Goal: Information Seeking & Learning: Learn about a topic

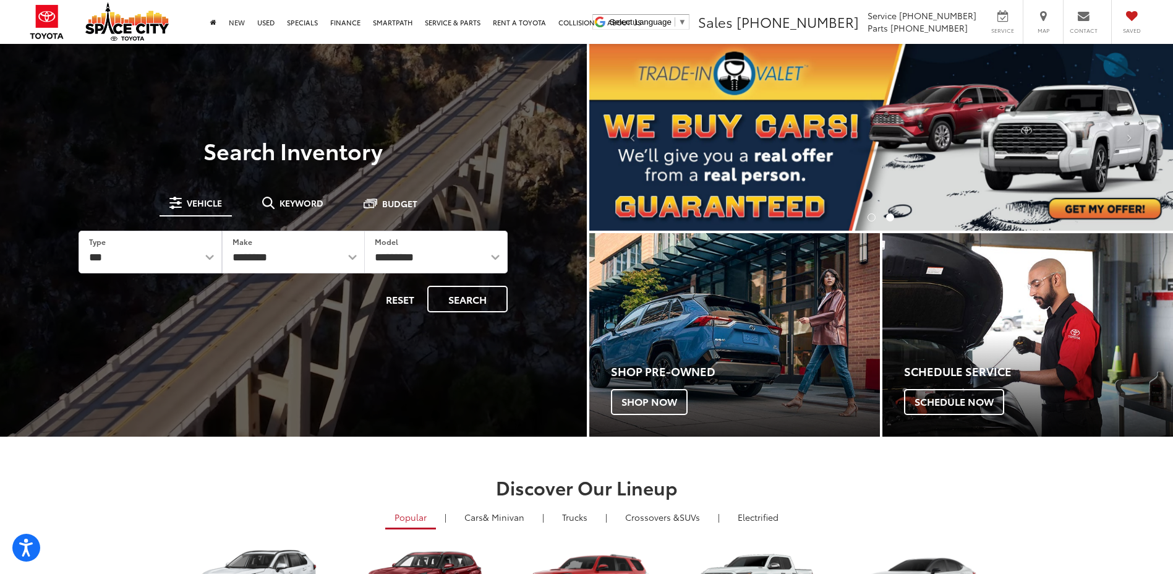
click at [236, 22] on link "New" at bounding box center [237, 22] width 28 height 44
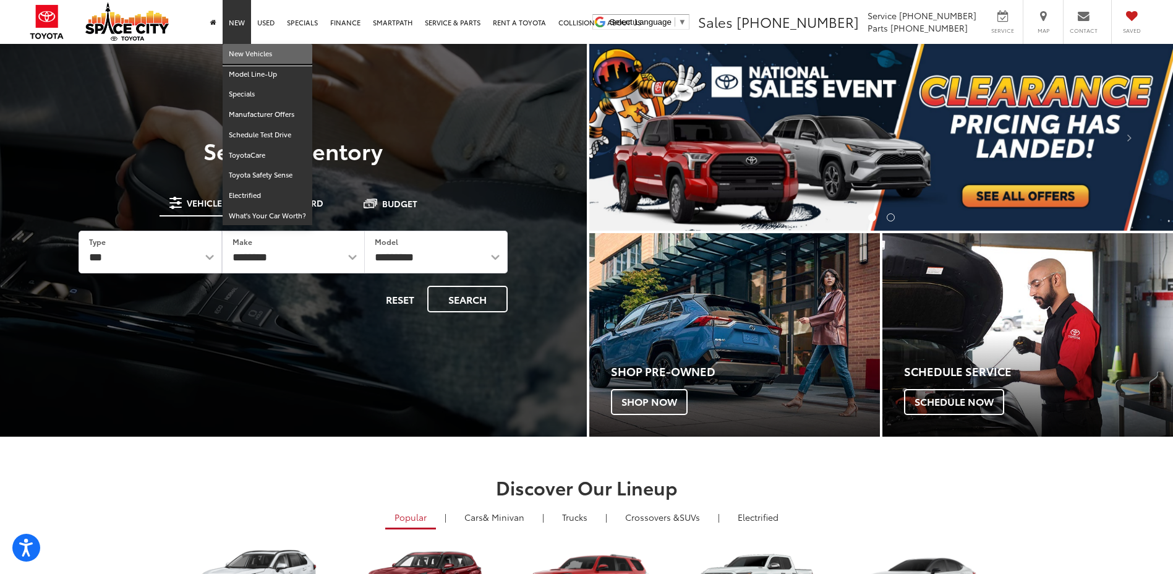
click at [247, 47] on link "New Vehicles" at bounding box center [268, 54] width 90 height 20
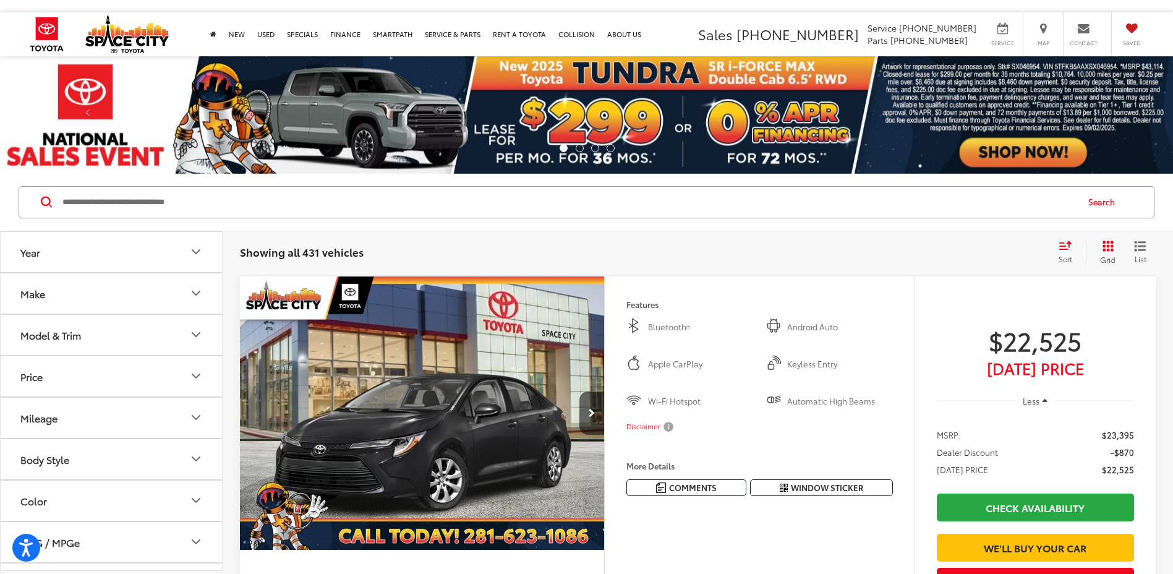
click at [206, 331] on button "Model & Trim" at bounding box center [112, 335] width 223 height 40
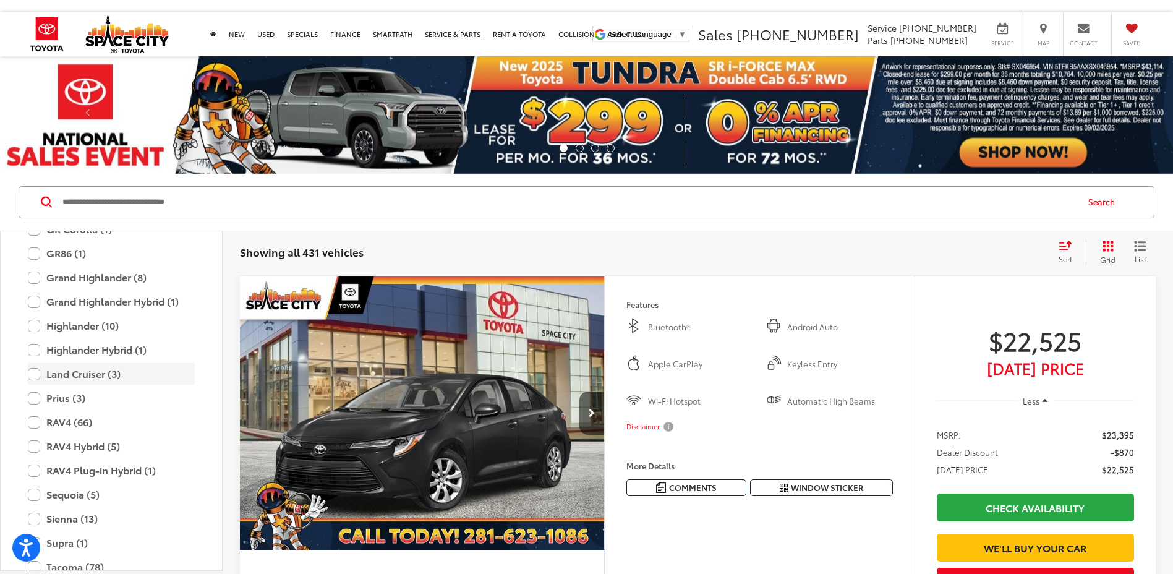
scroll to position [487, 0]
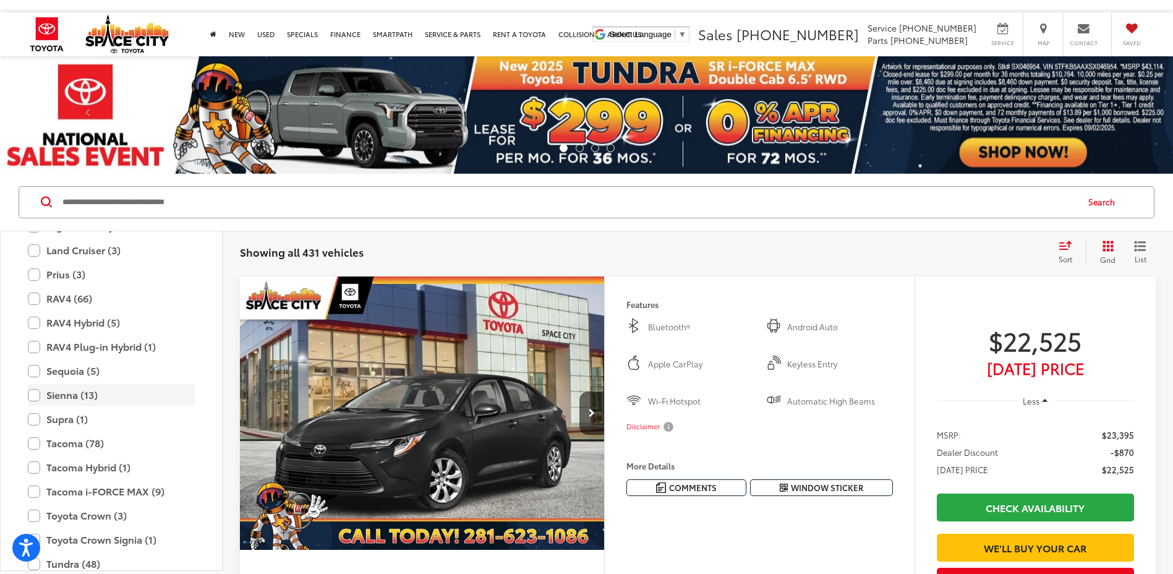
click at [85, 397] on label "Sienna (13)" at bounding box center [111, 395] width 167 height 22
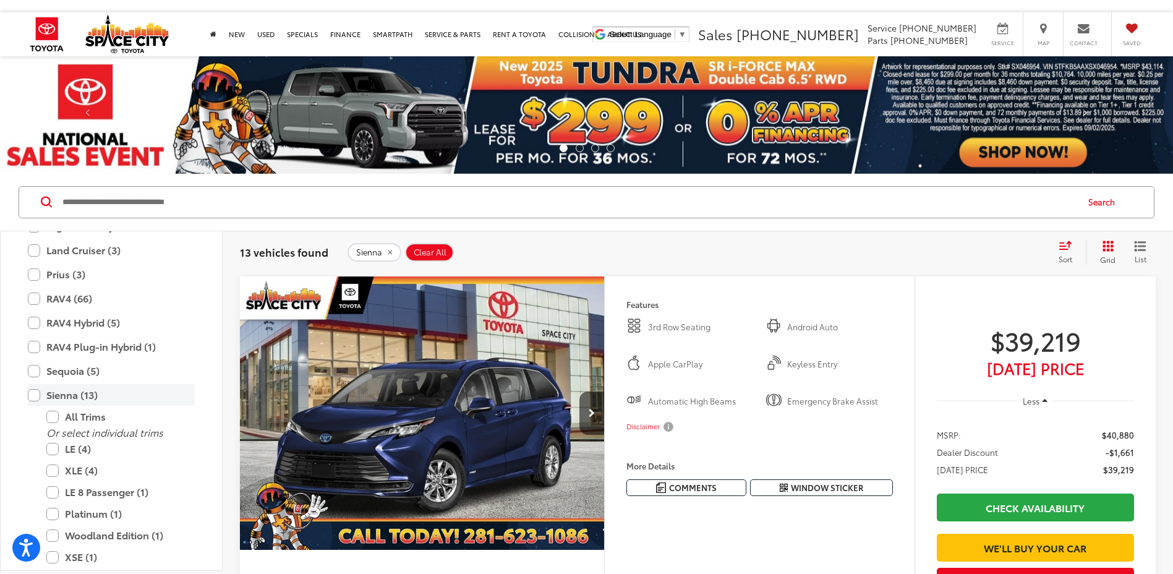
click at [60, 396] on label "Sienna (13)" at bounding box center [111, 395] width 167 height 22
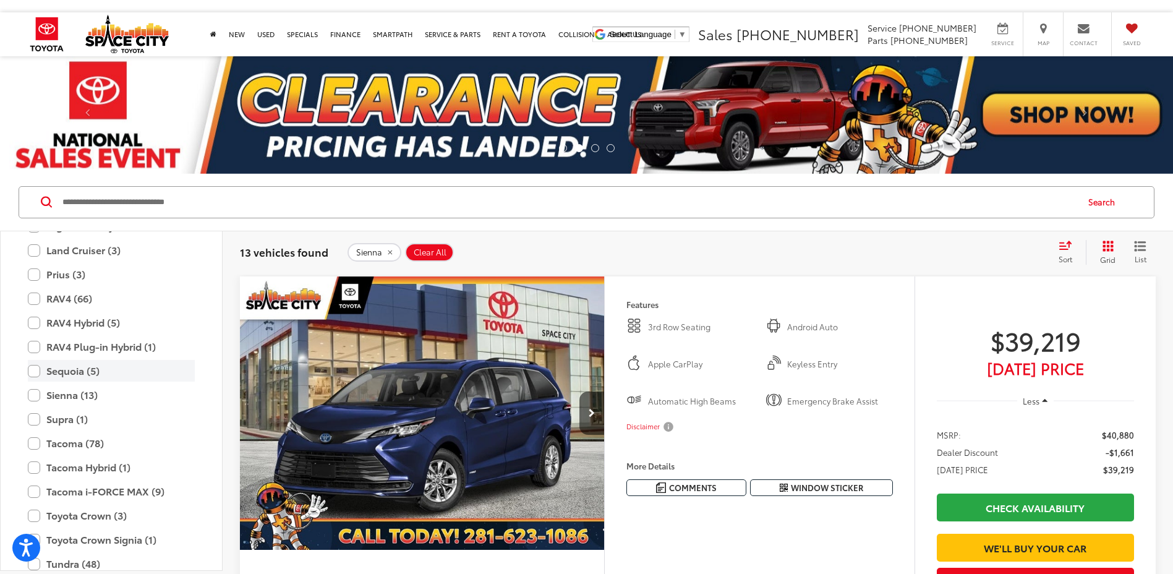
click at [69, 375] on label "Sequoia (5)" at bounding box center [111, 371] width 167 height 22
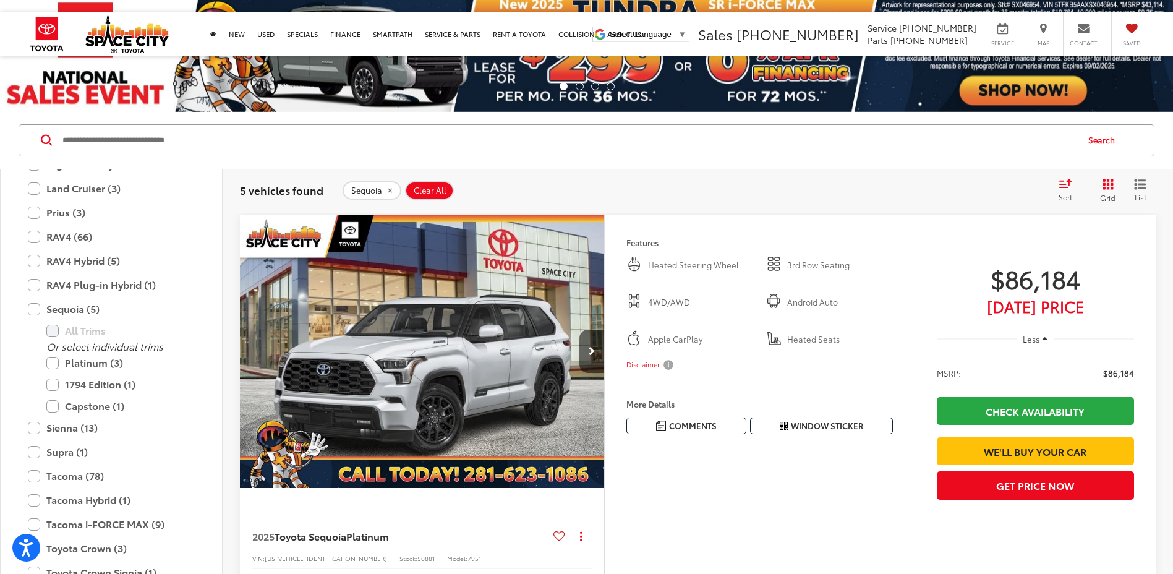
scroll to position [124, 0]
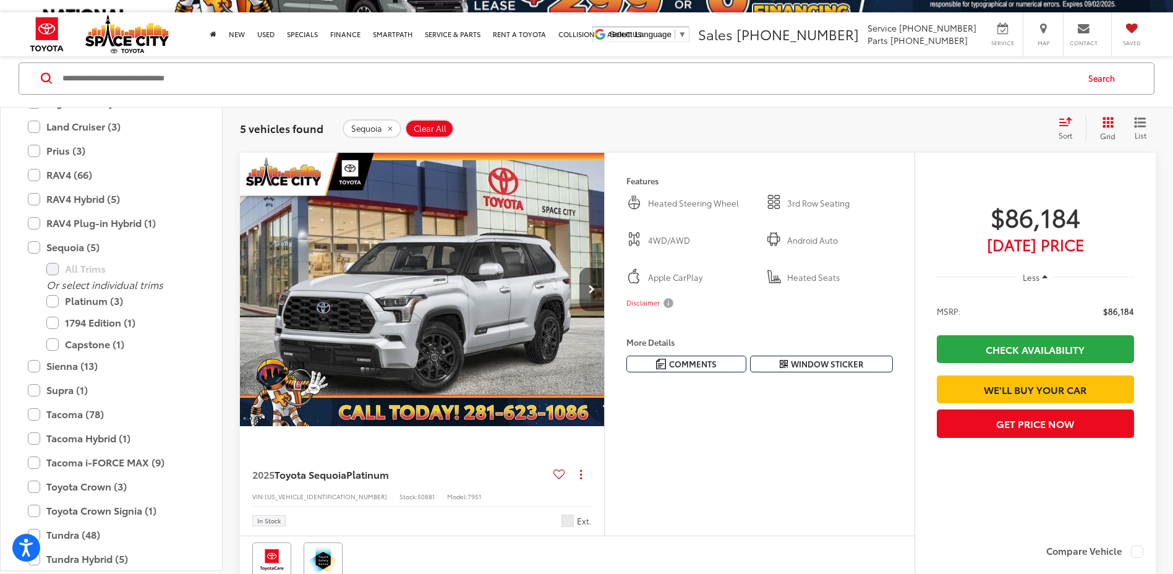
click at [582, 296] on button "Next image" at bounding box center [591, 289] width 25 height 43
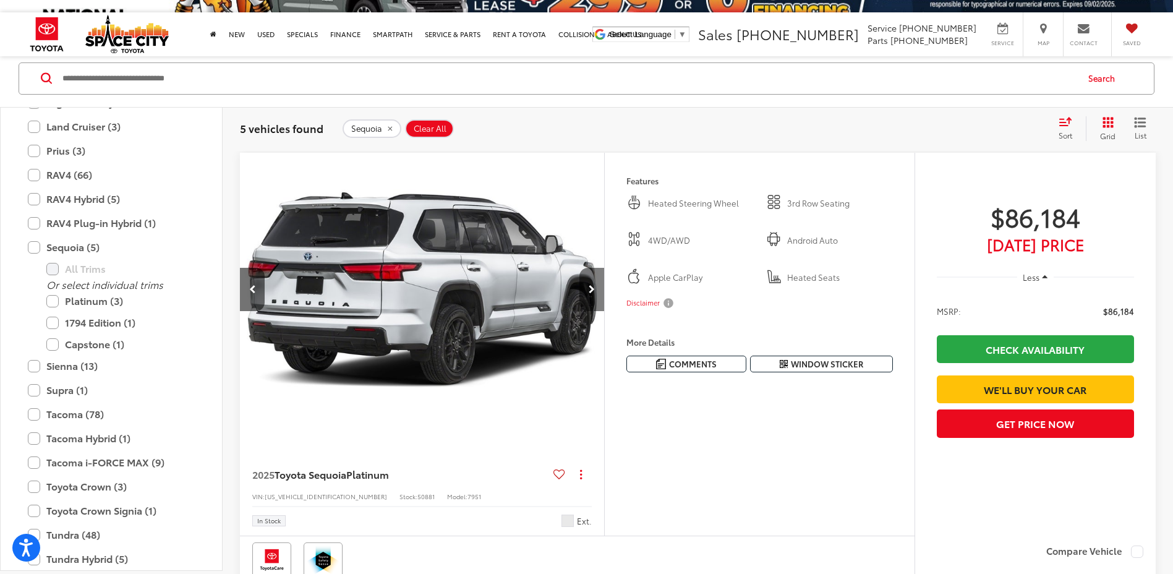
click at [589, 292] on icon "Next image" at bounding box center [592, 289] width 6 height 9
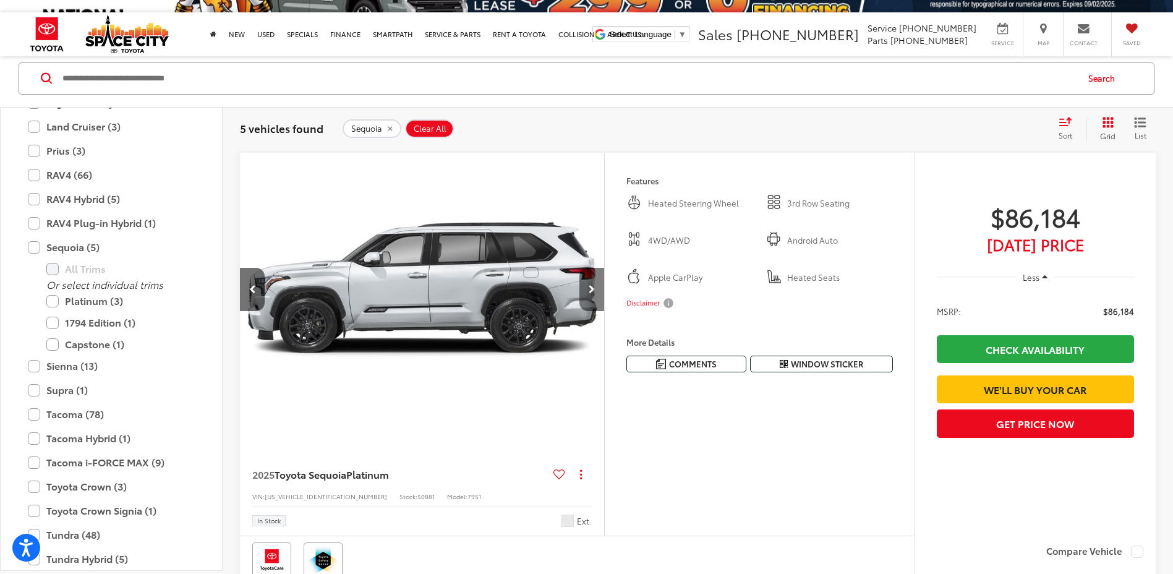
click at [589, 292] on icon "Next image" at bounding box center [592, 289] width 6 height 9
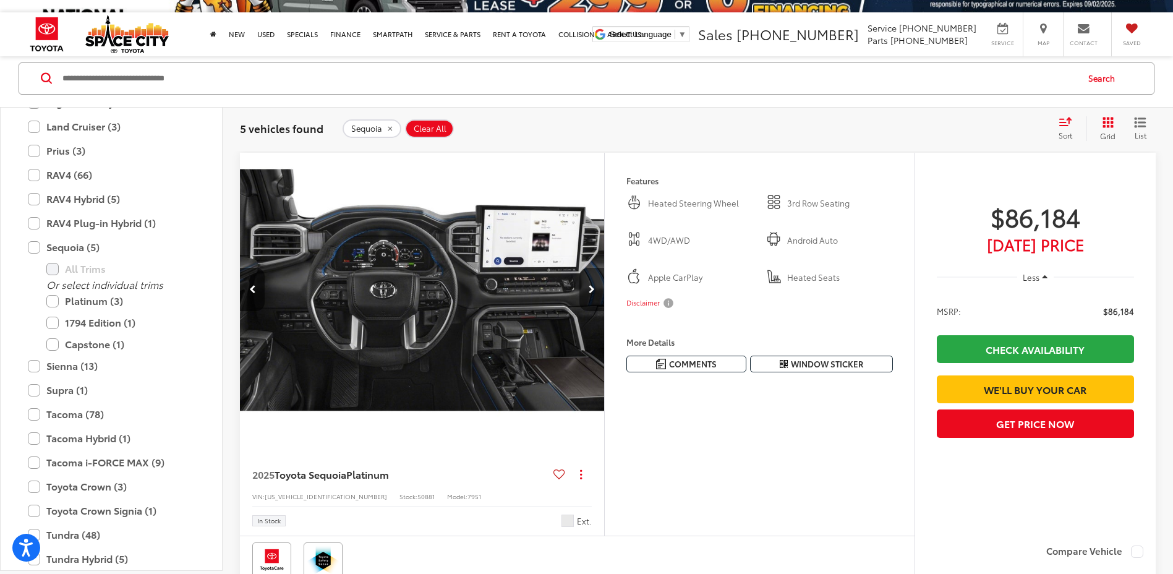
click at [589, 292] on icon "Next image" at bounding box center [592, 289] width 6 height 9
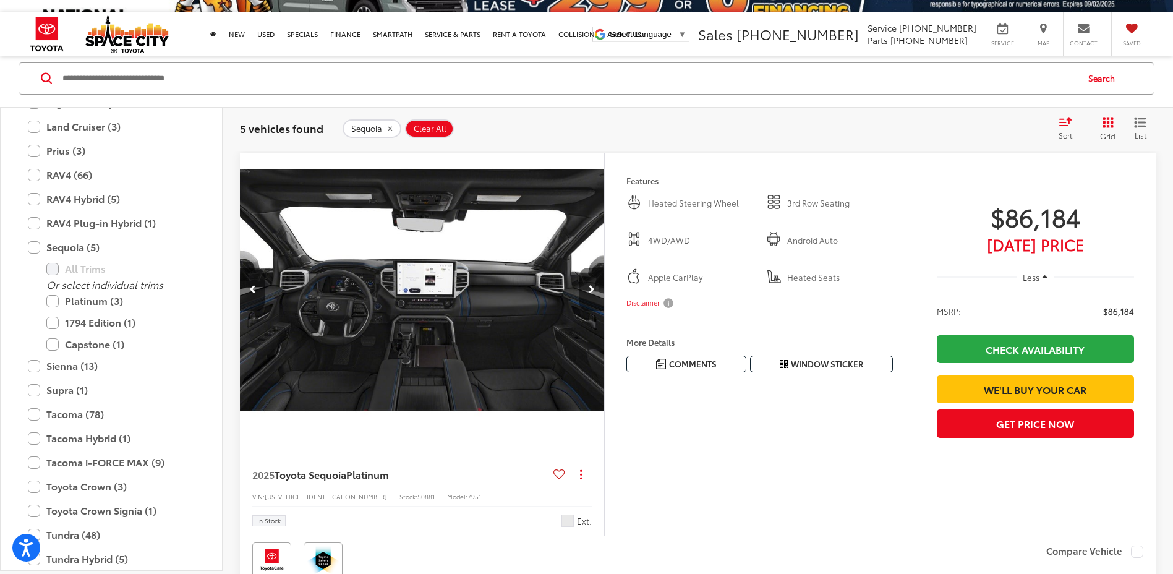
click at [589, 292] on icon "Next image" at bounding box center [592, 289] width 6 height 9
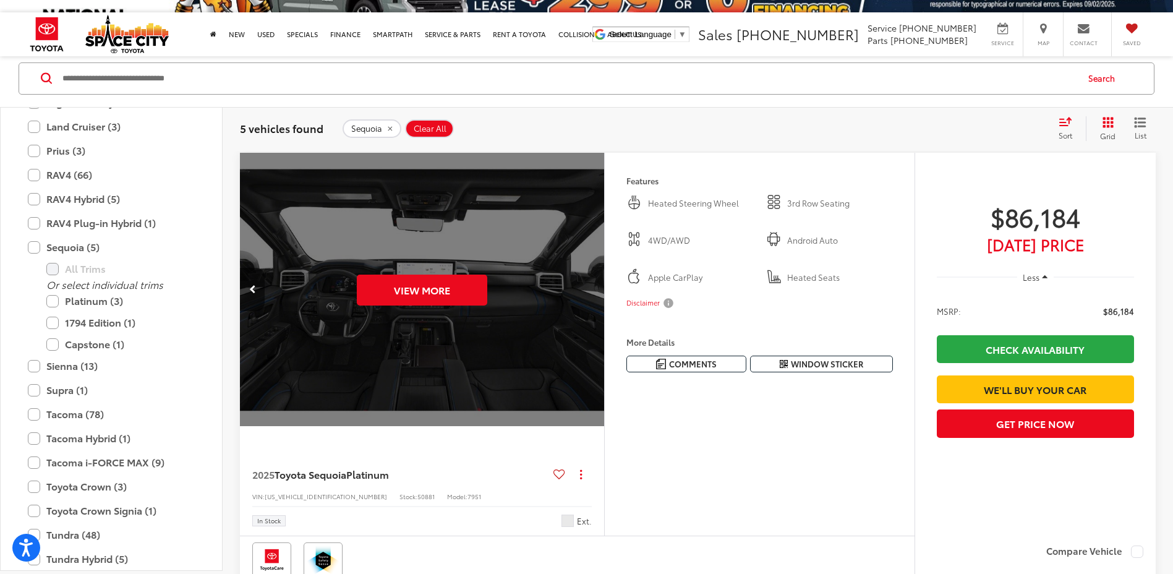
drag, startPoint x: 589, startPoint y: 292, endPoint x: 612, endPoint y: 287, distance: 22.9
click at [589, 292] on div "View More" at bounding box center [422, 290] width 366 height 275
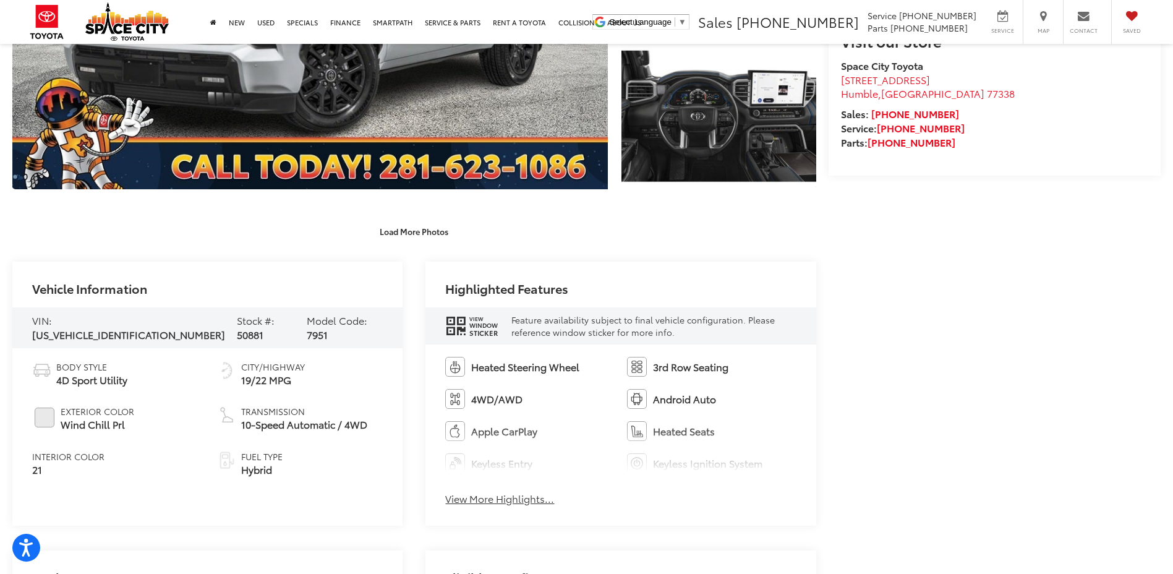
click at [465, 331] on icon "window sticker" at bounding box center [455, 326] width 19 height 20
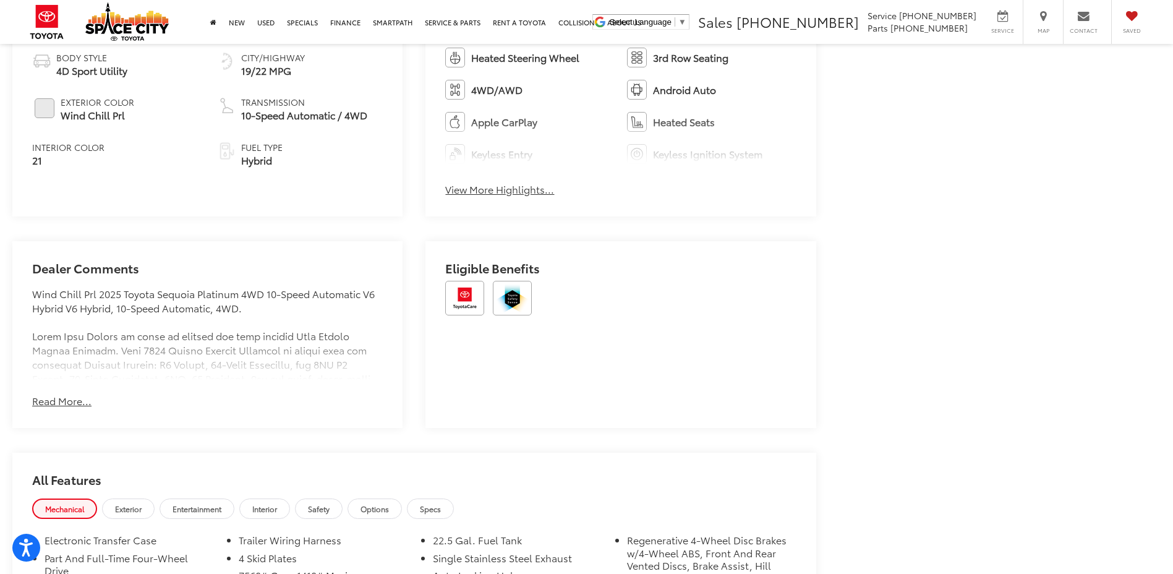
scroll to position [989, 0]
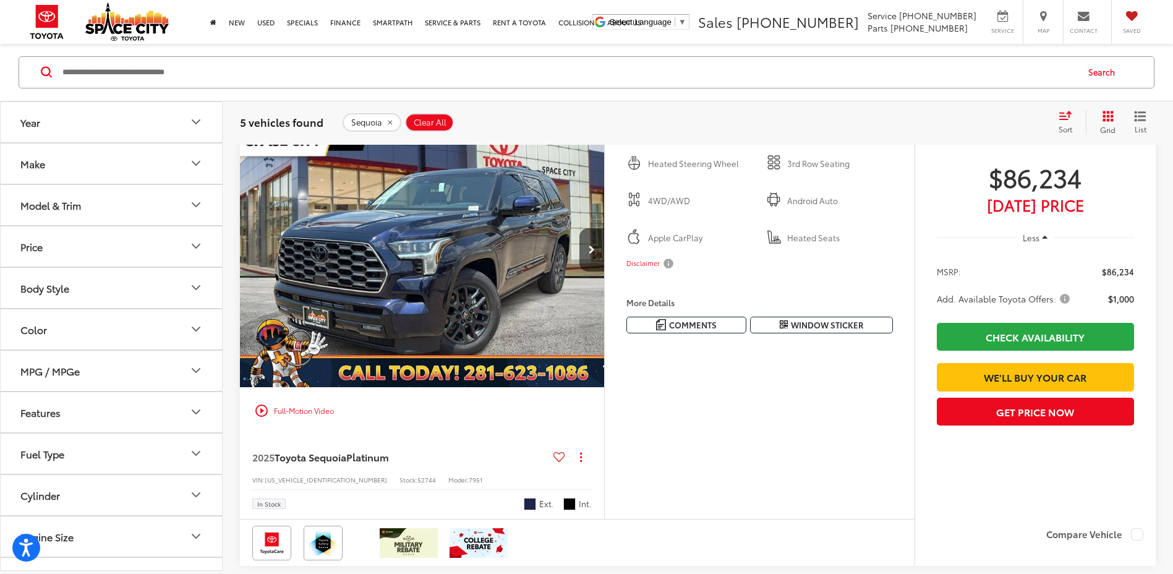
scroll to position [668, 0]
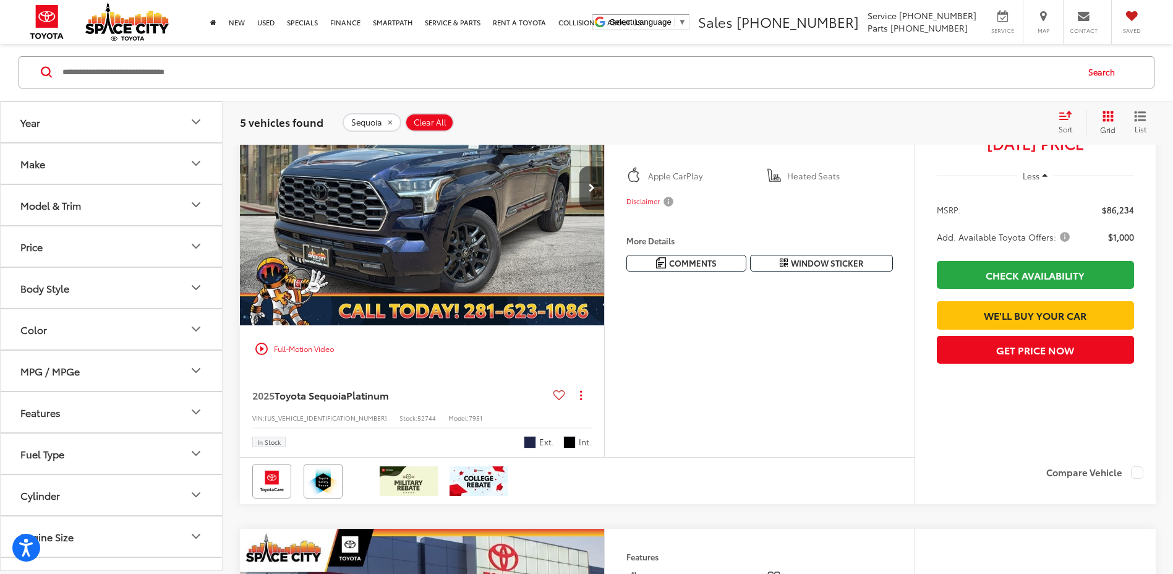
drag, startPoint x: 741, startPoint y: 274, endPoint x: 628, endPoint y: 330, distance: 125.8
click at [703, 356] on div "Features Heated Steering Wheel 3rd Row Seating 4WD/AWD Android Auto Apple CarPl…" at bounding box center [759, 254] width 310 height 406
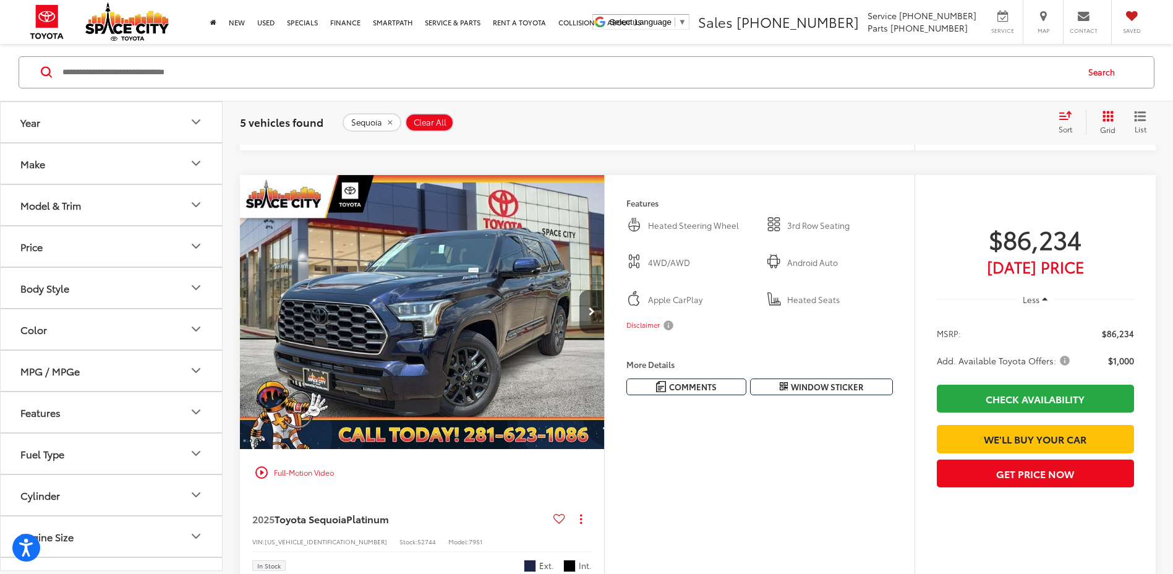
click at [592, 316] on icon "Next image" at bounding box center [592, 311] width 6 height 9
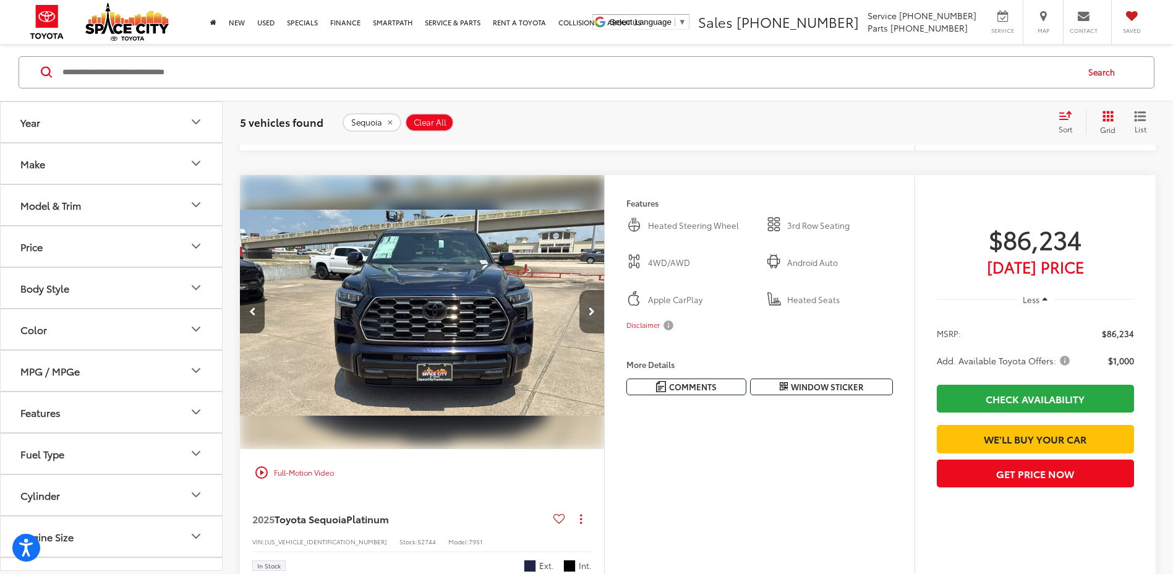
click at [592, 313] on icon "Next image" at bounding box center [592, 311] width 6 height 9
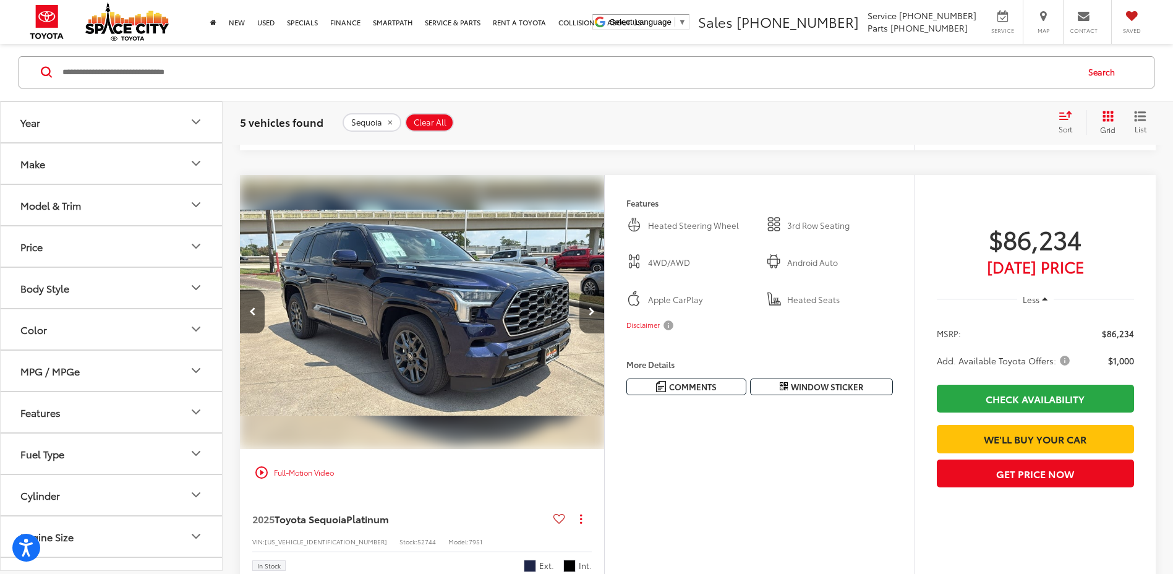
click at [592, 313] on icon "Next image" at bounding box center [592, 311] width 6 height 9
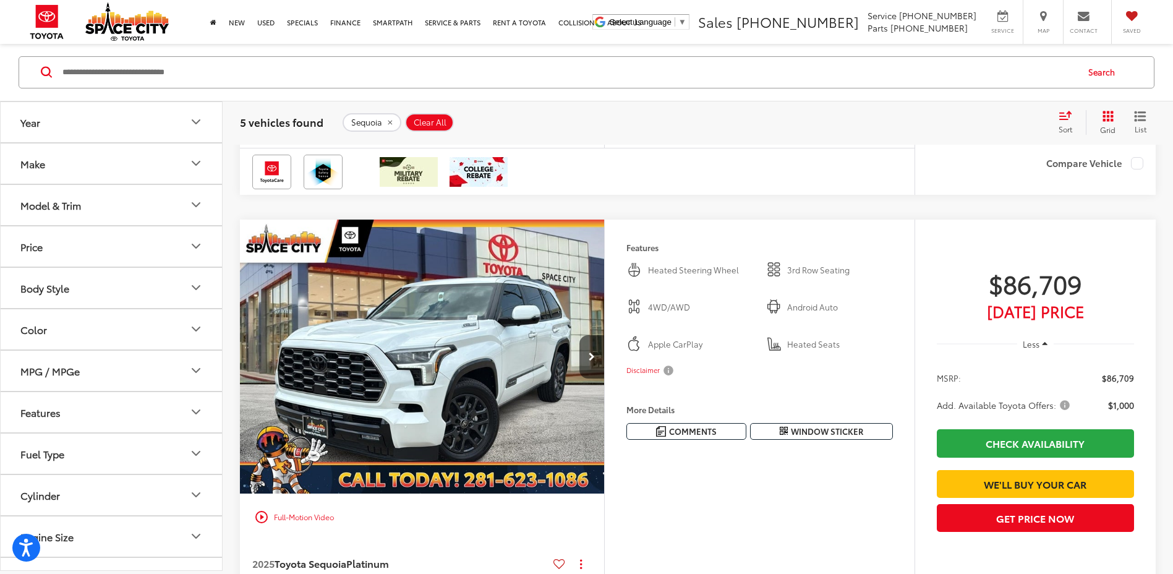
scroll to position [1039, 0]
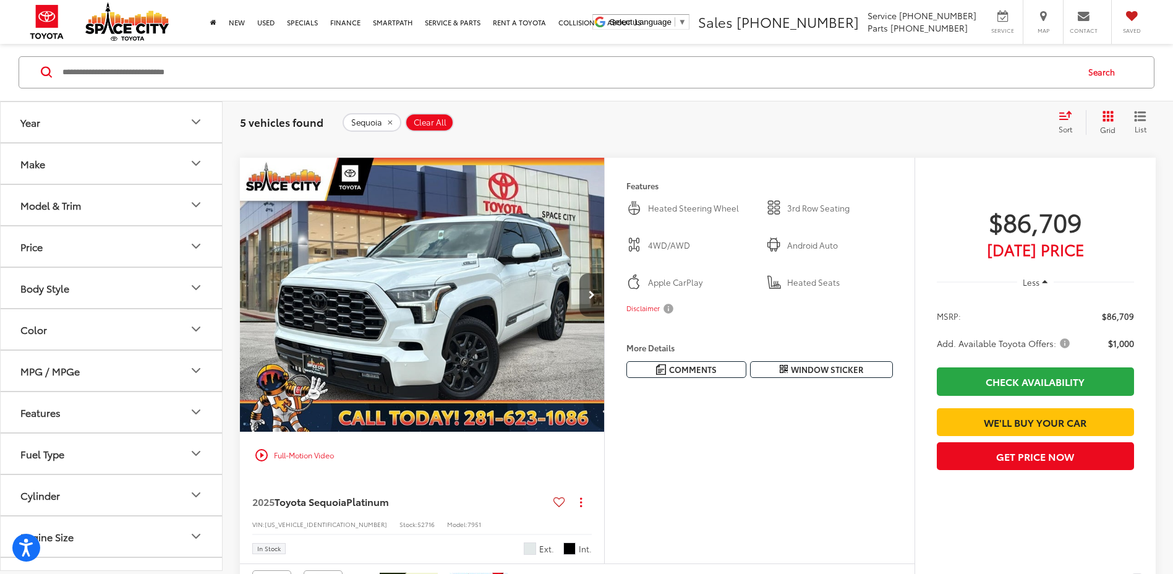
click at [587, 294] on button "Next image" at bounding box center [591, 294] width 25 height 43
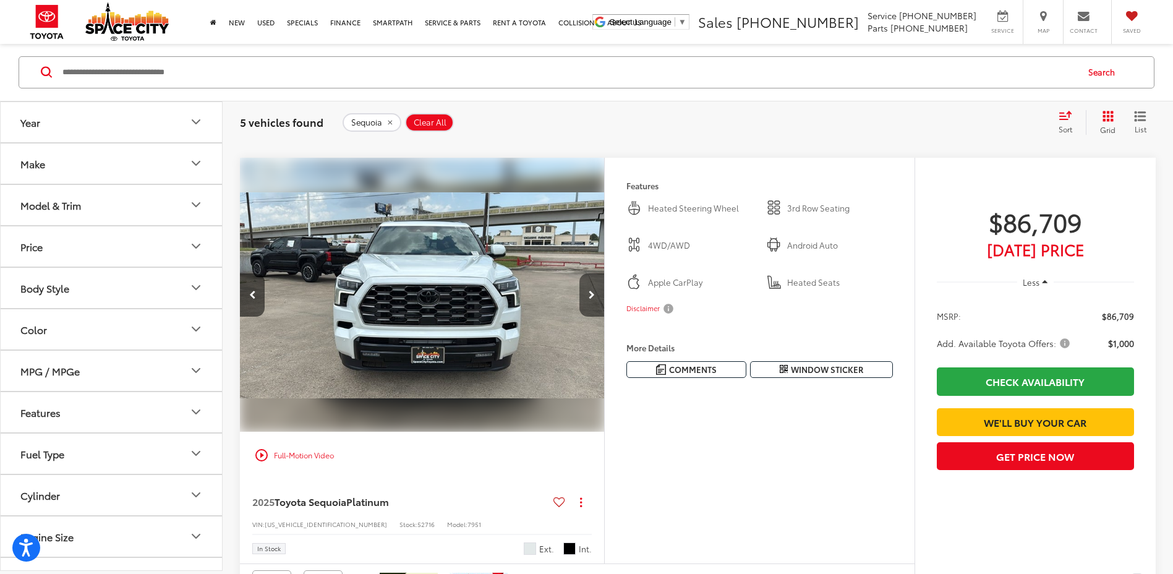
click at [587, 294] on button "Next image" at bounding box center [591, 294] width 25 height 43
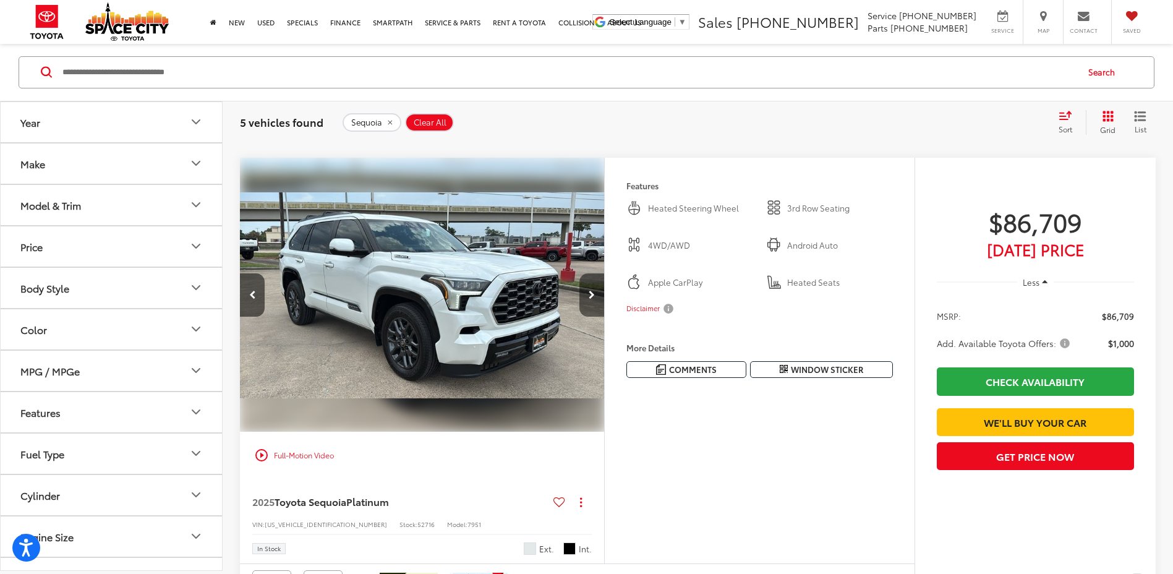
click at [587, 294] on button "Next image" at bounding box center [591, 294] width 25 height 43
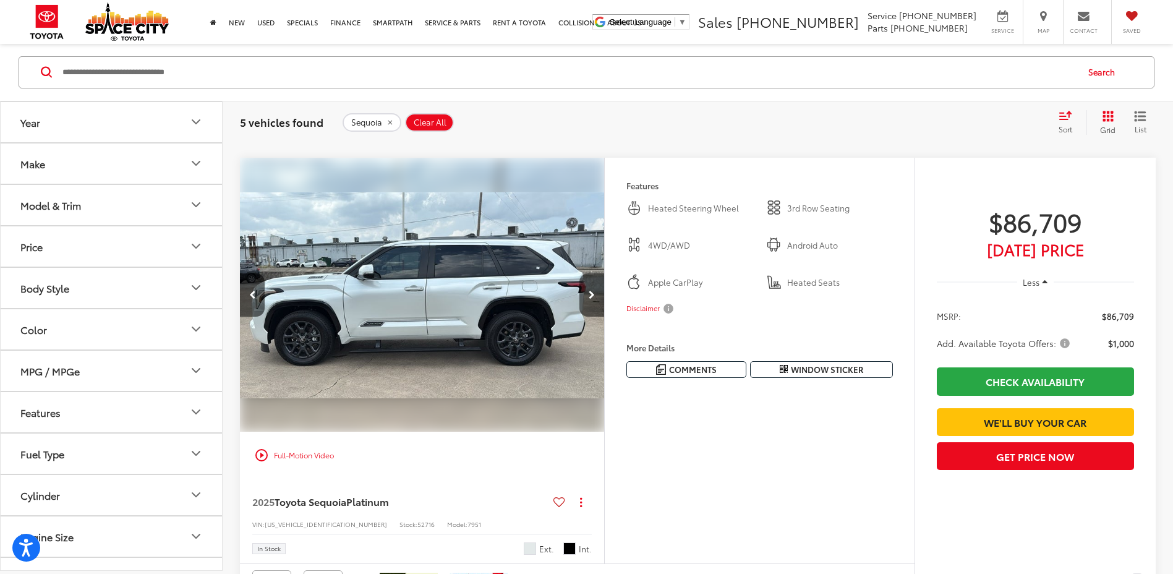
click at [587, 294] on button "Next image" at bounding box center [591, 294] width 25 height 43
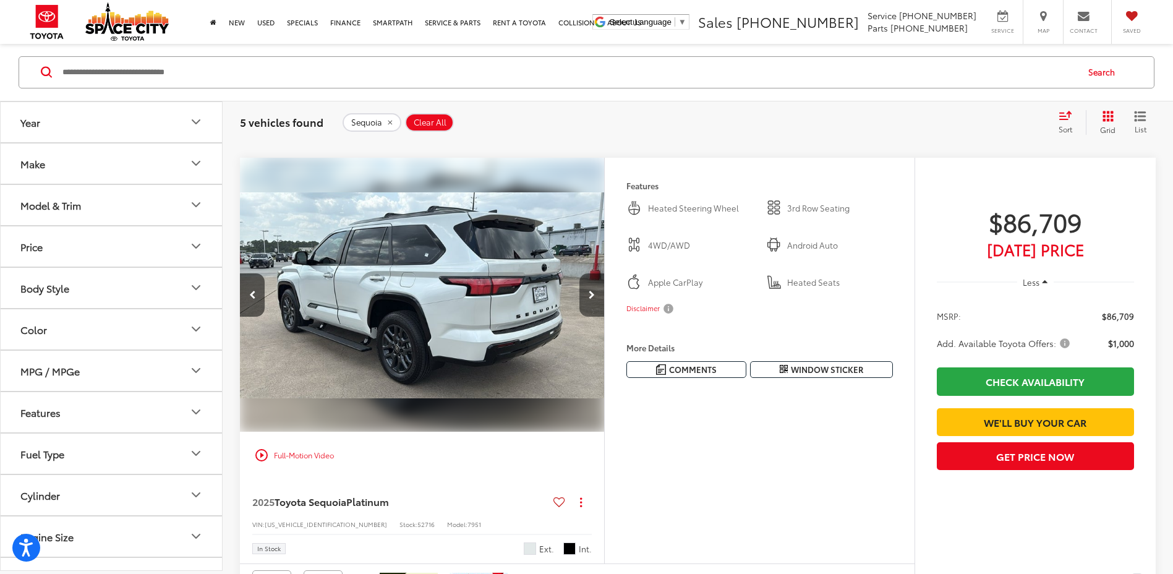
click at [598, 299] on button "Next image" at bounding box center [591, 294] width 25 height 43
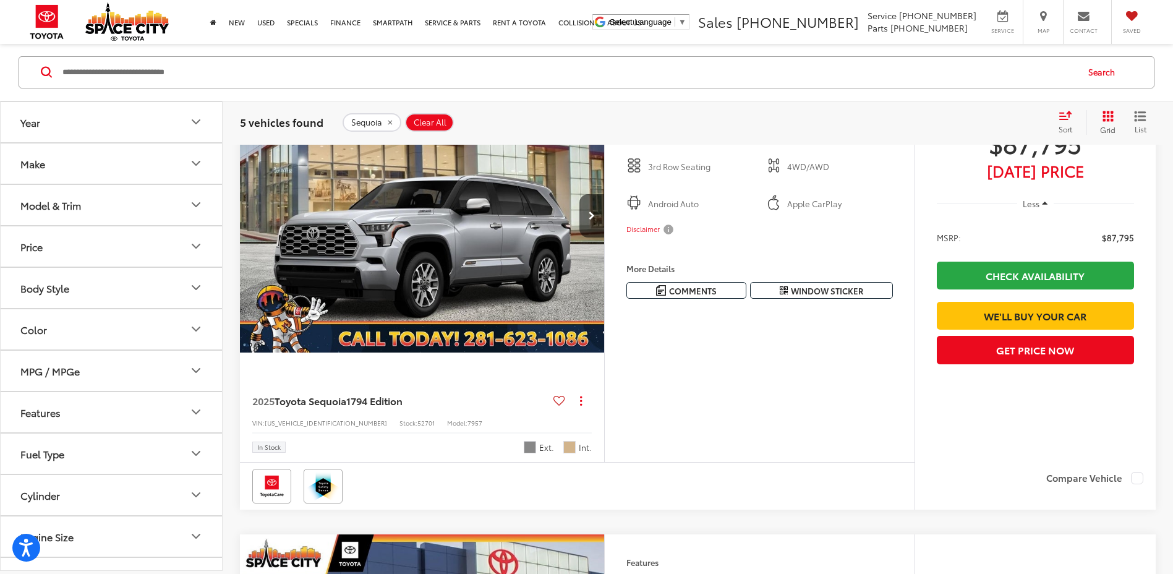
scroll to position [1533, 0]
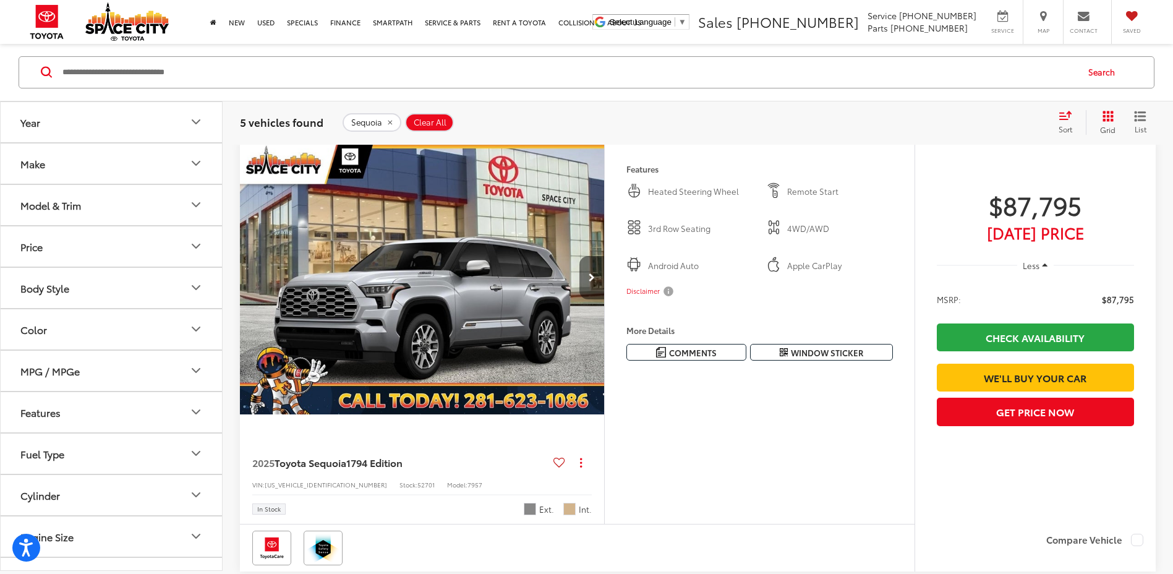
click at [590, 279] on icon "Next image" at bounding box center [592, 277] width 6 height 9
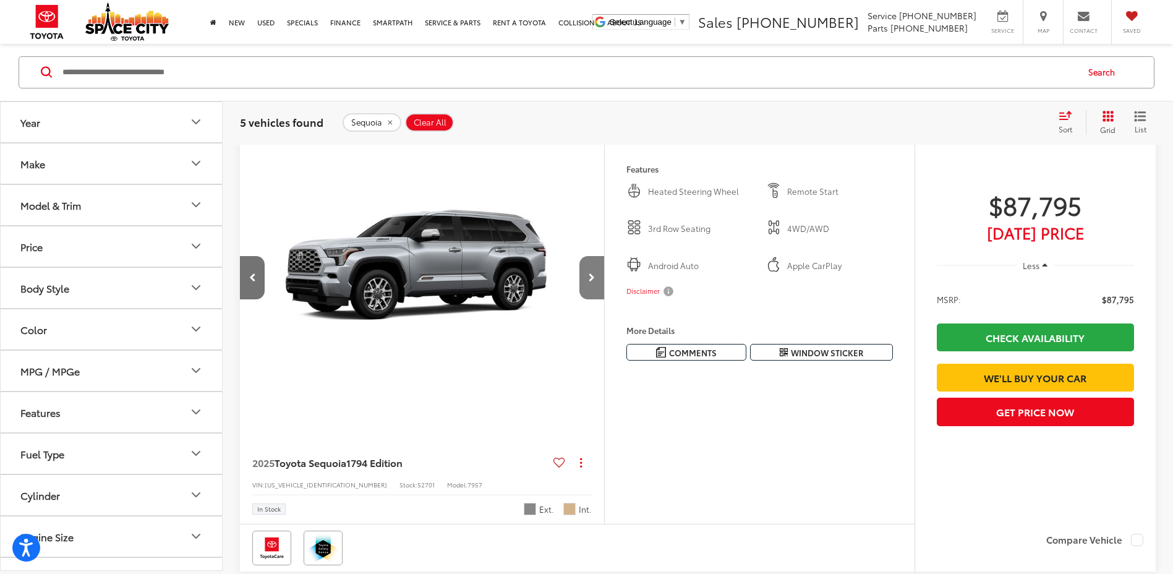
click at [592, 278] on icon "Next image" at bounding box center [592, 277] width 6 height 9
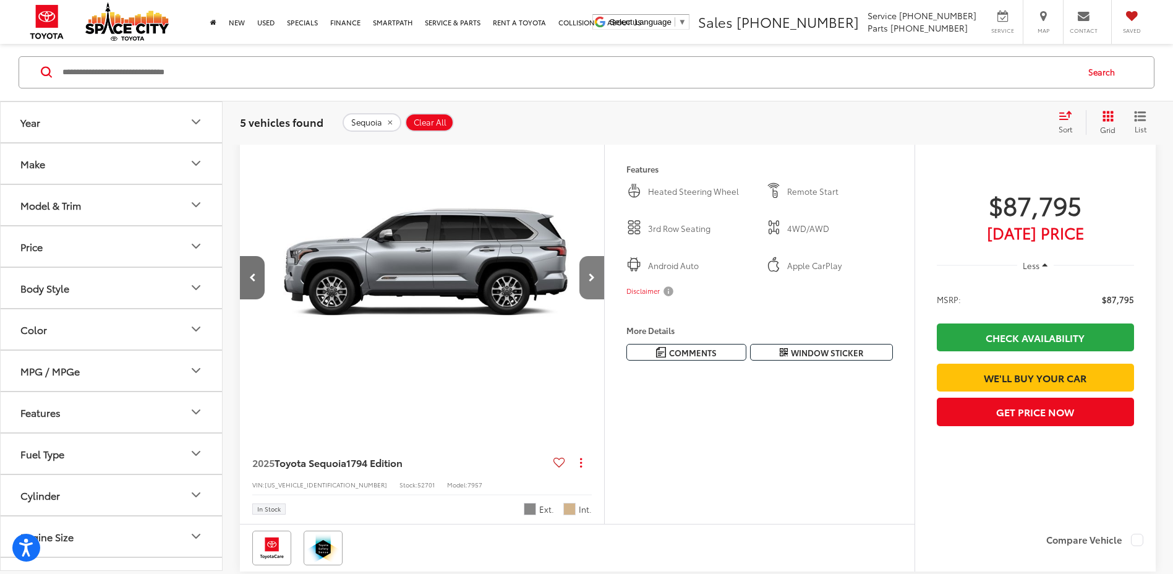
click at [592, 278] on icon "Next image" at bounding box center [592, 277] width 6 height 9
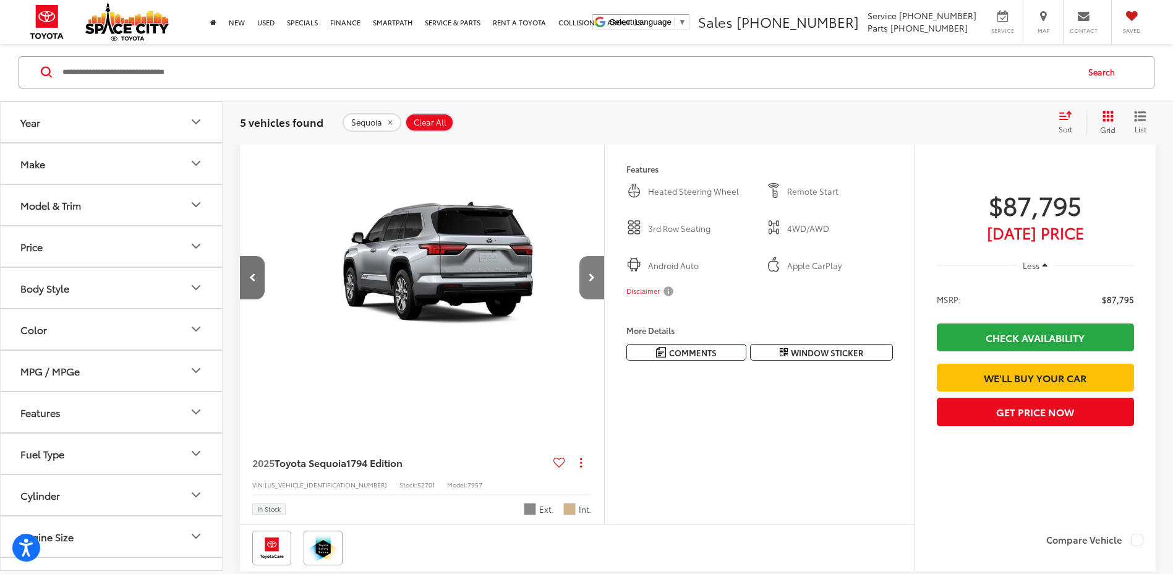
click at [592, 278] on icon "Next image" at bounding box center [592, 277] width 6 height 9
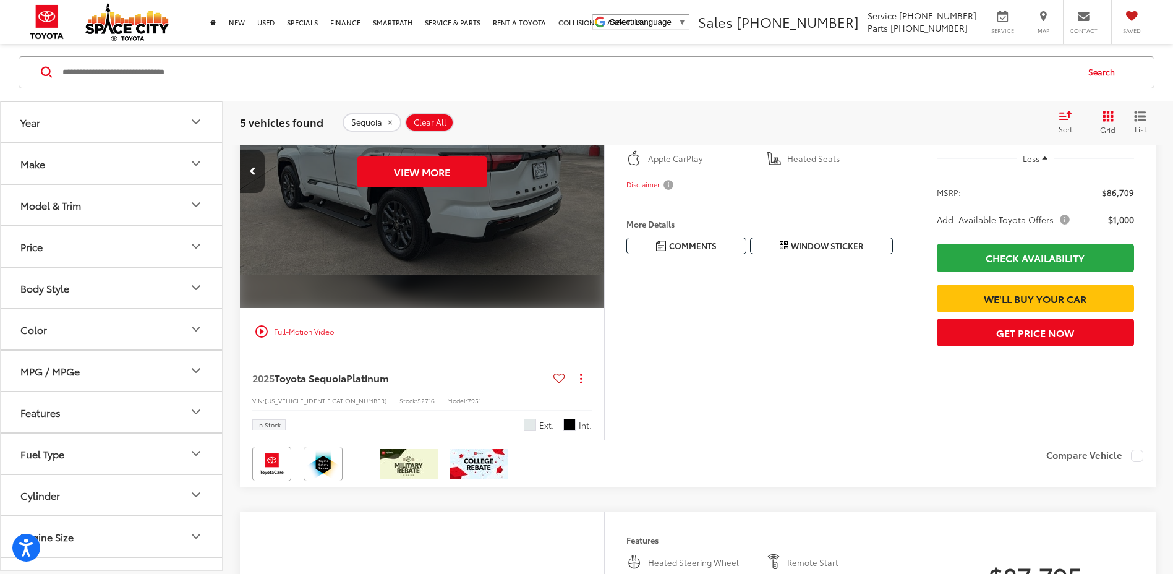
scroll to position [977, 0]
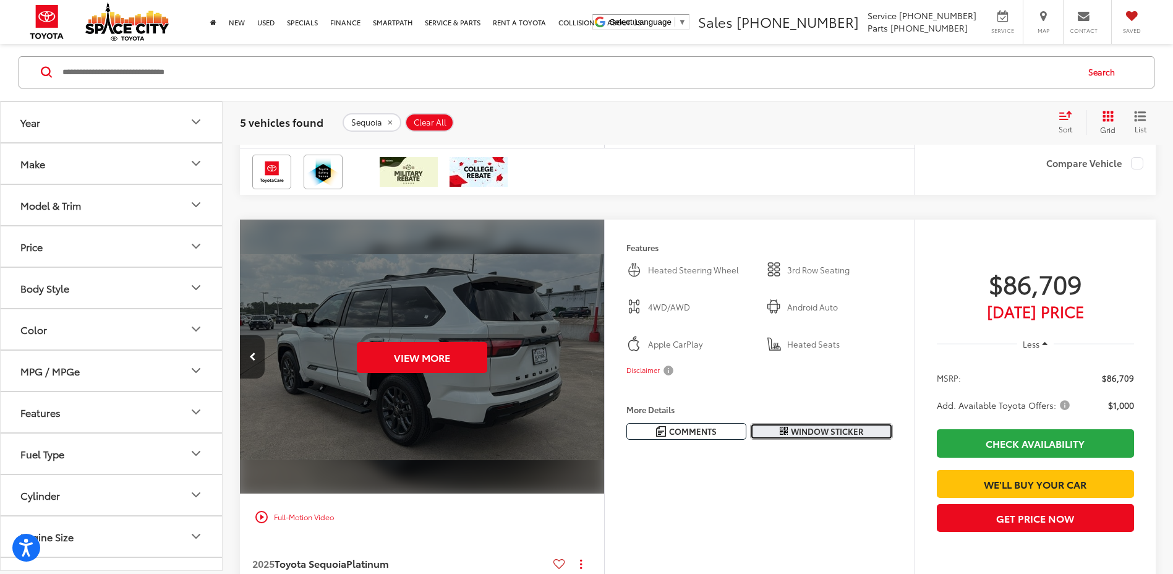
click at [808, 432] on span "Window Sticker" at bounding box center [827, 431] width 72 height 12
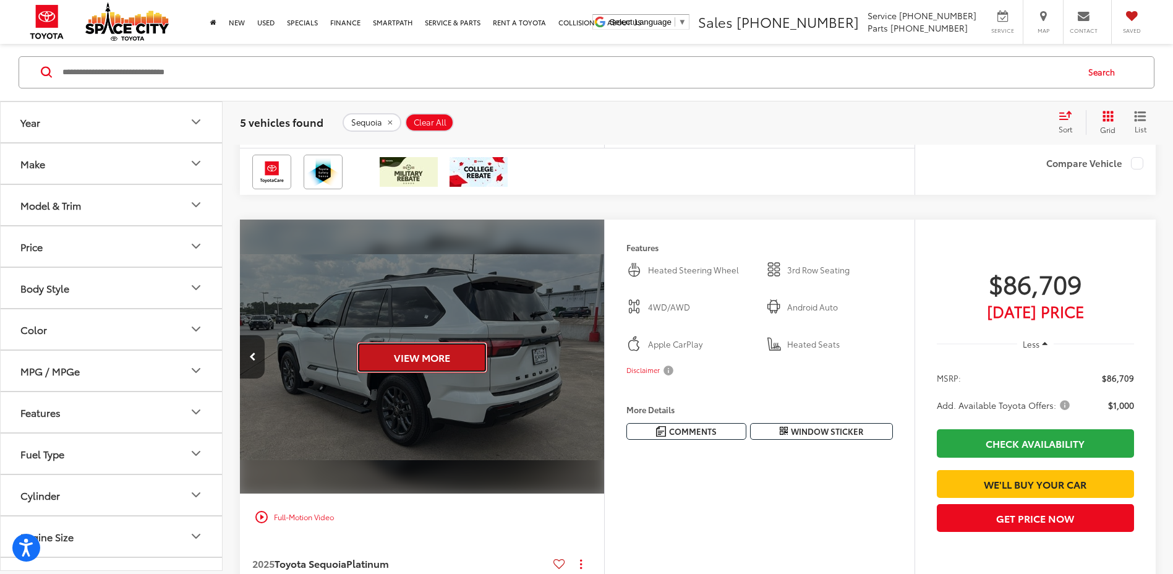
click at [467, 355] on button "View More" at bounding box center [422, 357] width 130 height 31
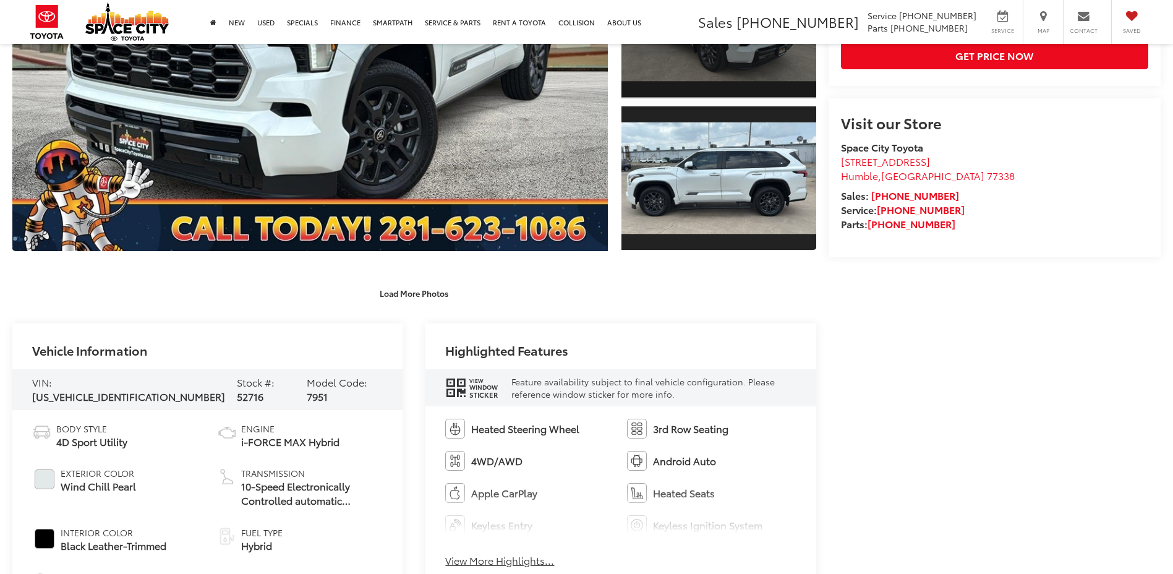
scroll to position [581, 0]
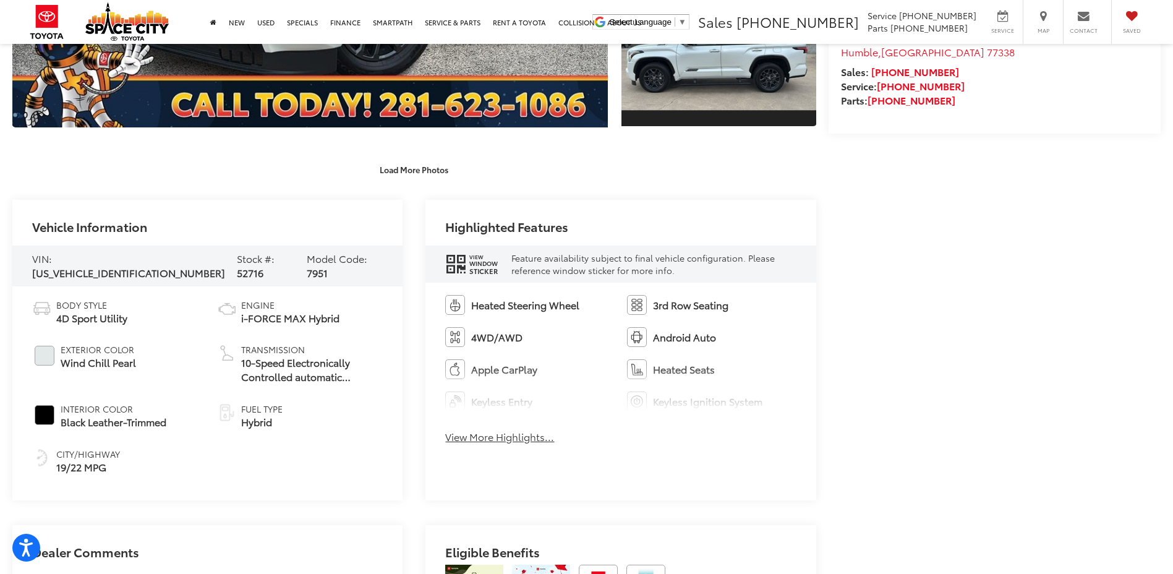
drag, startPoint x: 623, startPoint y: 271, endPoint x: 806, endPoint y: 357, distance: 202.2
click at [550, 437] on button "View More Highlights..." at bounding box center [499, 437] width 109 height 14
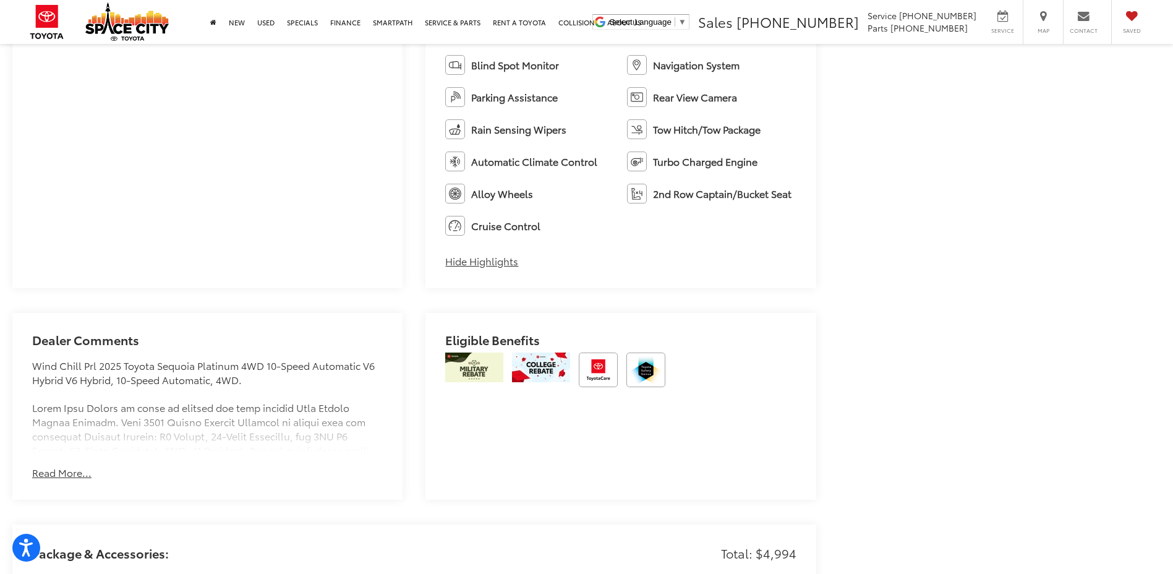
scroll to position [1076, 0]
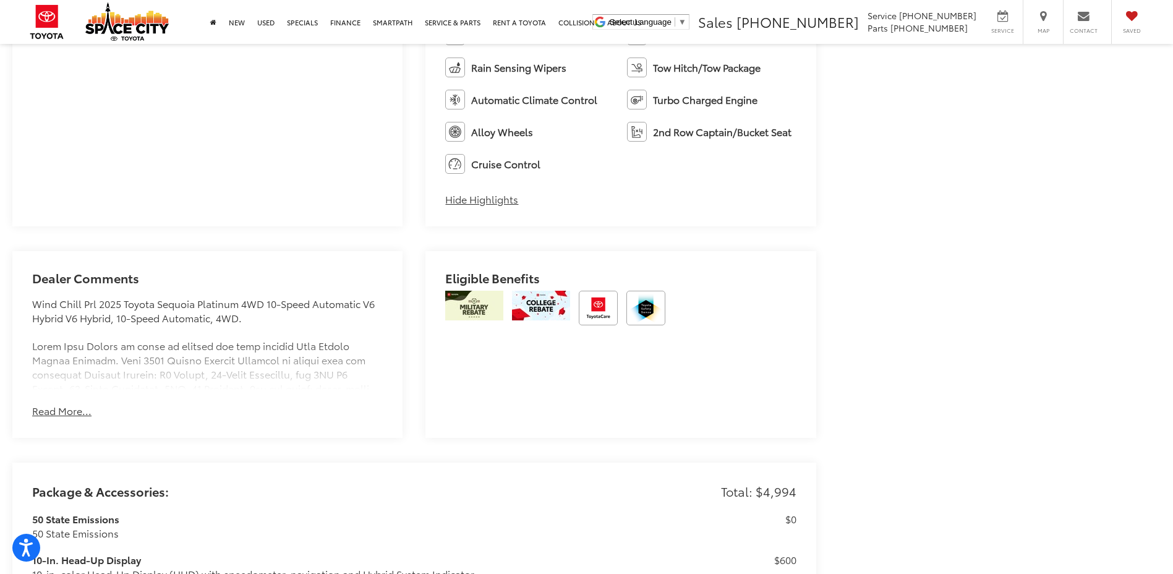
drag, startPoint x: 746, startPoint y: 372, endPoint x: 931, endPoint y: 412, distance: 189.1
click at [931, 412] on div "Space City Toyota New Vehicles 2025 Toyota Sequoia Platinum Confirm Availabilit…" at bounding box center [586, 254] width 1173 height 2292
click at [69, 410] on button "Read More..." at bounding box center [61, 411] width 59 height 14
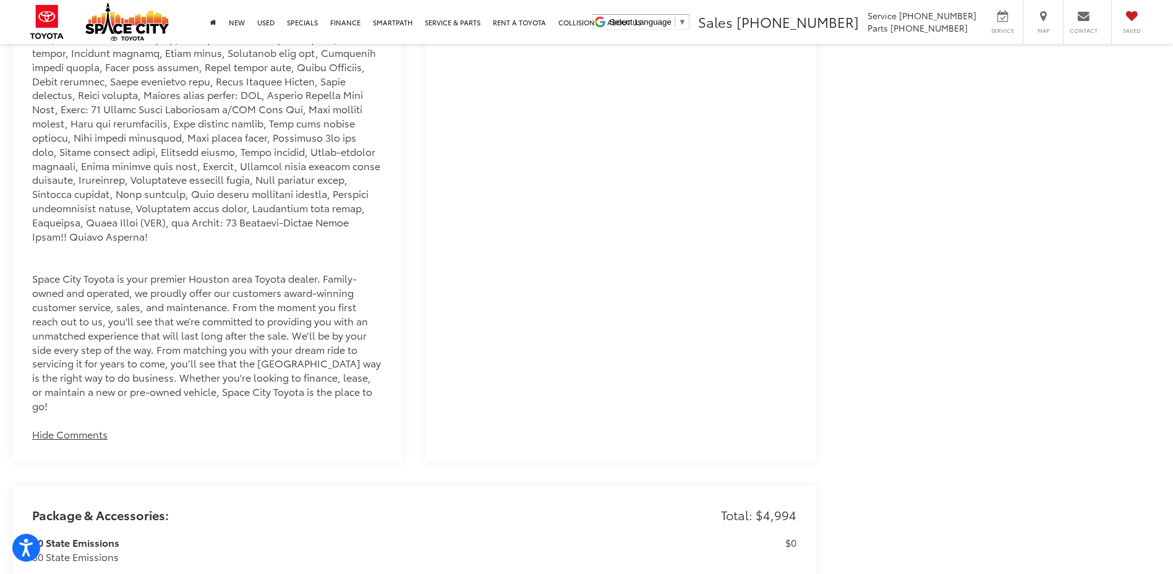
scroll to position [1880, 0]
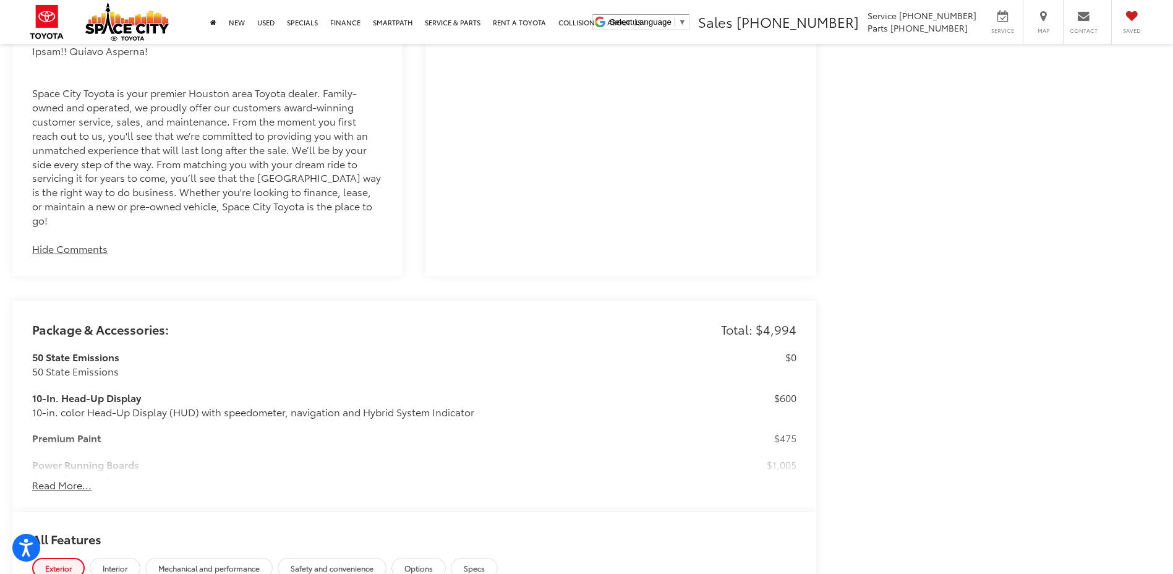
click at [64, 478] on button "Read More..." at bounding box center [61, 485] width 59 height 14
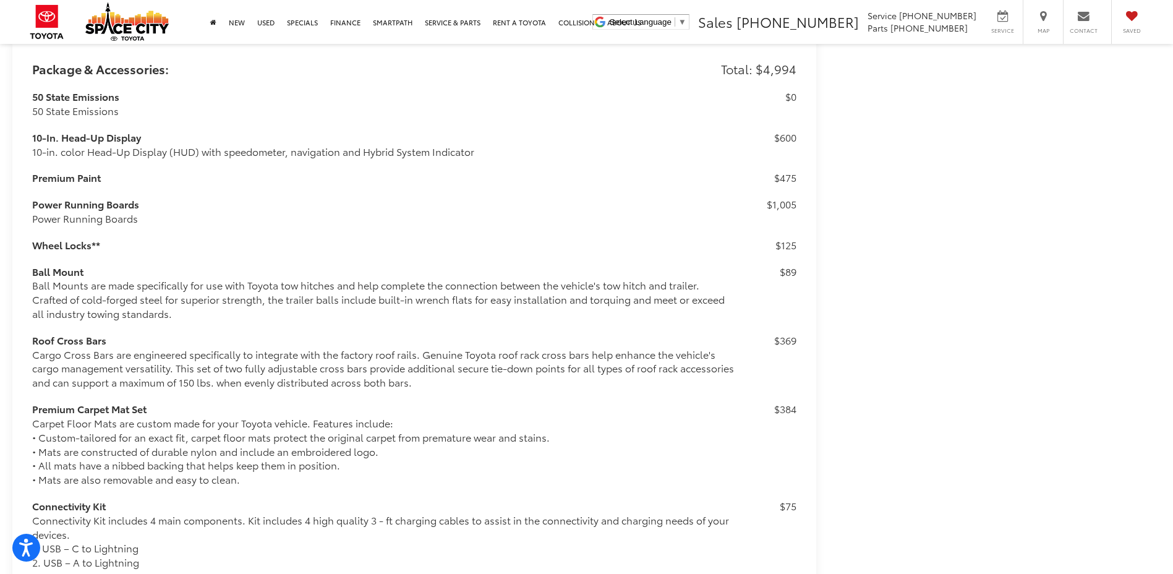
scroll to position [2202, 0]
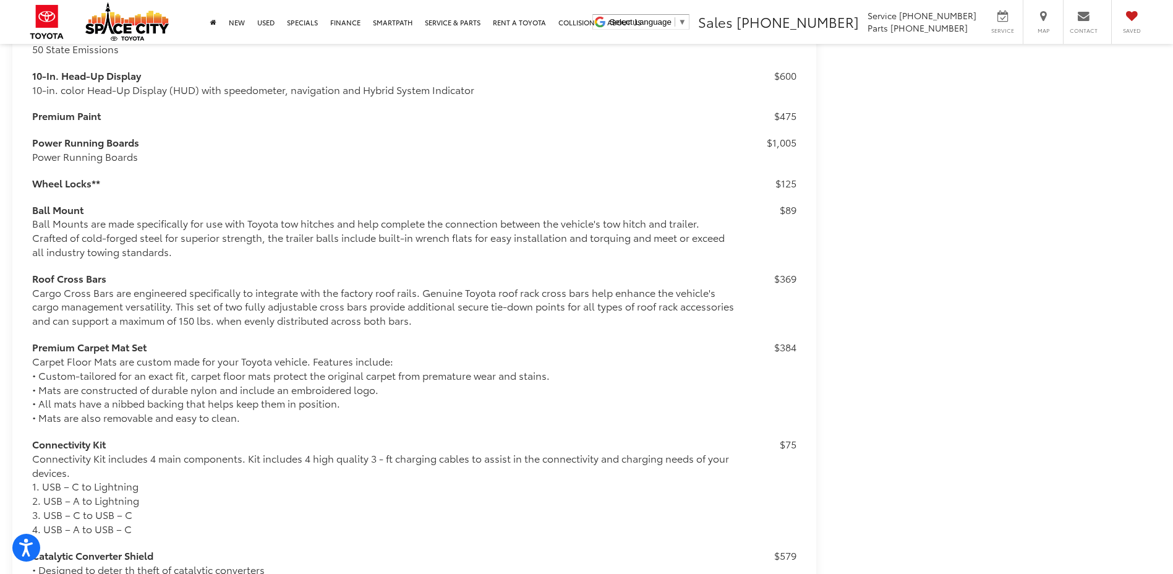
drag, startPoint x: 57, startPoint y: 296, endPoint x: 539, endPoint y: 462, distance: 509.6
click at [539, 463] on div "Connectivity Kit includes 4 main components. Kit includes 4 high quality 3 - ft…" at bounding box center [383, 493] width 702 height 85
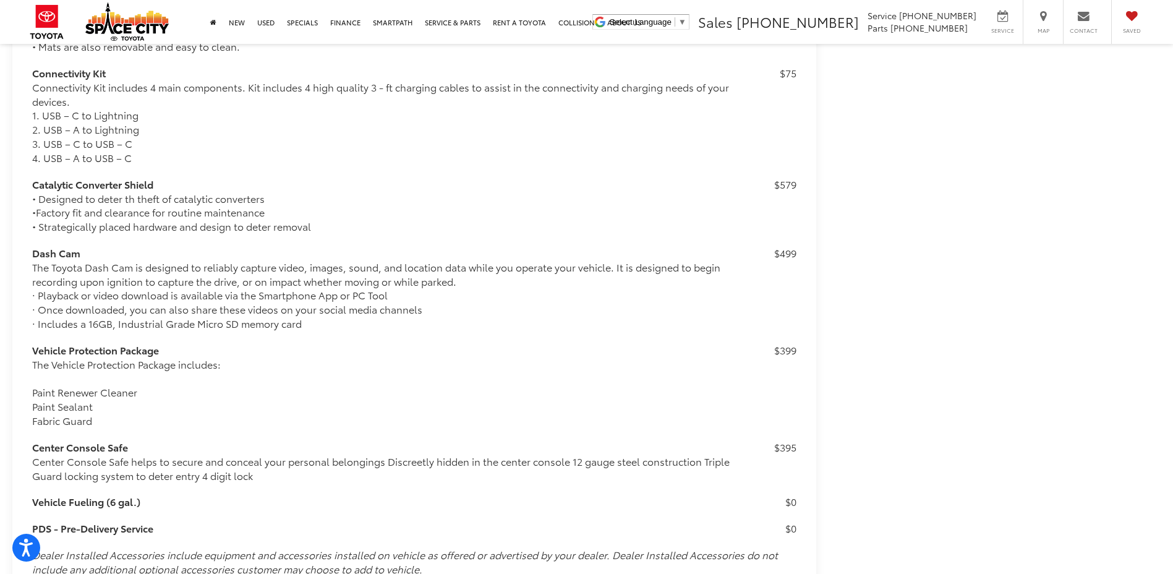
scroll to position [2635, 0]
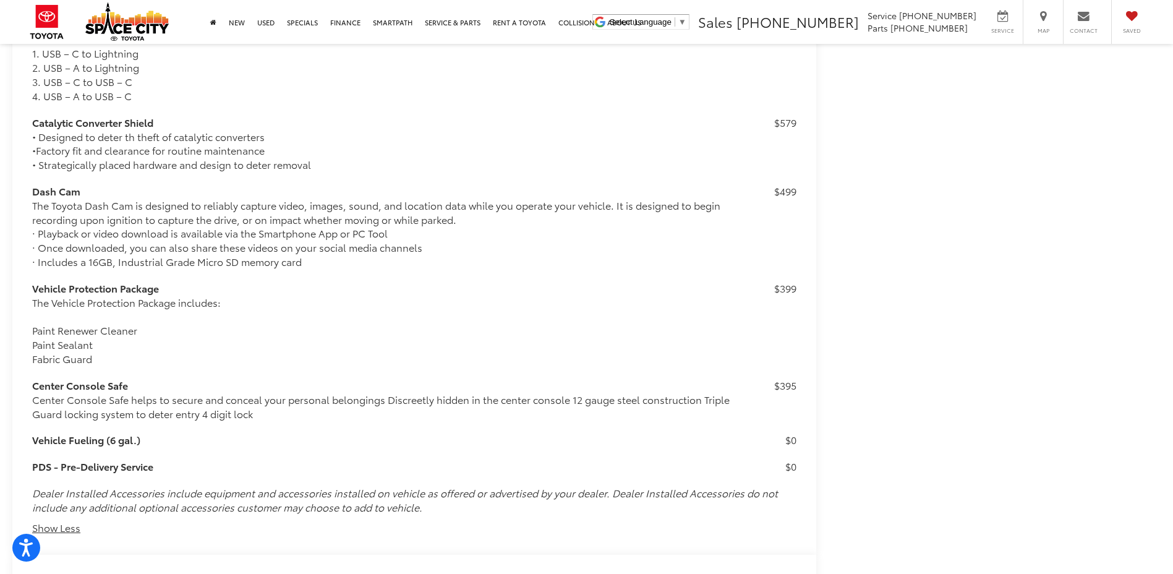
drag, startPoint x: 522, startPoint y: 442, endPoint x: 961, endPoint y: 387, distance: 443.0
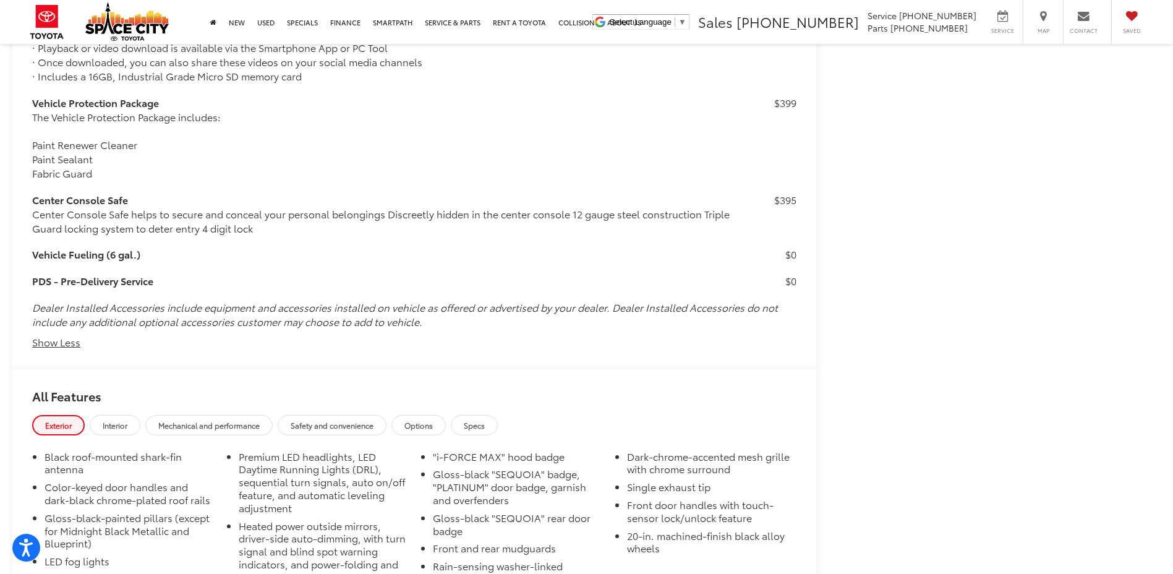
scroll to position [2944, 0]
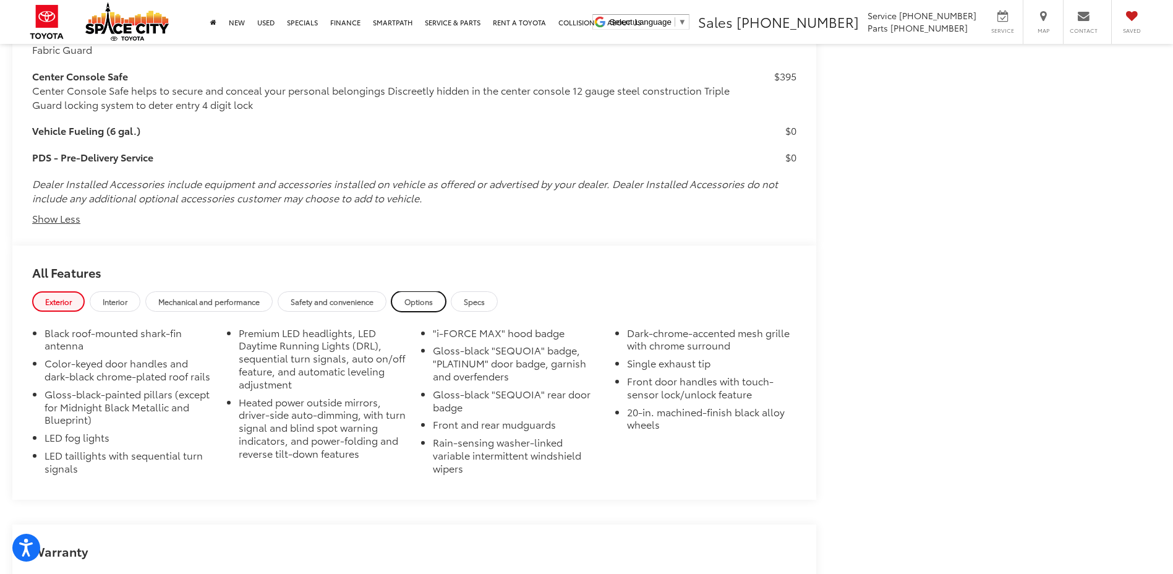
click at [440, 291] on link "Options" at bounding box center [418, 301] width 54 height 20
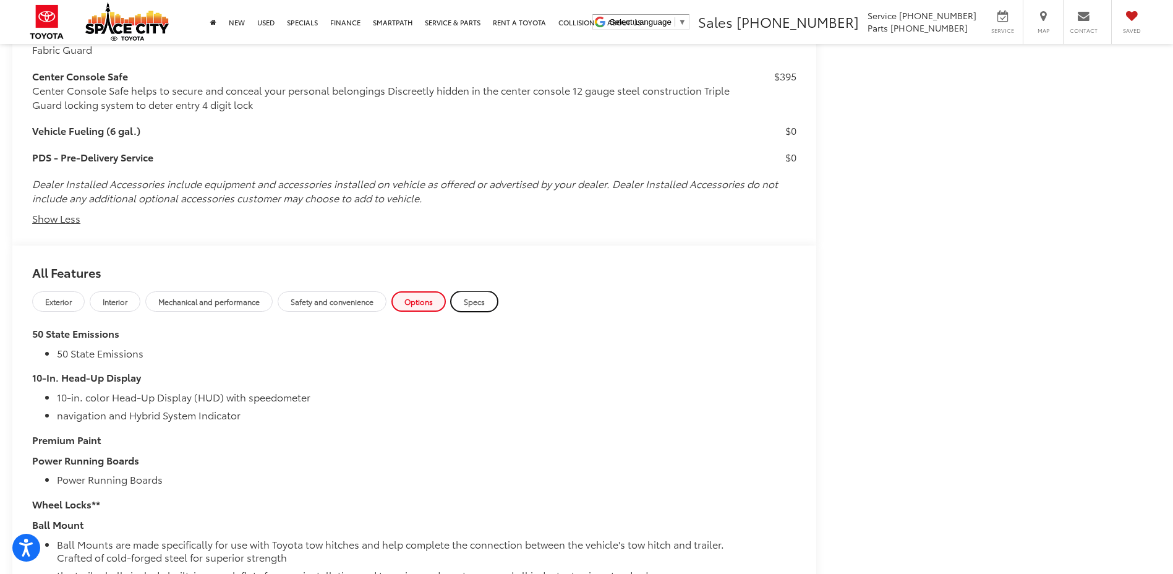
click at [491, 291] on link "Specs" at bounding box center [474, 301] width 47 height 20
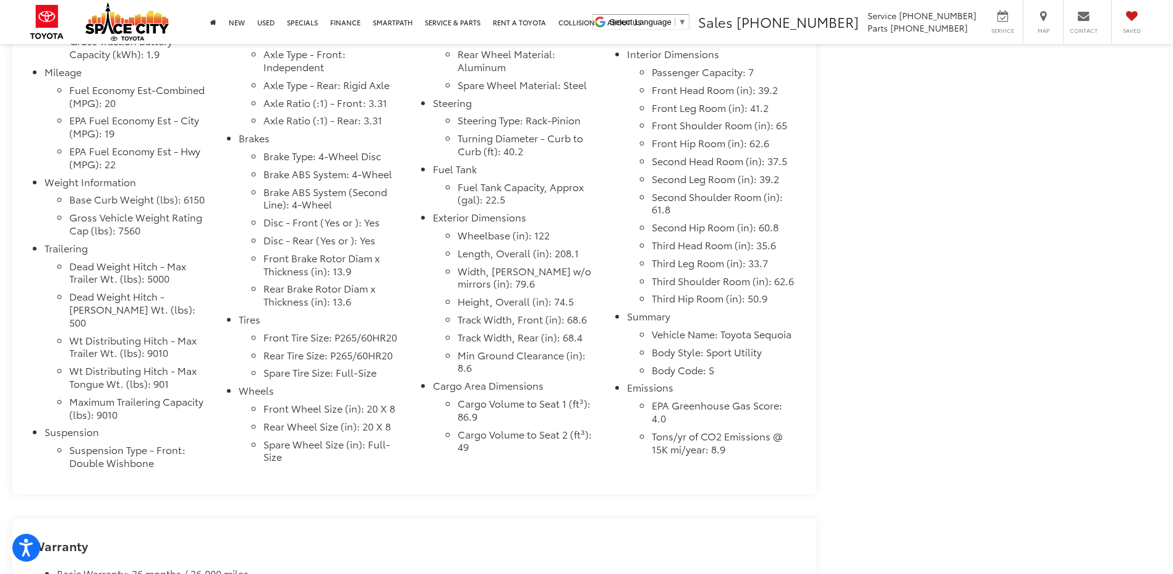
scroll to position [3438, 0]
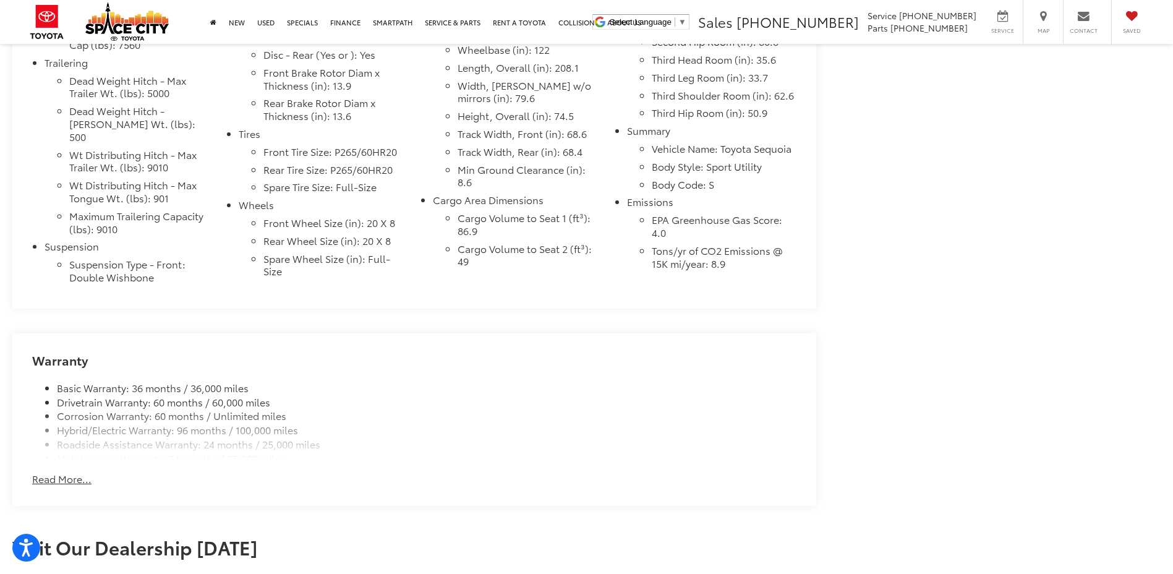
click at [73, 472] on button "Read More..." at bounding box center [61, 479] width 59 height 14
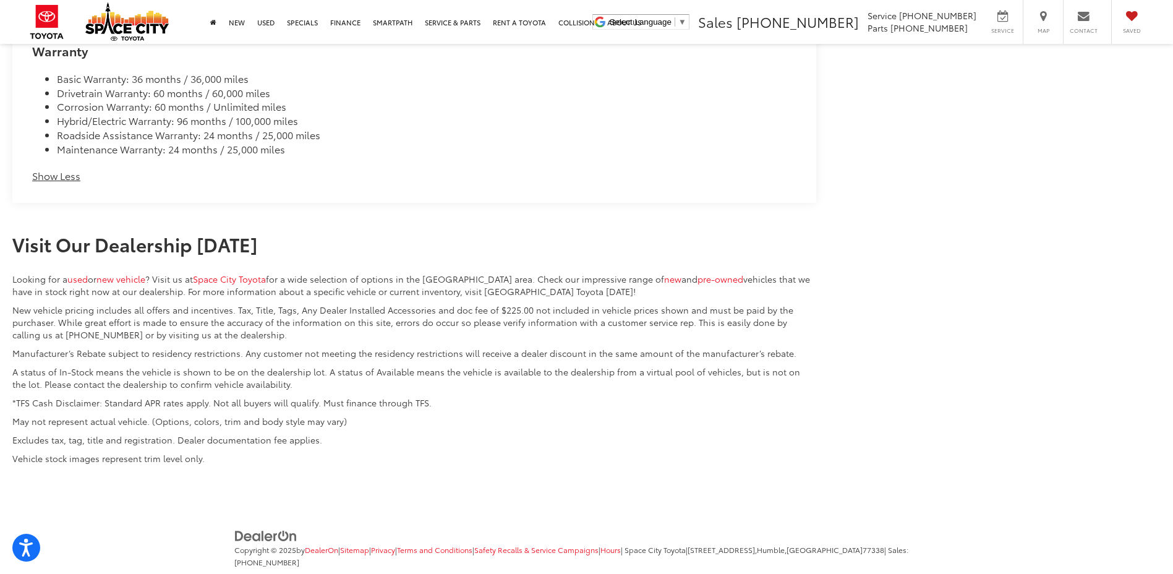
scroll to position [3749, 0]
drag, startPoint x: 897, startPoint y: 364, endPoint x: 885, endPoint y: 421, distance: 58.6
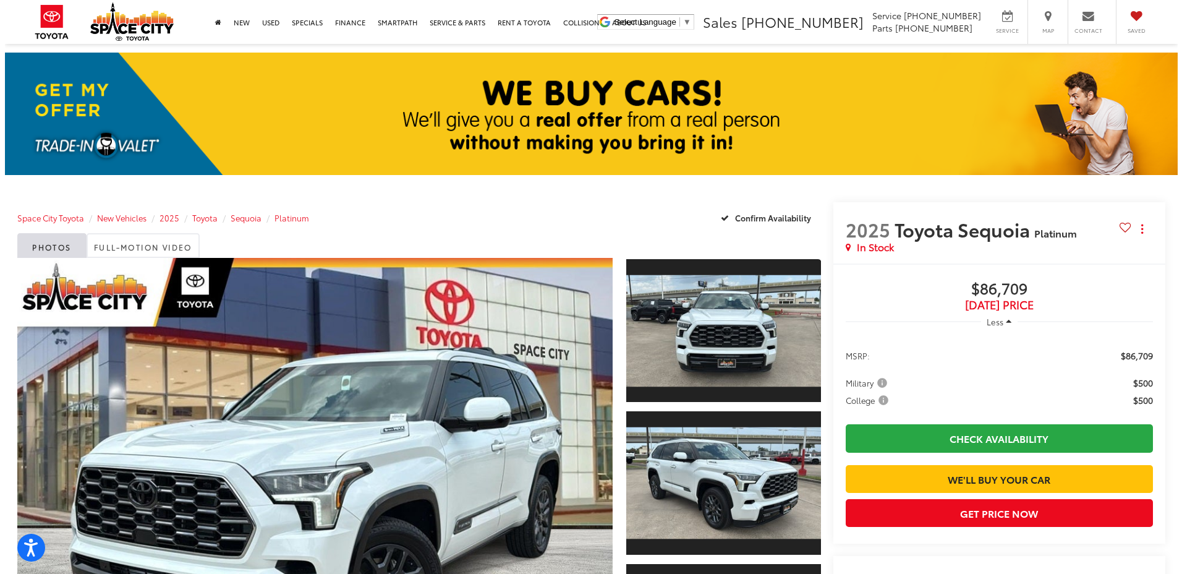
scroll to position [124, 0]
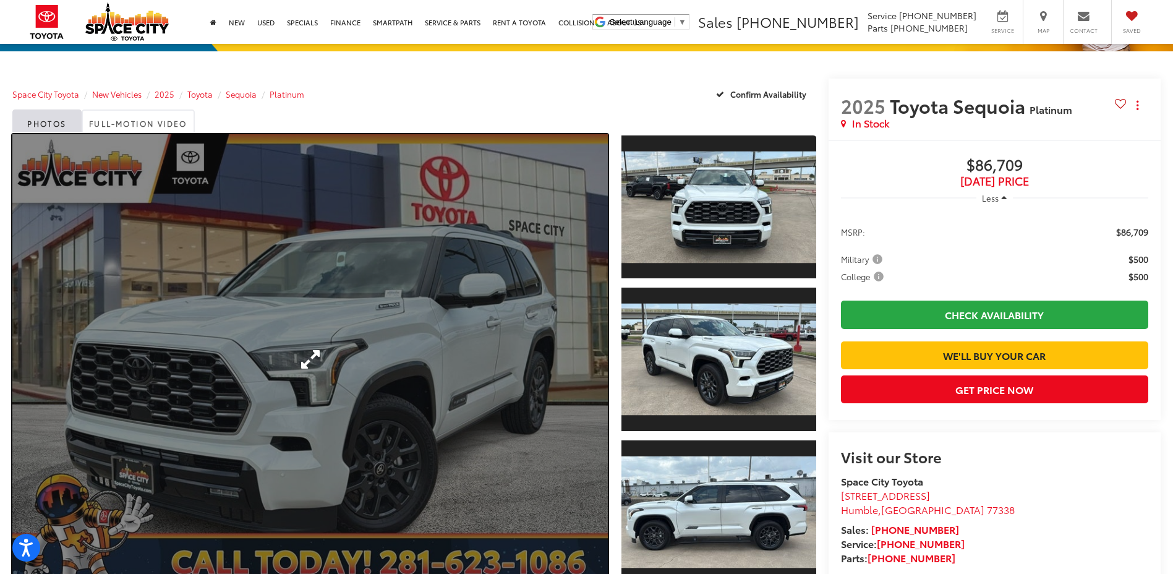
click at [292, 312] on link "Expand Photo 0" at bounding box center [309, 359] width 595 height 451
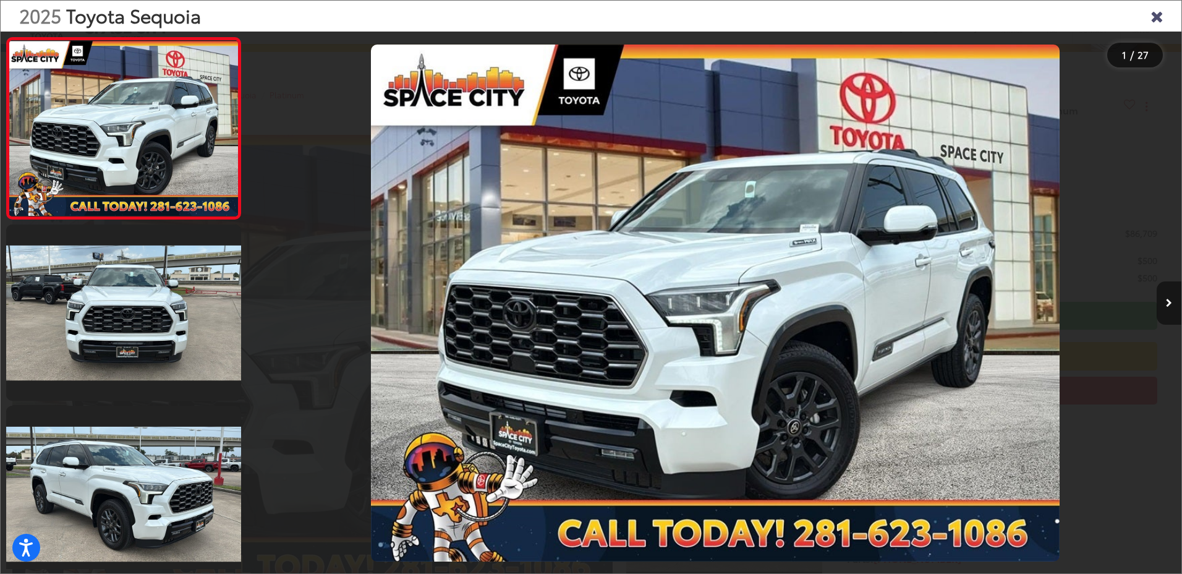
click at [1168, 305] on icon "Next image" at bounding box center [1169, 303] width 6 height 9
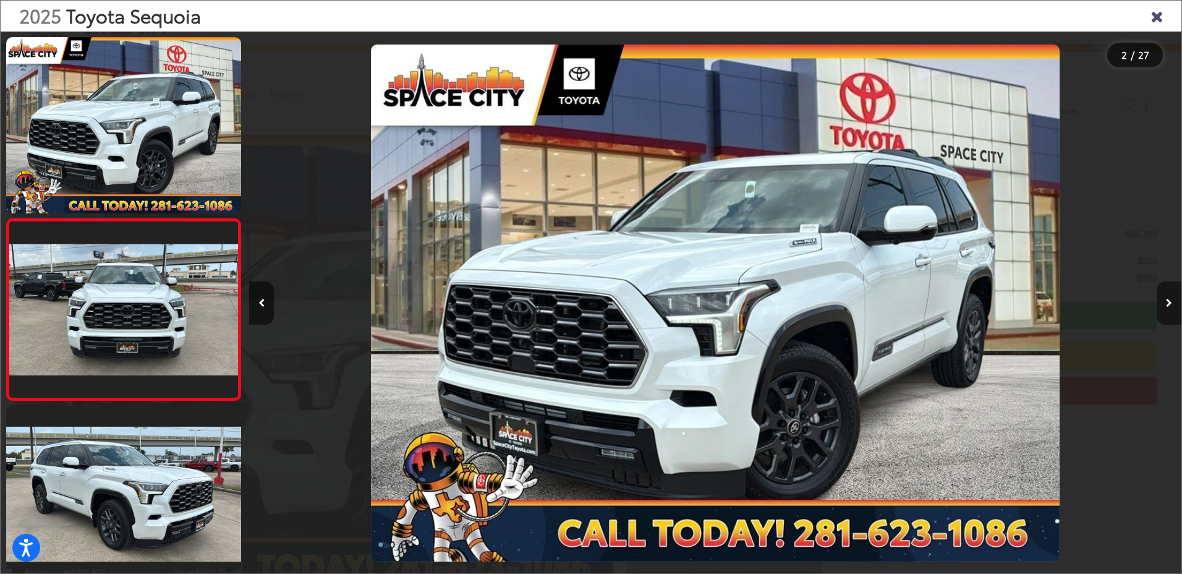
scroll to position [43, 0]
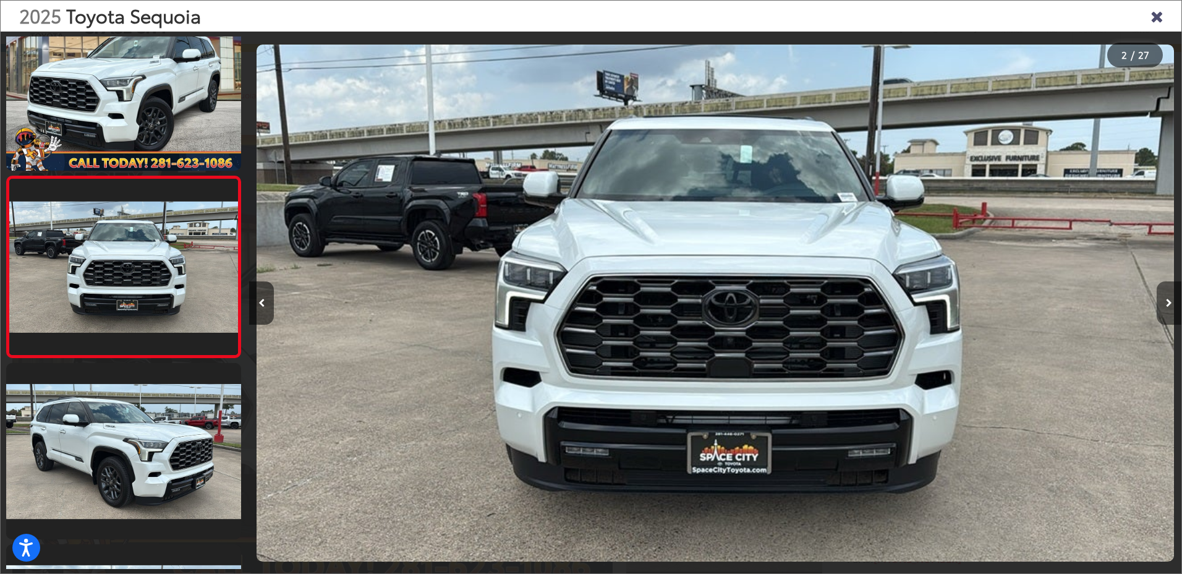
click at [1167, 305] on icon "Next image" at bounding box center [1169, 303] width 6 height 9
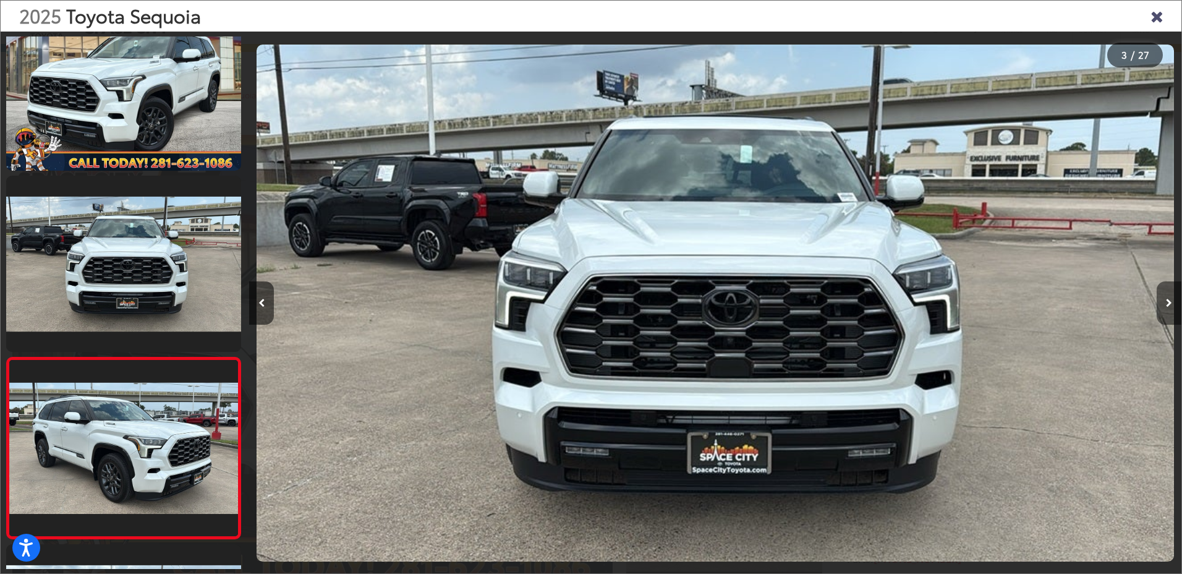
scroll to position [224, 0]
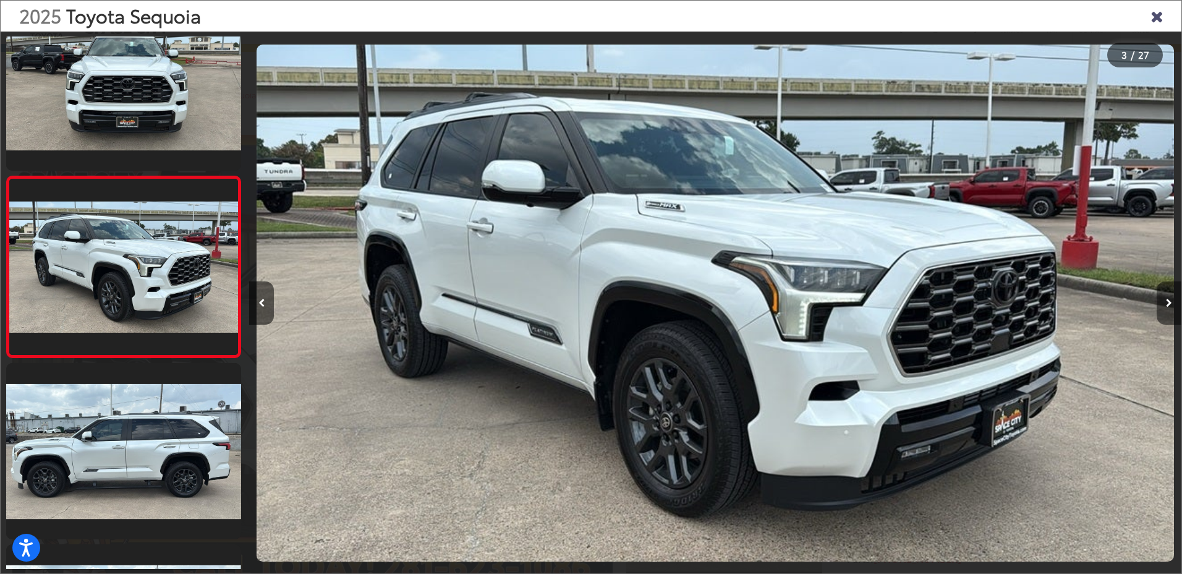
click at [1166, 306] on icon "Next image" at bounding box center [1169, 303] width 6 height 9
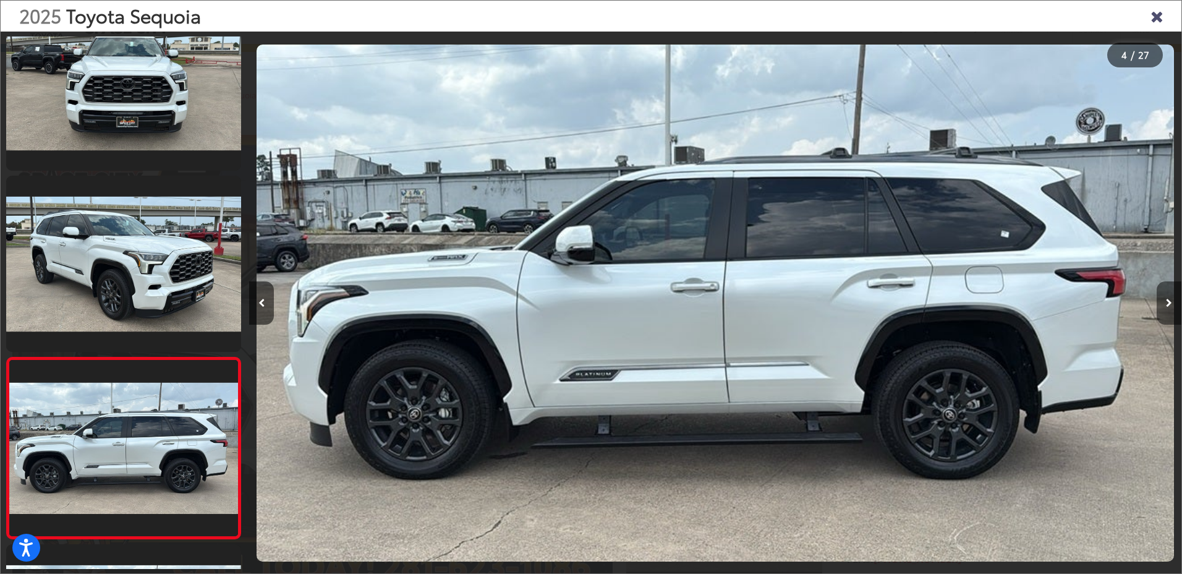
scroll to position [405, 0]
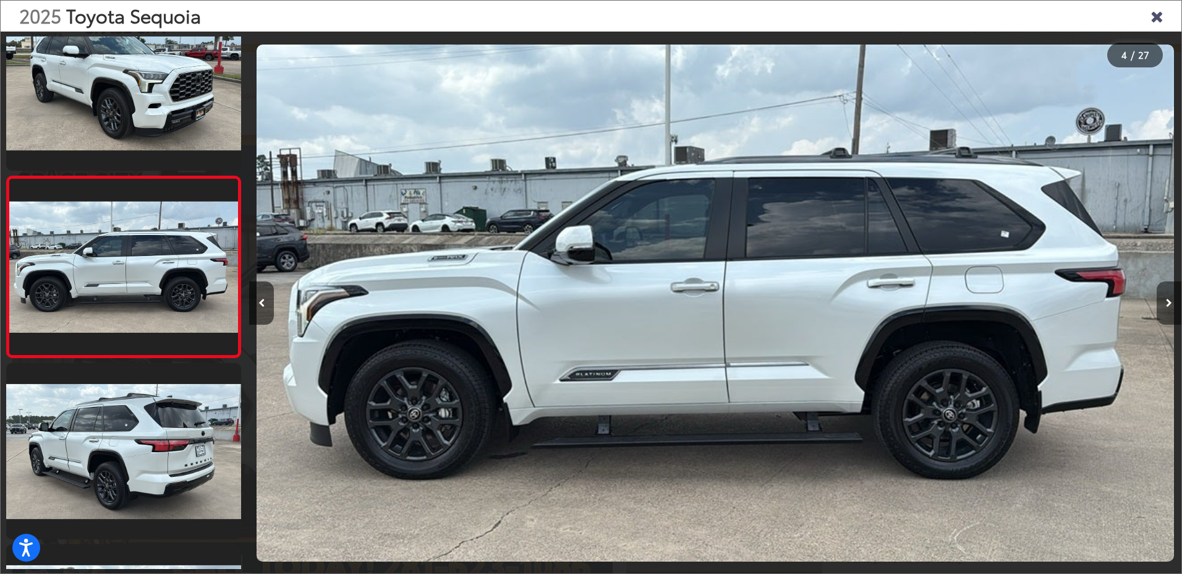
click at [1167, 295] on button "Next image" at bounding box center [1169, 302] width 25 height 43
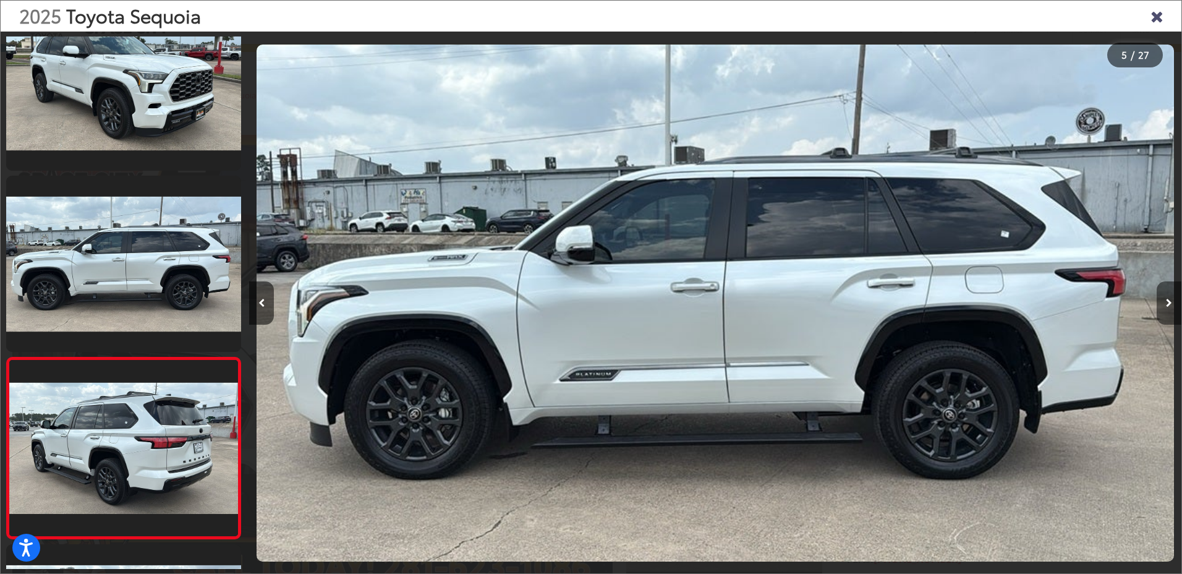
scroll to position [586, 0]
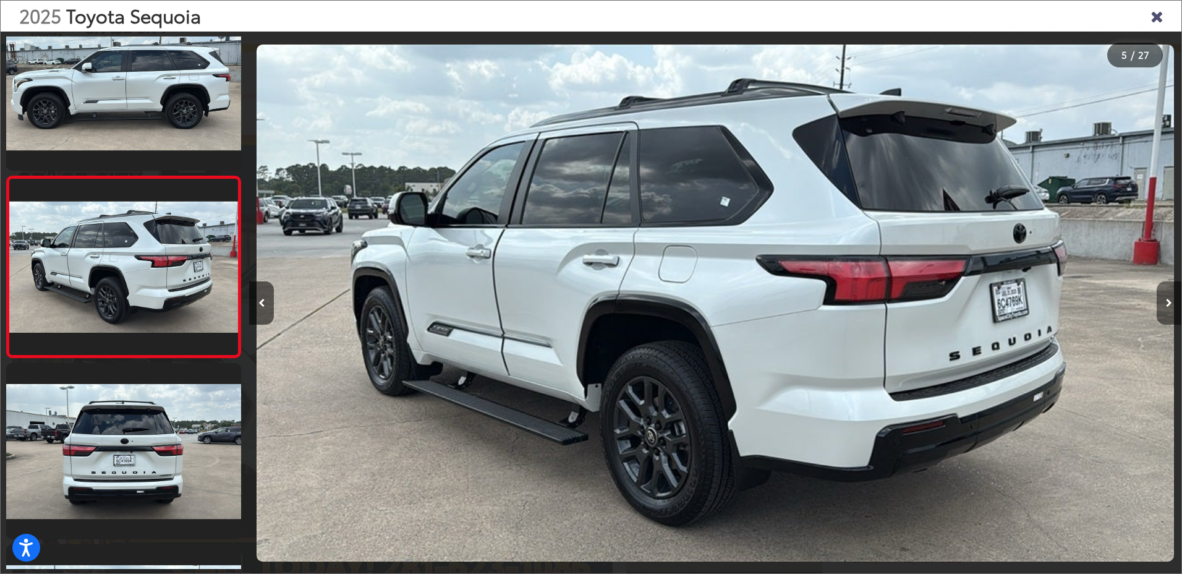
click at [1167, 294] on button "Next image" at bounding box center [1169, 302] width 25 height 43
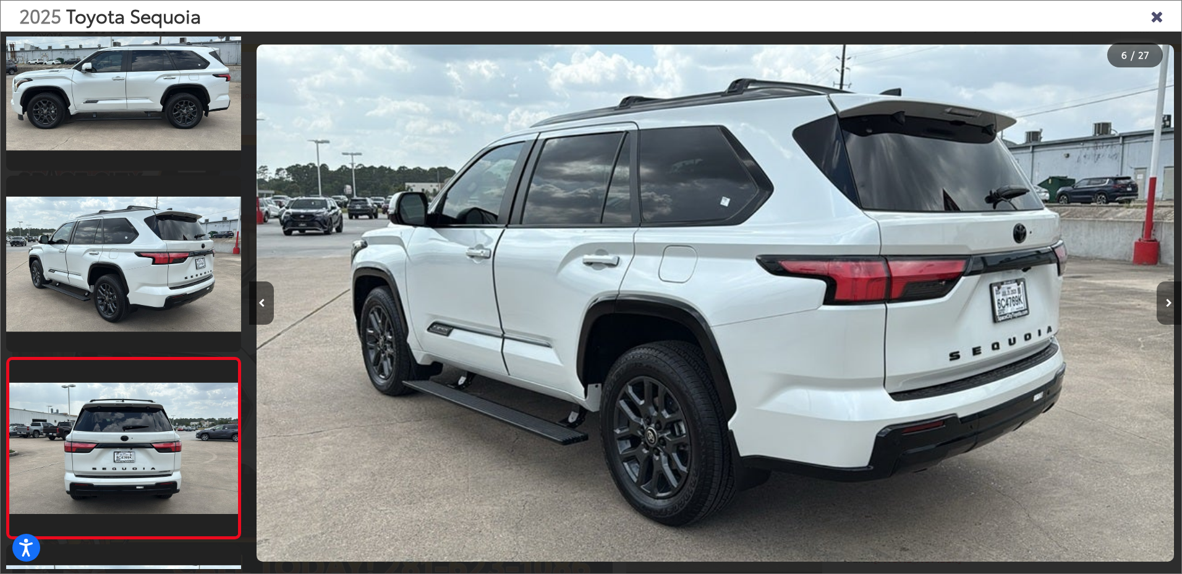
scroll to position [767, 0]
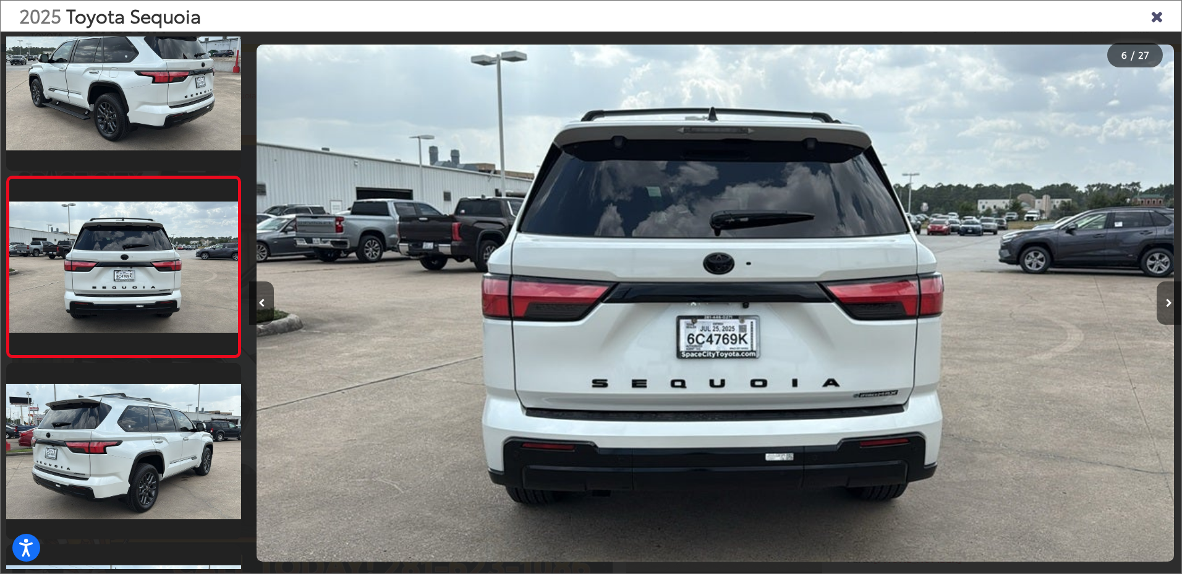
click at [1166, 305] on icon "Next image" at bounding box center [1169, 303] width 6 height 9
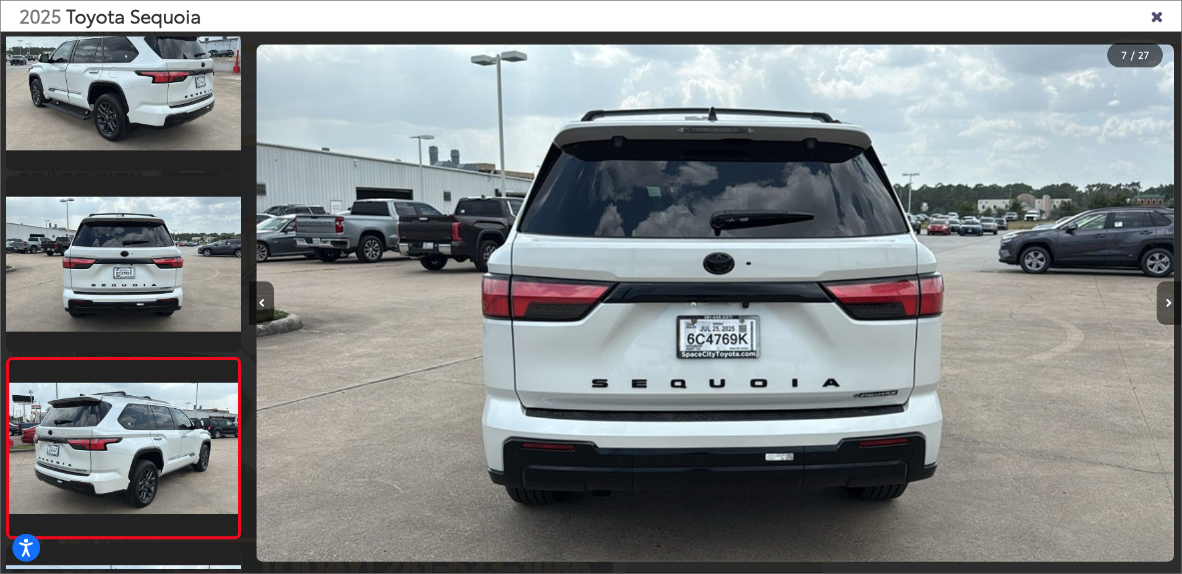
scroll to position [948, 0]
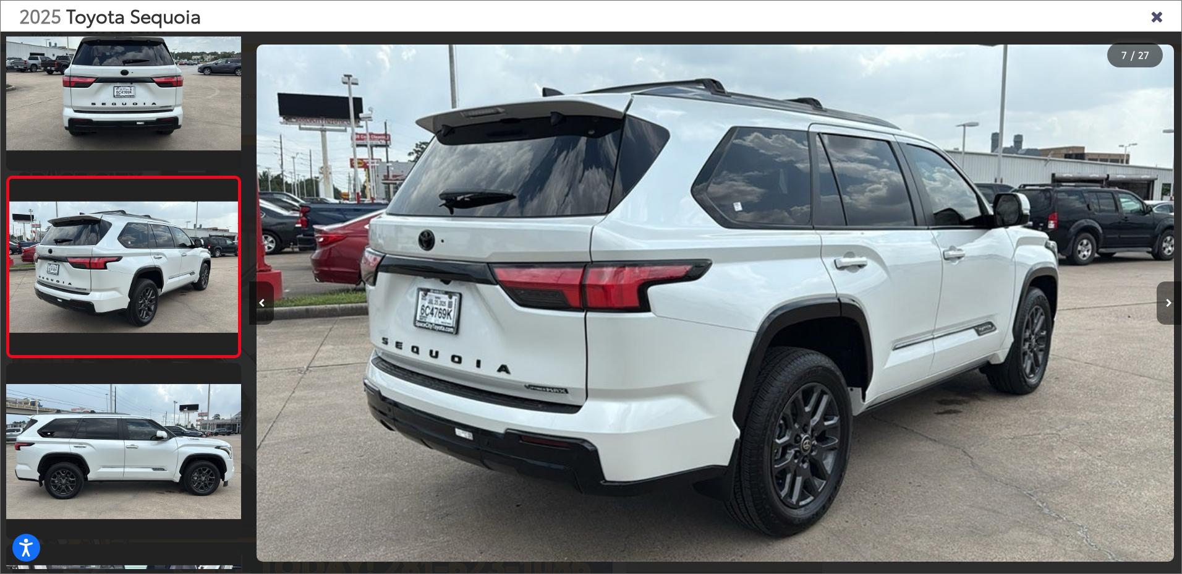
click at [1170, 297] on button "Next image" at bounding box center [1169, 302] width 25 height 43
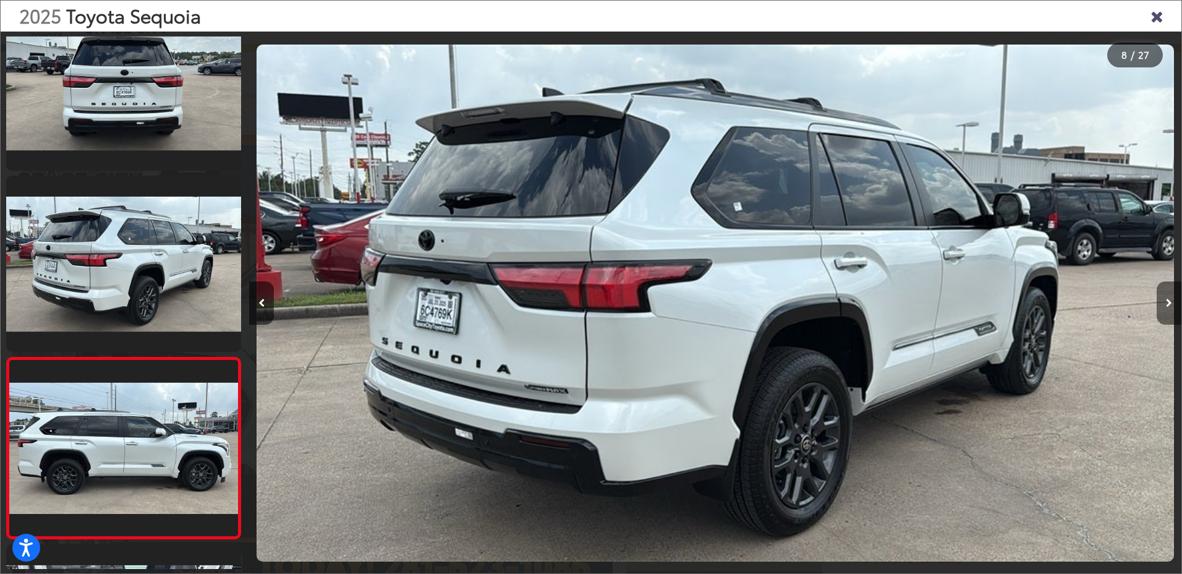
scroll to position [1130, 0]
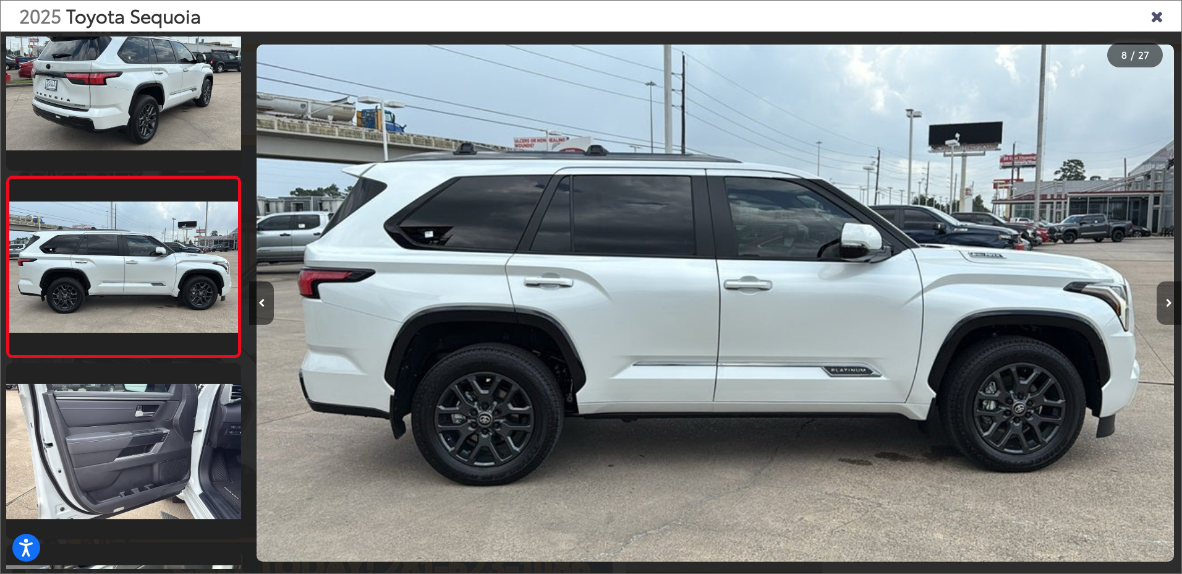
drag, startPoint x: 1170, startPoint y: 304, endPoint x: 1177, endPoint y: 305, distance: 7.5
click at [1172, 305] on button "Next image" at bounding box center [1169, 302] width 25 height 43
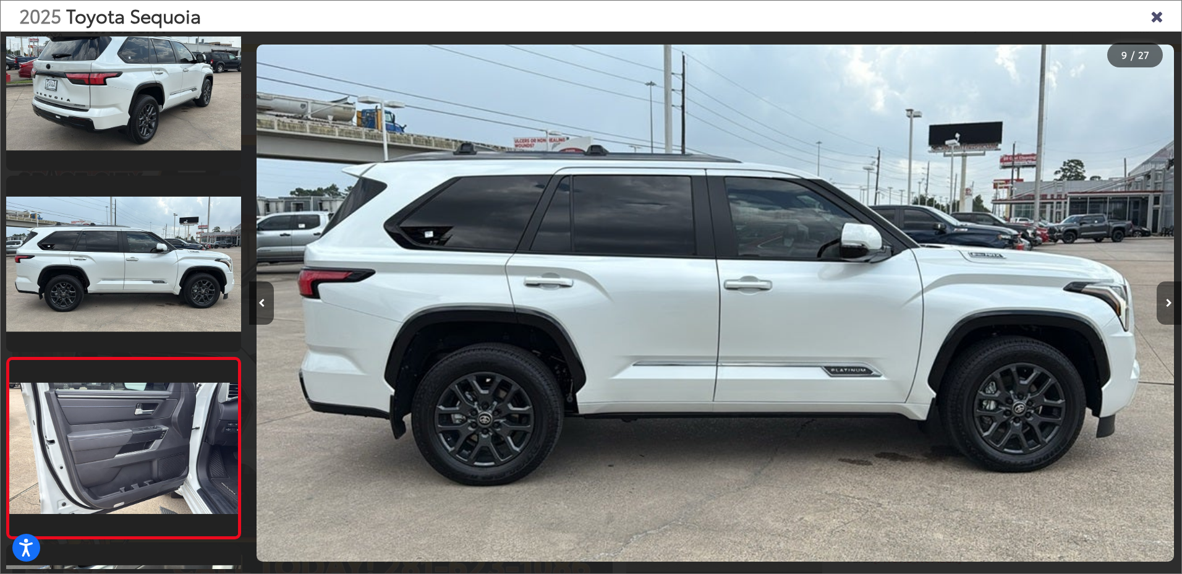
scroll to position [1311, 0]
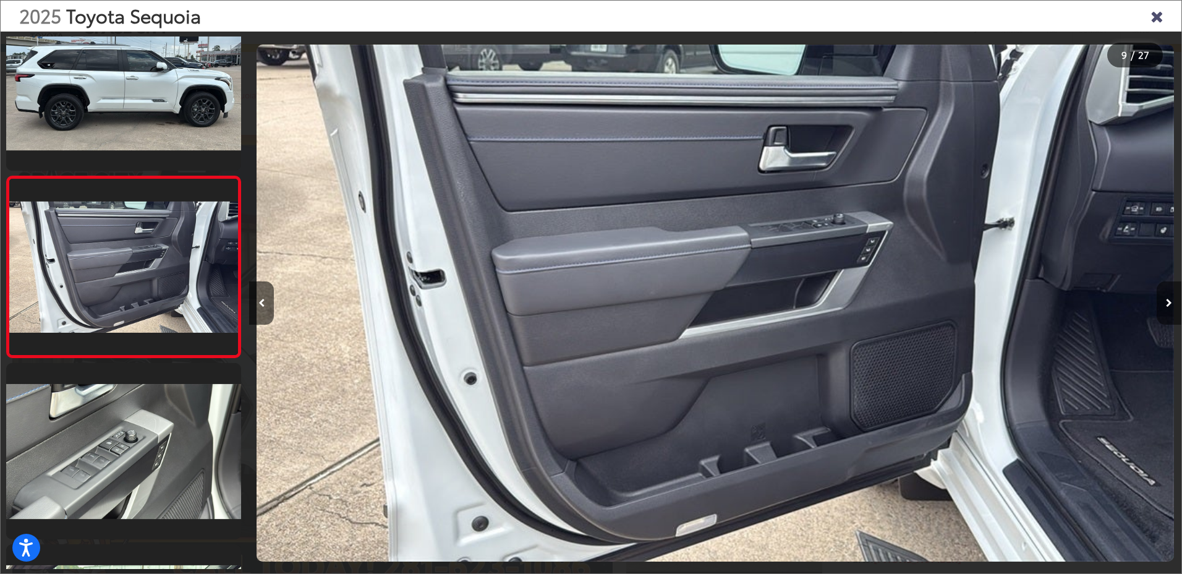
click at [1167, 301] on icon "Next image" at bounding box center [1169, 303] width 6 height 9
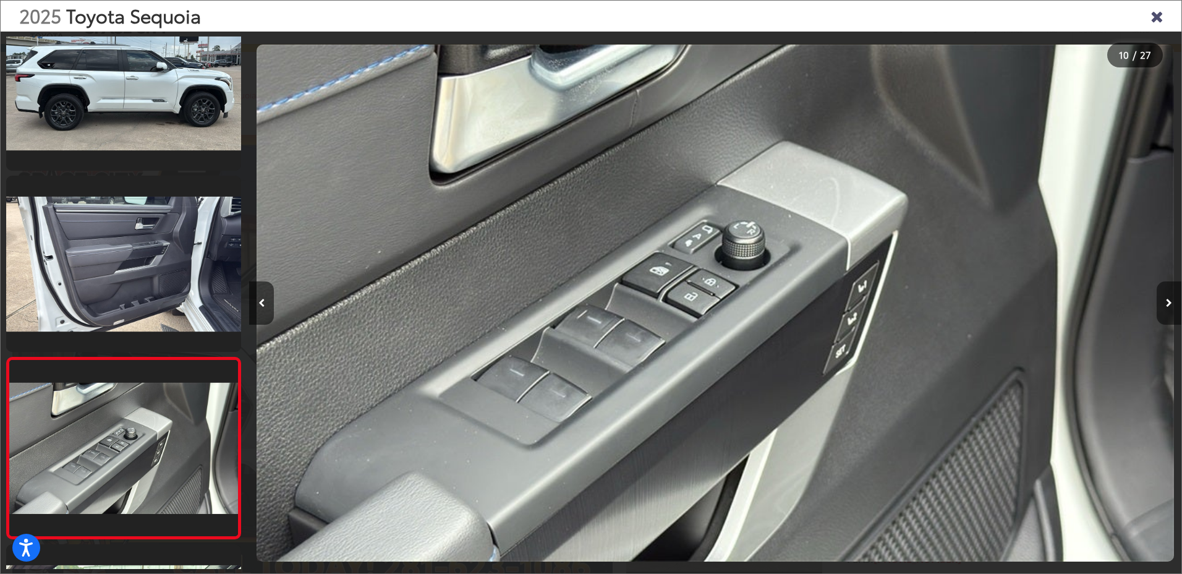
scroll to position [1492, 0]
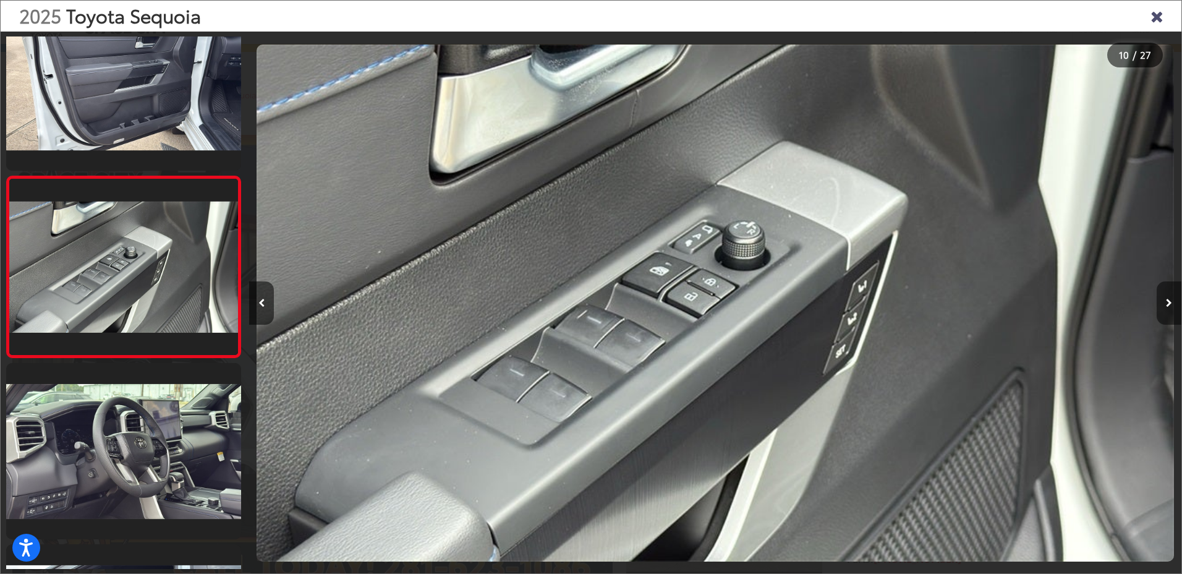
click at [1166, 304] on icon "Next image" at bounding box center [1169, 303] width 6 height 9
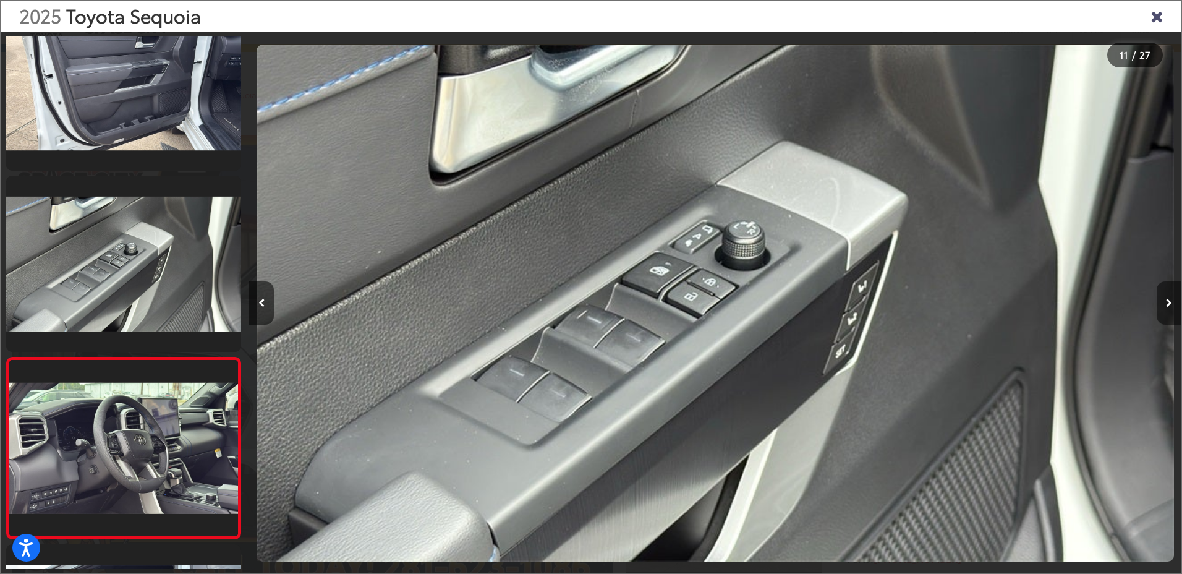
scroll to position [1673, 0]
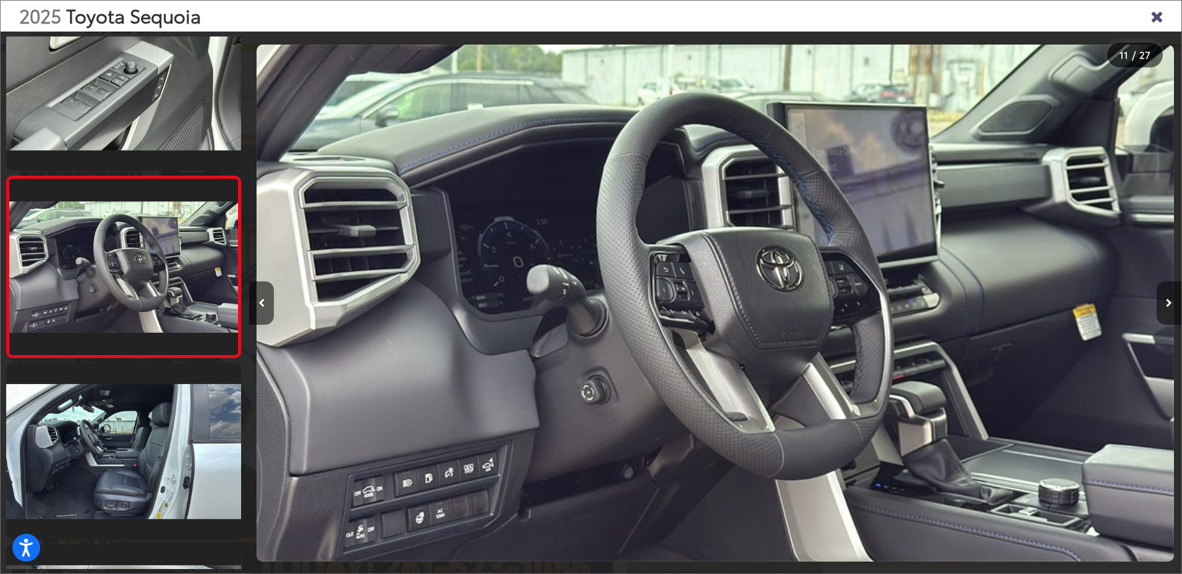
click at [1167, 307] on icon "Next image" at bounding box center [1169, 303] width 6 height 9
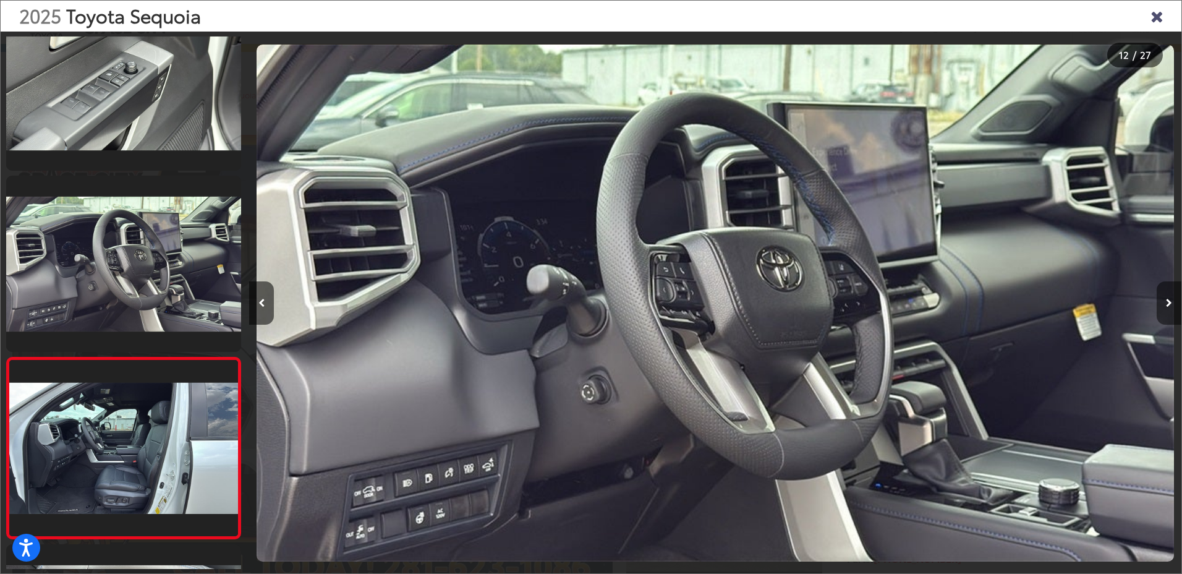
scroll to position [1854, 0]
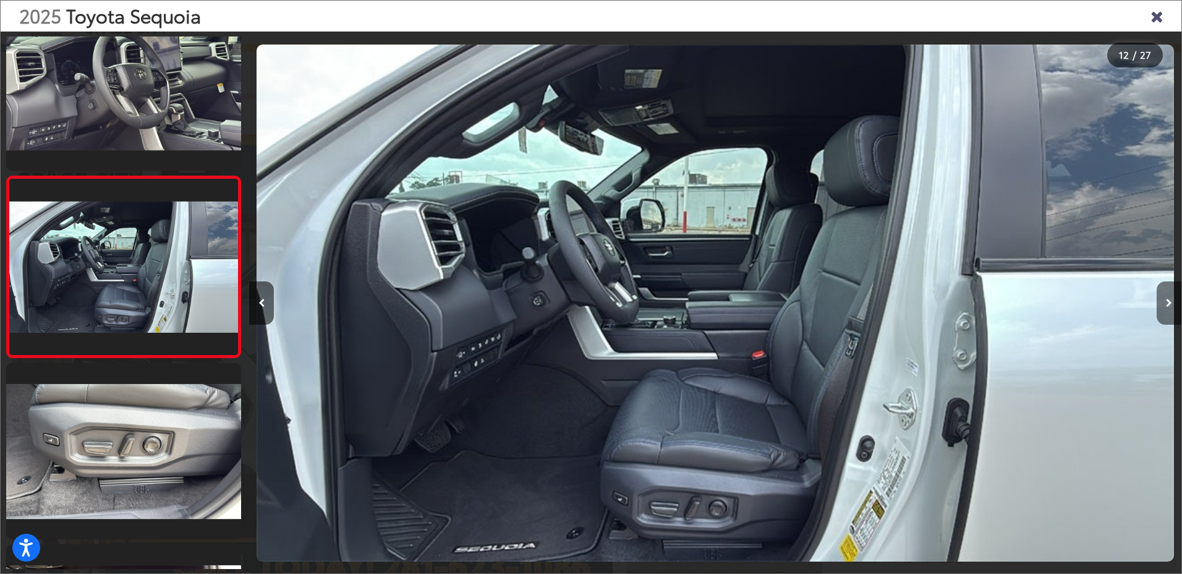
click at [1165, 308] on button "Next image" at bounding box center [1169, 302] width 25 height 43
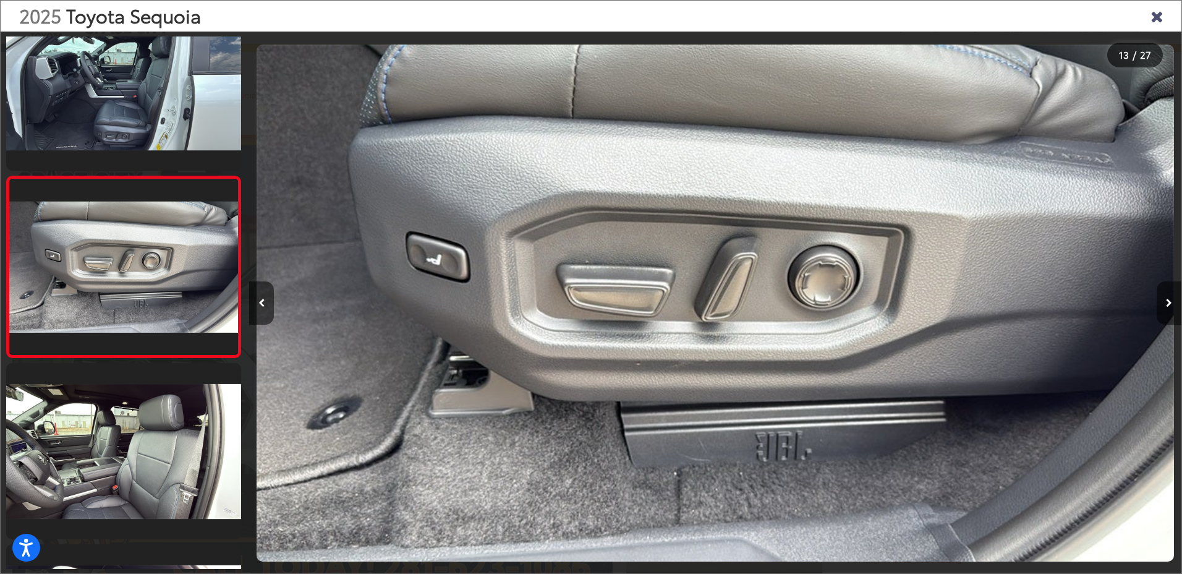
click at [1165, 308] on button "Next image" at bounding box center [1169, 302] width 25 height 43
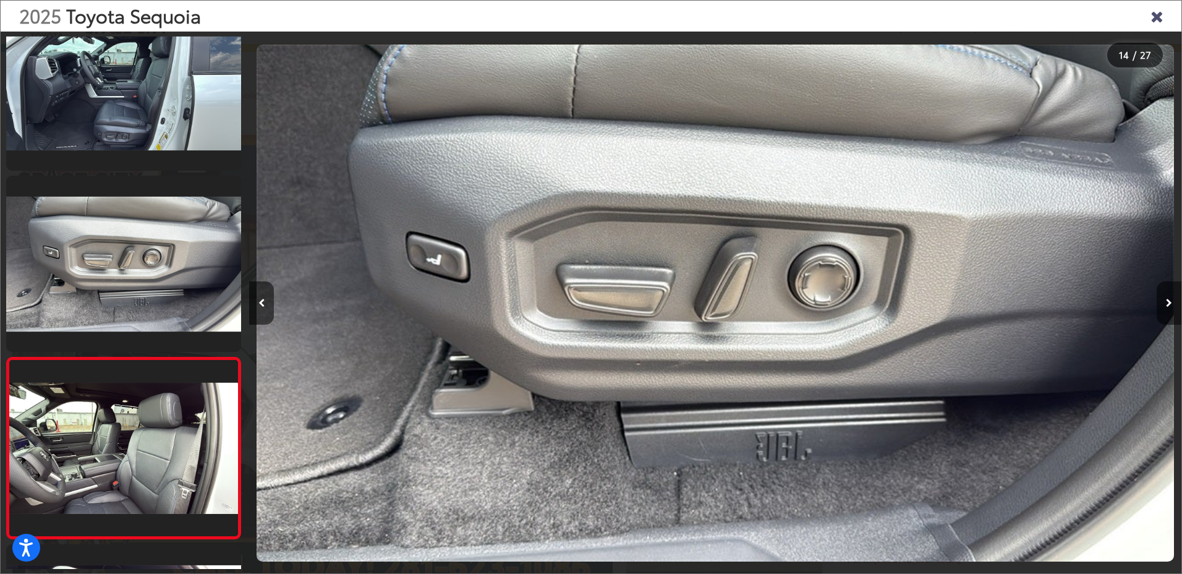
scroll to position [2217, 0]
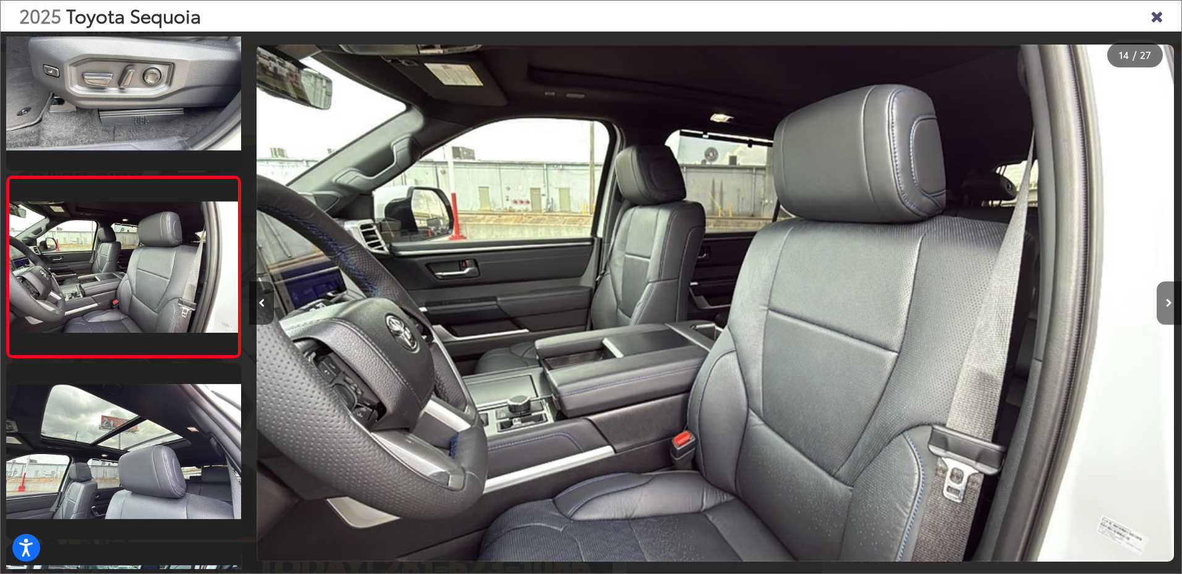
click at [1165, 309] on button "Next image" at bounding box center [1169, 302] width 25 height 43
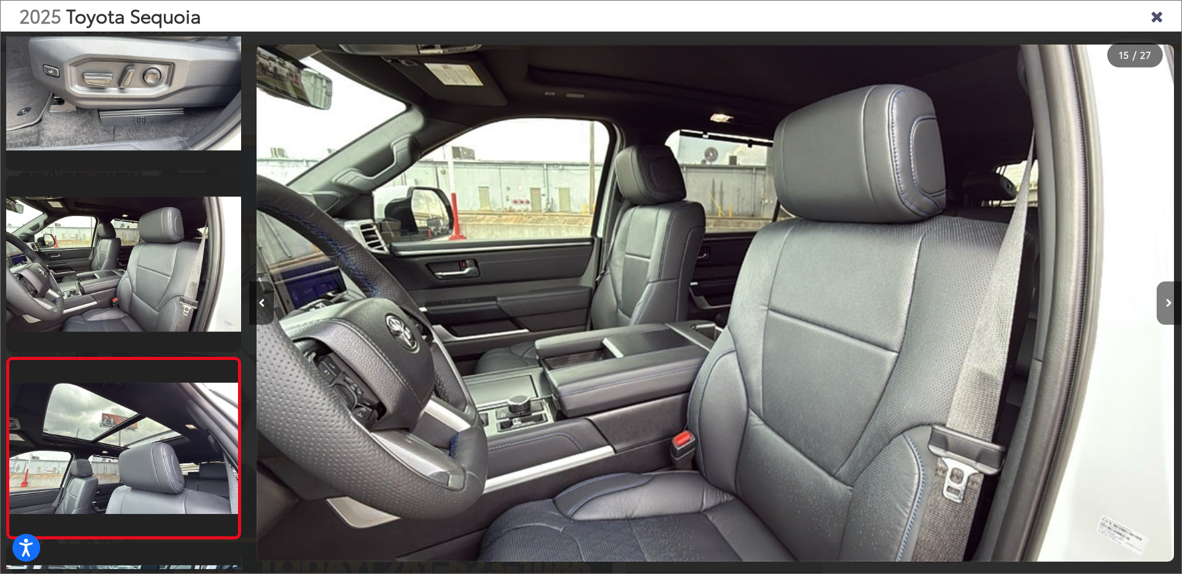
scroll to position [2398, 0]
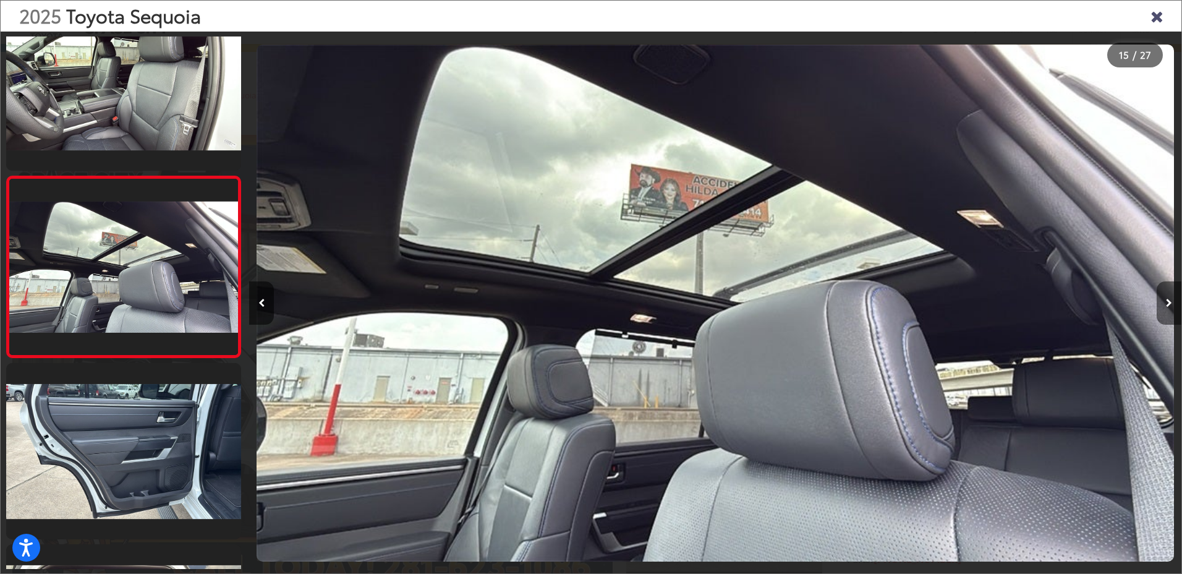
click at [1165, 309] on button "Next image" at bounding box center [1169, 302] width 25 height 43
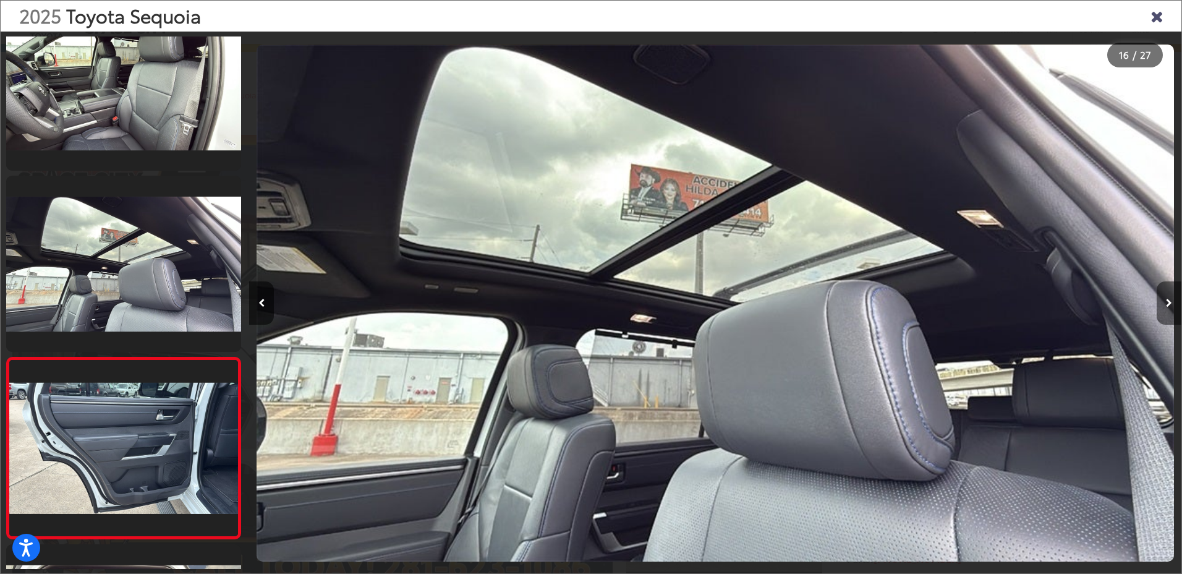
scroll to position [2579, 0]
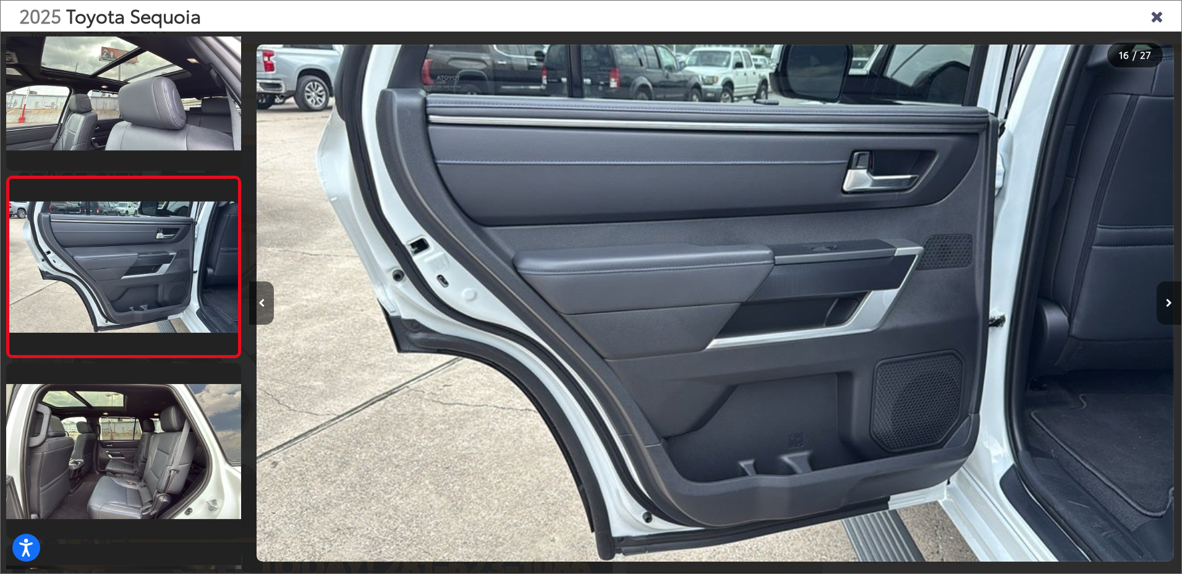
click at [1165, 309] on button "Next image" at bounding box center [1169, 302] width 25 height 43
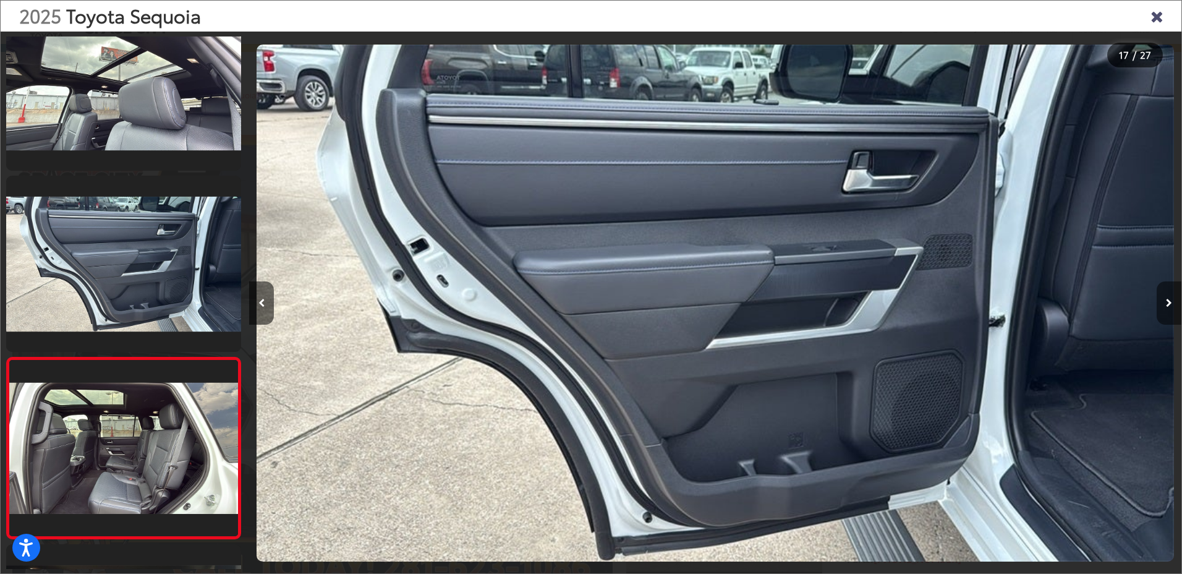
scroll to position [2760, 0]
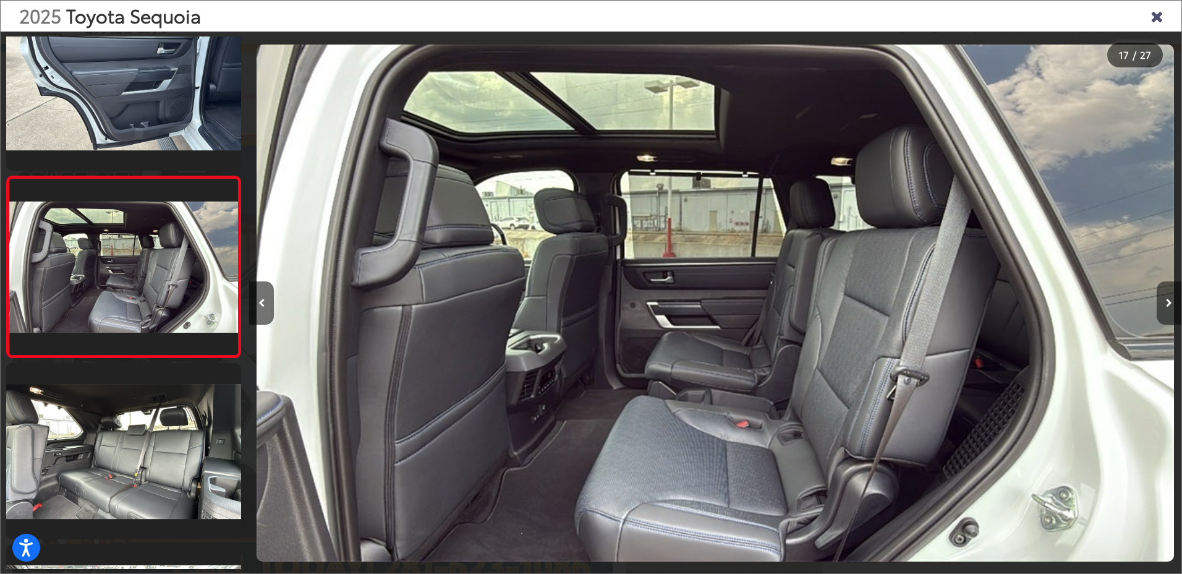
click at [1165, 309] on button "Next image" at bounding box center [1169, 302] width 25 height 43
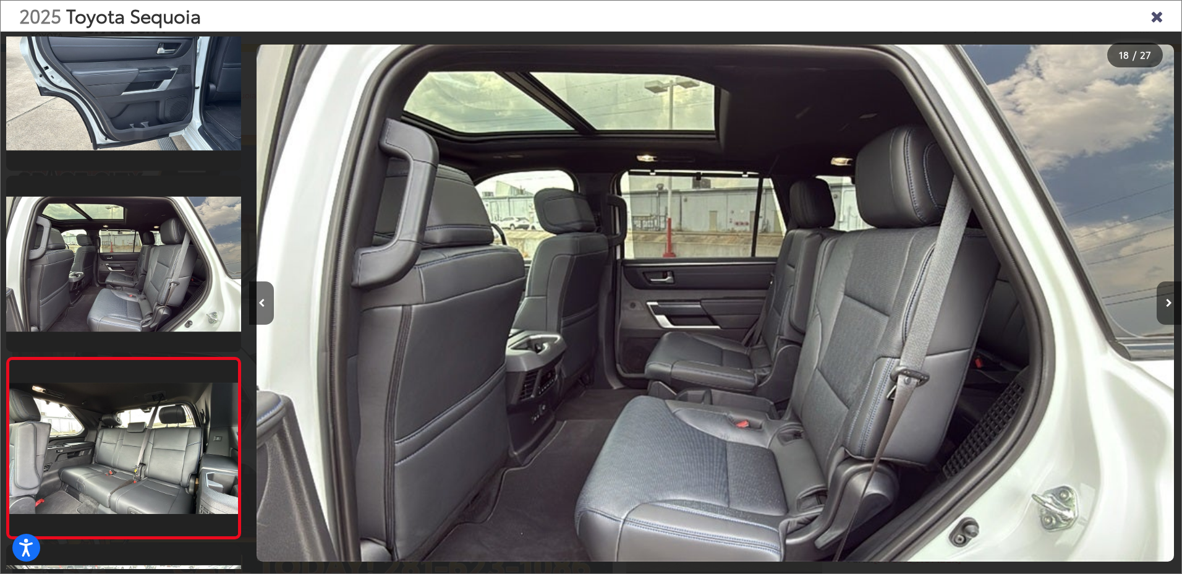
scroll to position [2941, 0]
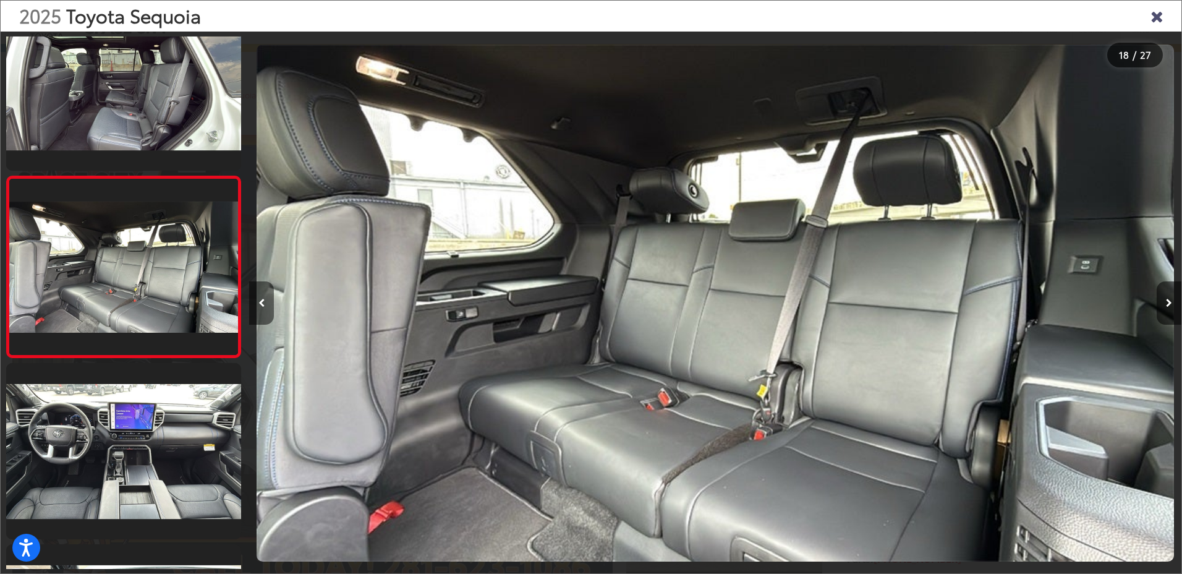
click at [267, 299] on button "Previous image" at bounding box center [261, 302] width 25 height 43
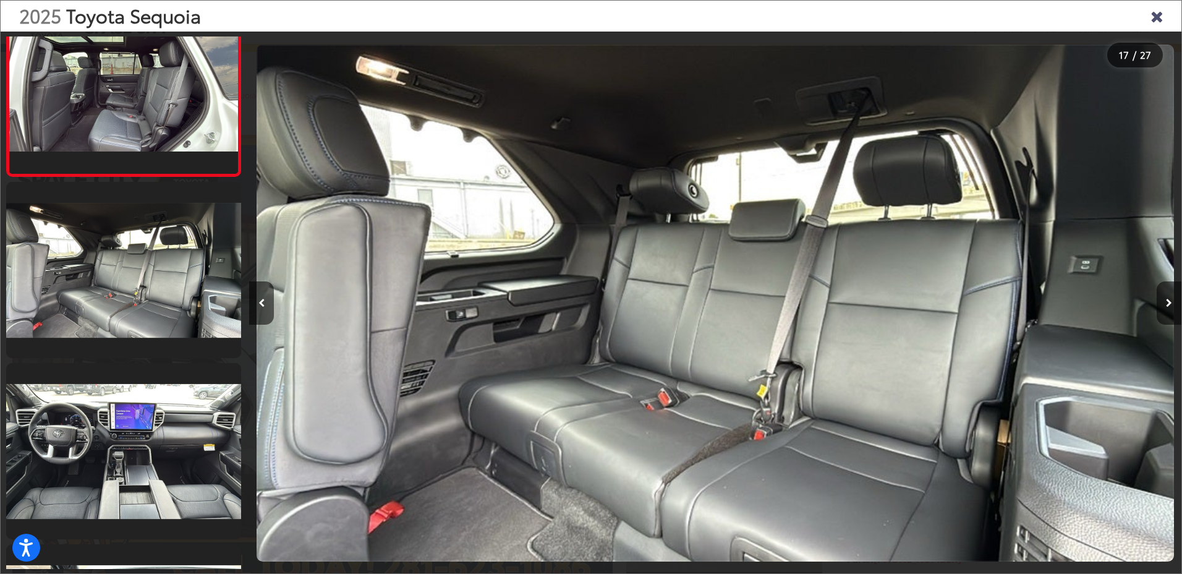
scroll to position [2760, 0]
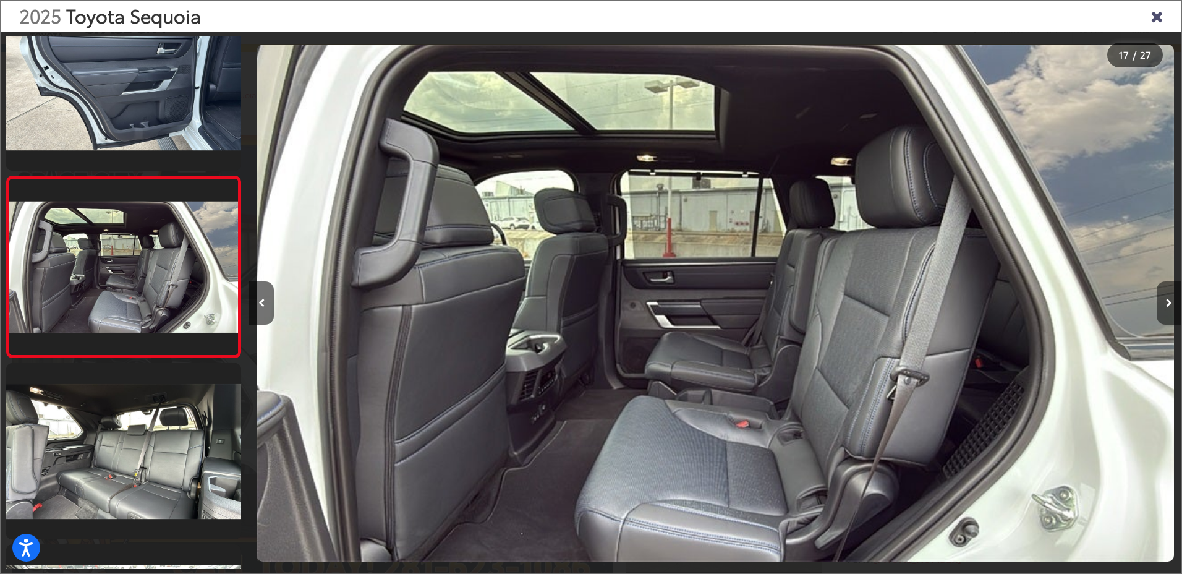
click at [1165, 297] on button "Next image" at bounding box center [1169, 302] width 25 height 43
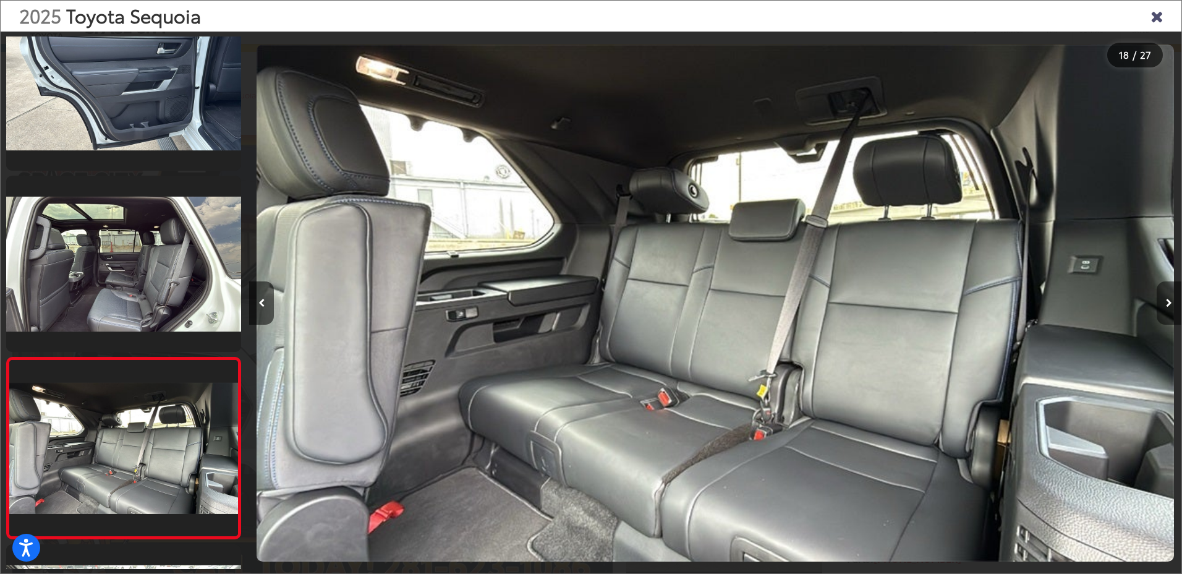
scroll to position [2941, 0]
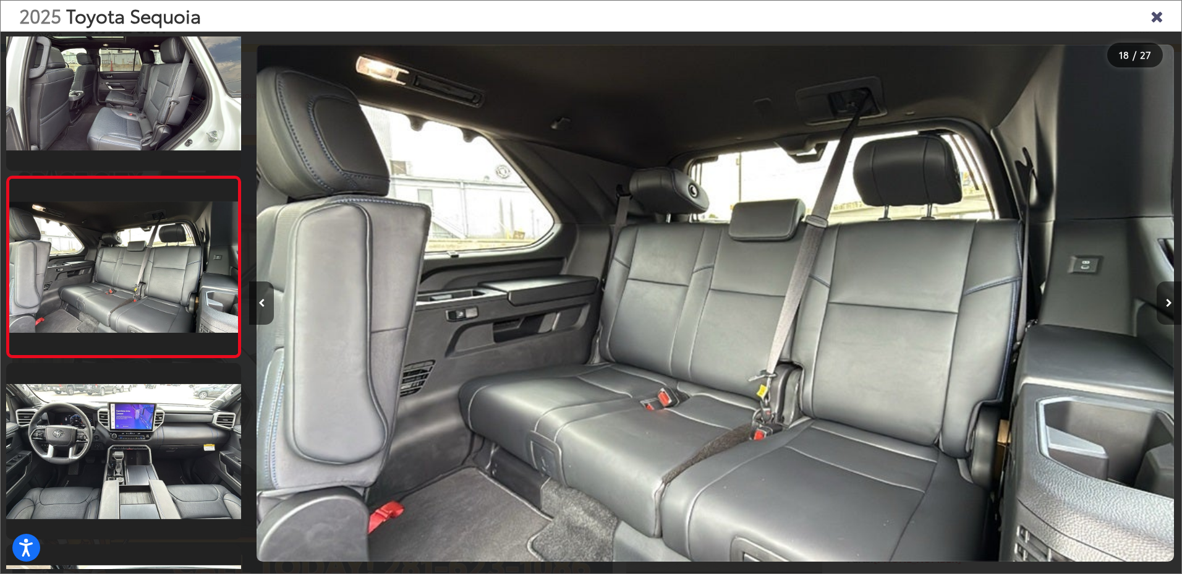
click at [1168, 308] on button "Next image" at bounding box center [1169, 302] width 25 height 43
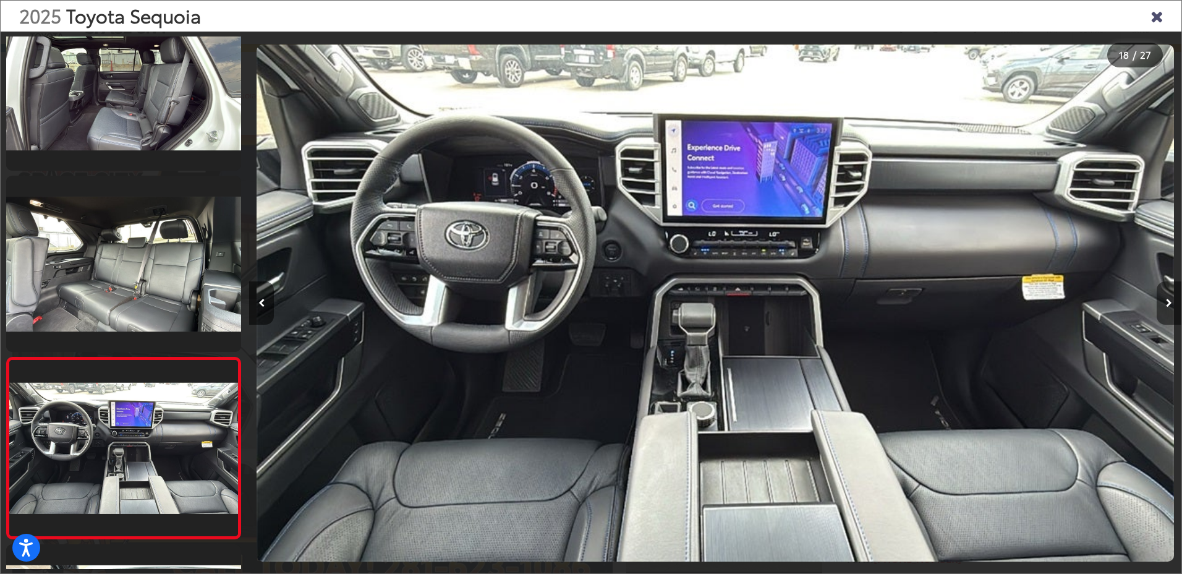
scroll to position [3122, 0]
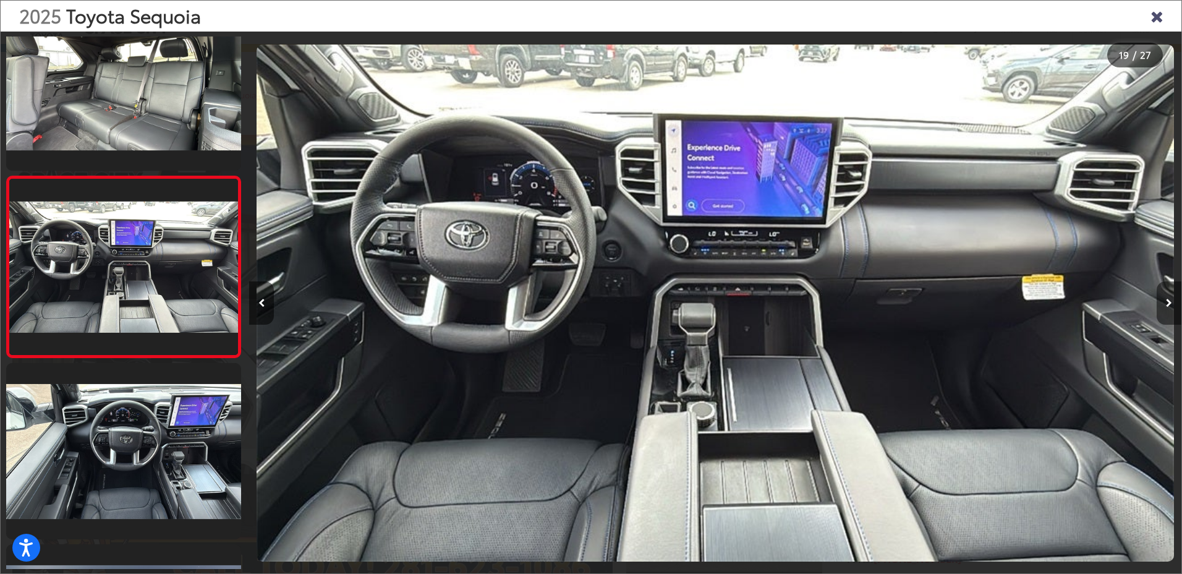
click at [1168, 308] on button "Next image" at bounding box center [1169, 302] width 25 height 43
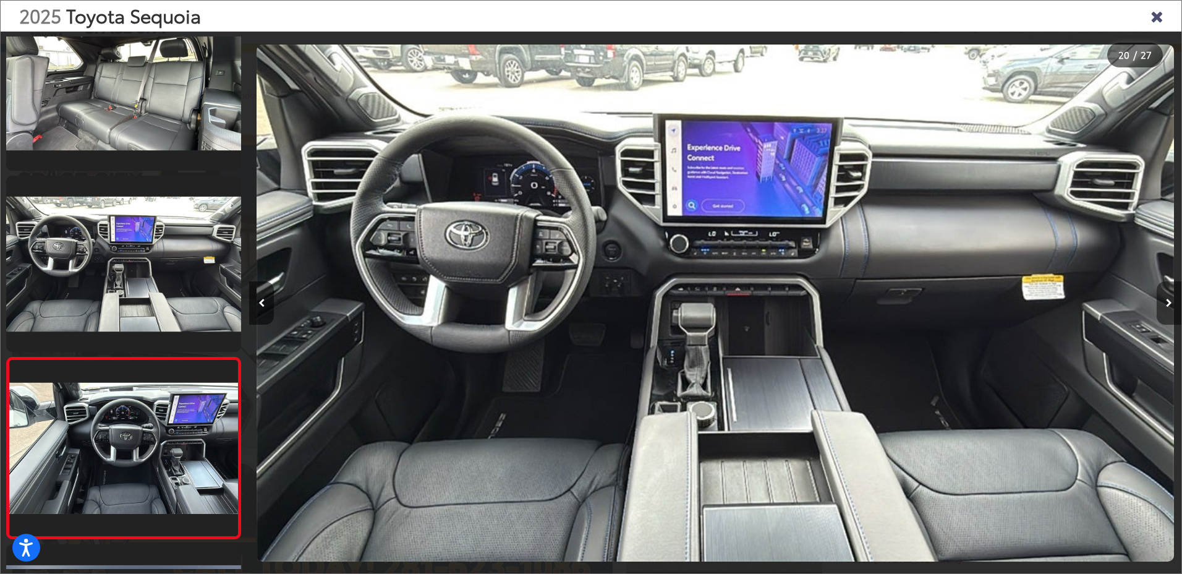
scroll to position [3304, 0]
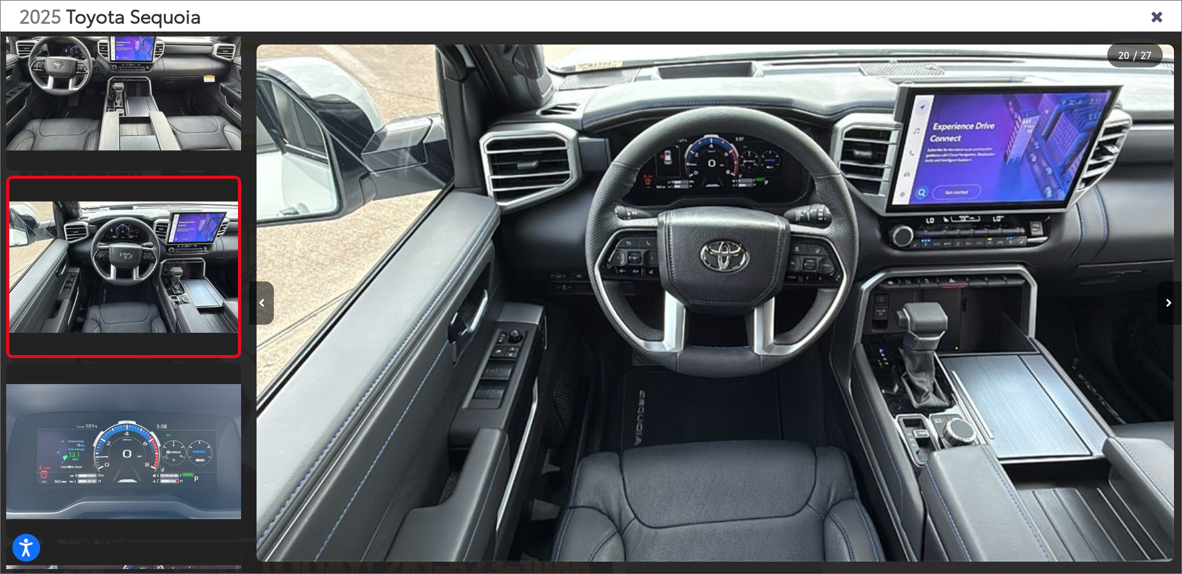
click at [1168, 308] on button "Next image" at bounding box center [1169, 302] width 25 height 43
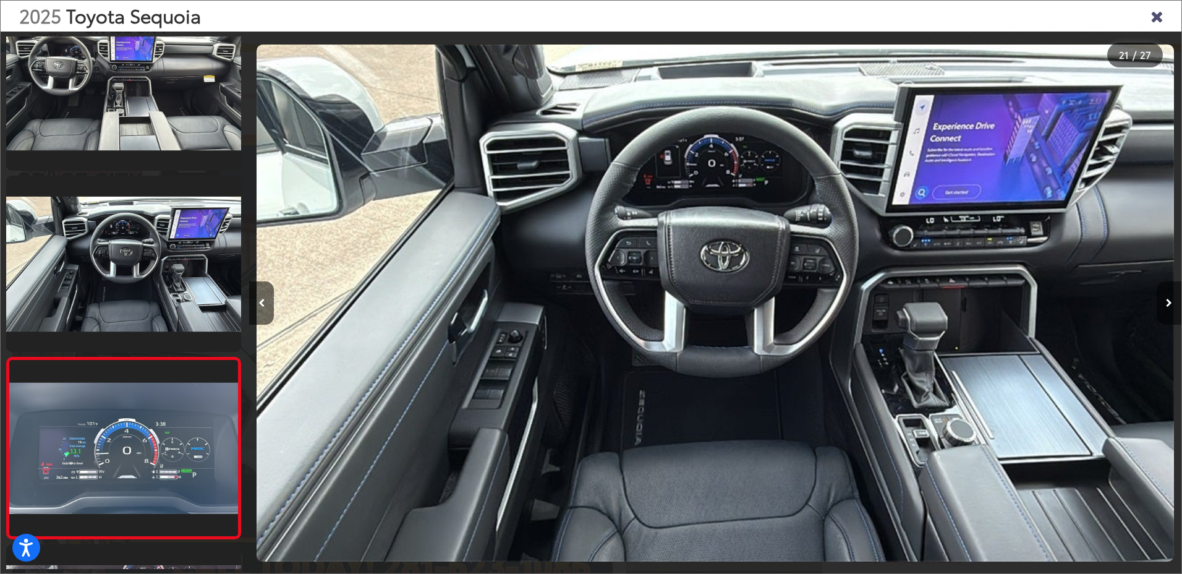
scroll to position [3485, 0]
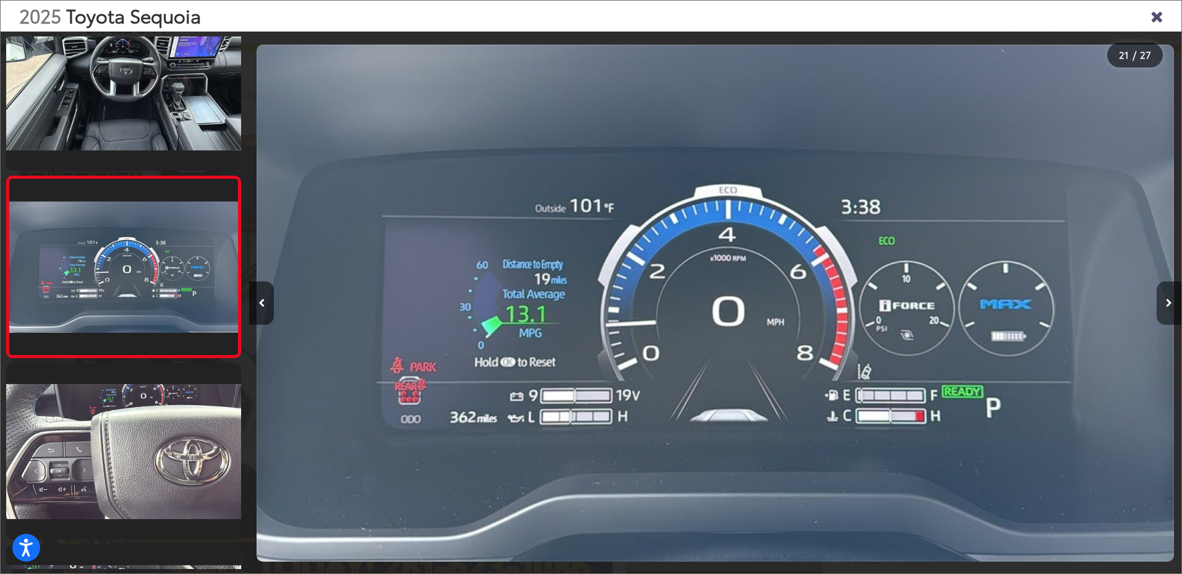
click at [1160, 305] on button "Next image" at bounding box center [1169, 302] width 25 height 43
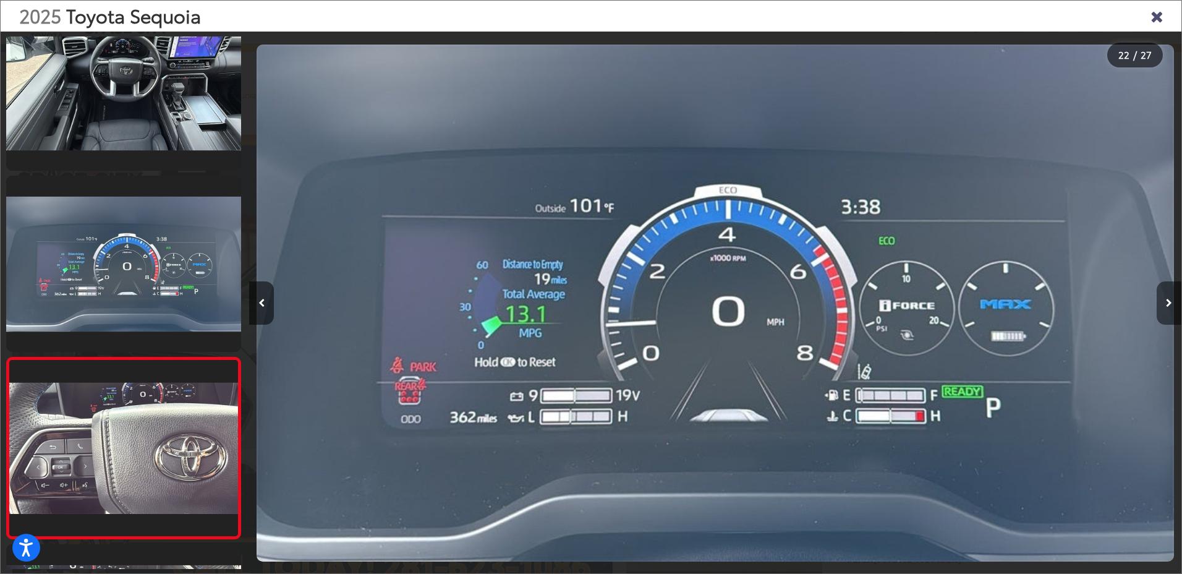
scroll to position [3666, 0]
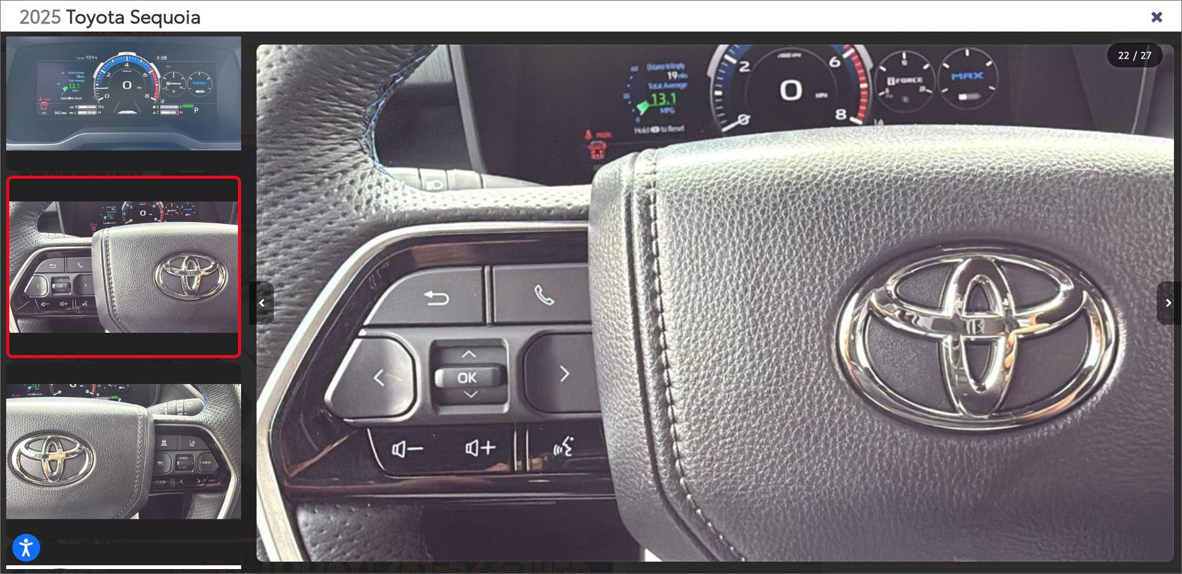
click at [1160, 305] on button "Next image" at bounding box center [1169, 302] width 25 height 43
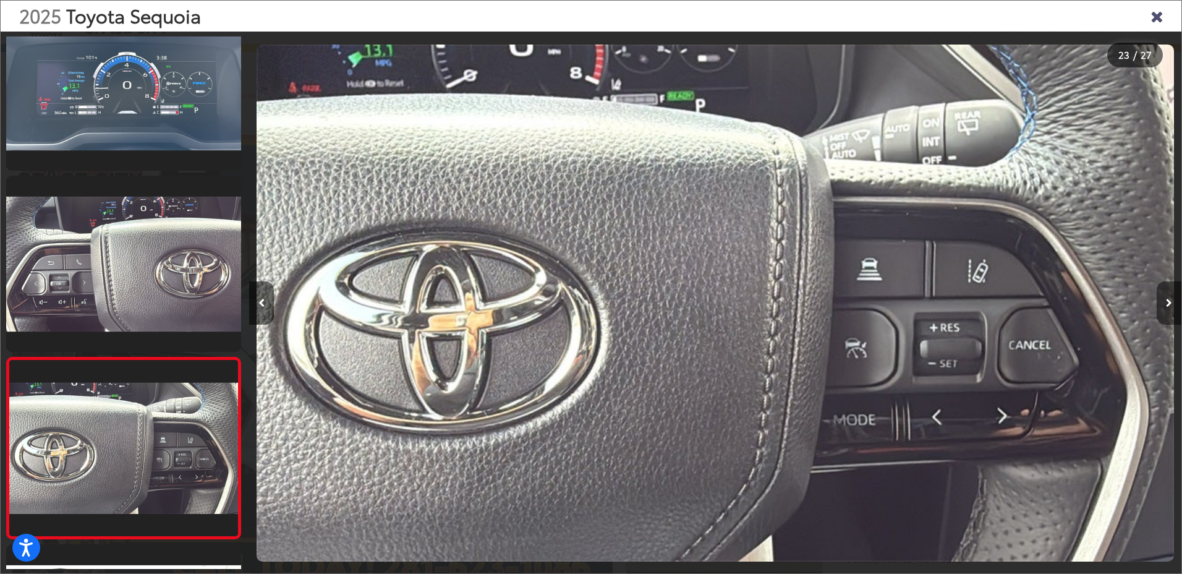
scroll to position [3847, 0]
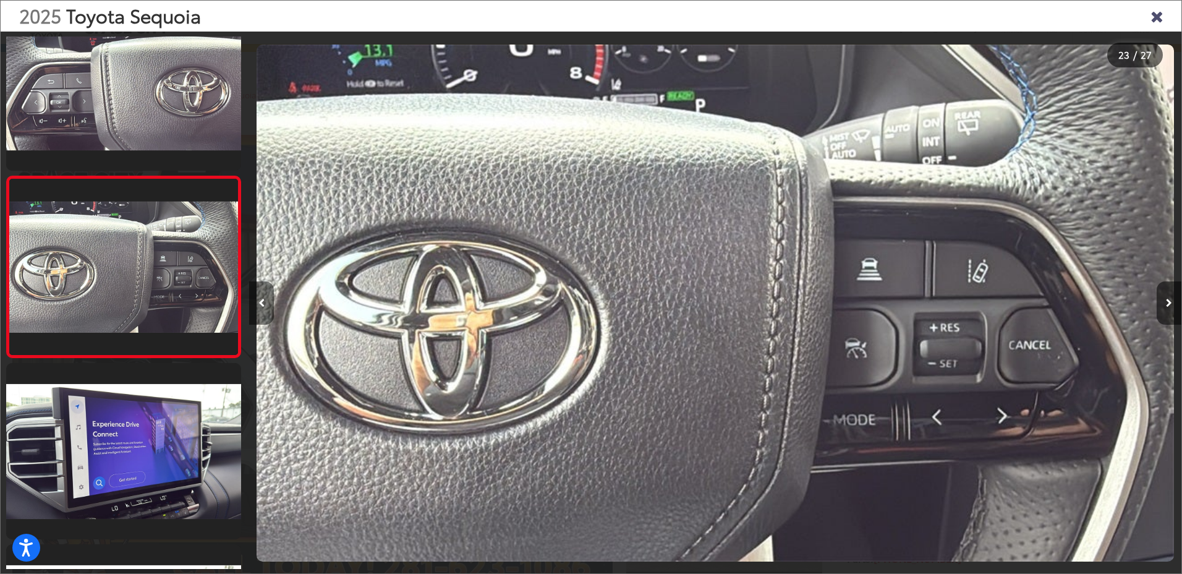
click at [271, 310] on button "Previous image" at bounding box center [261, 302] width 25 height 43
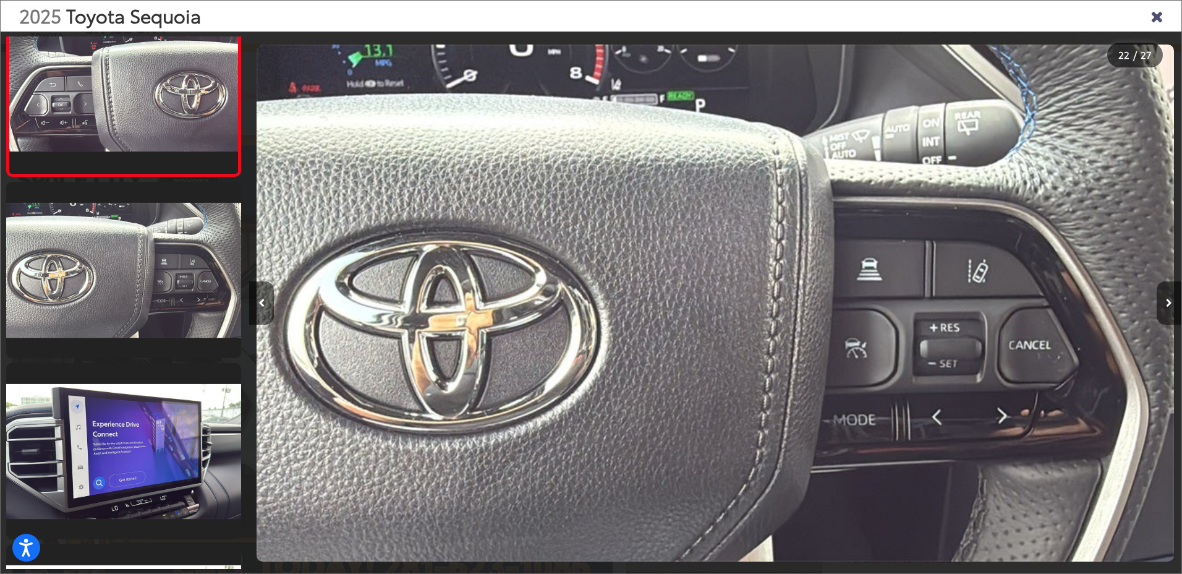
scroll to position [3666, 0]
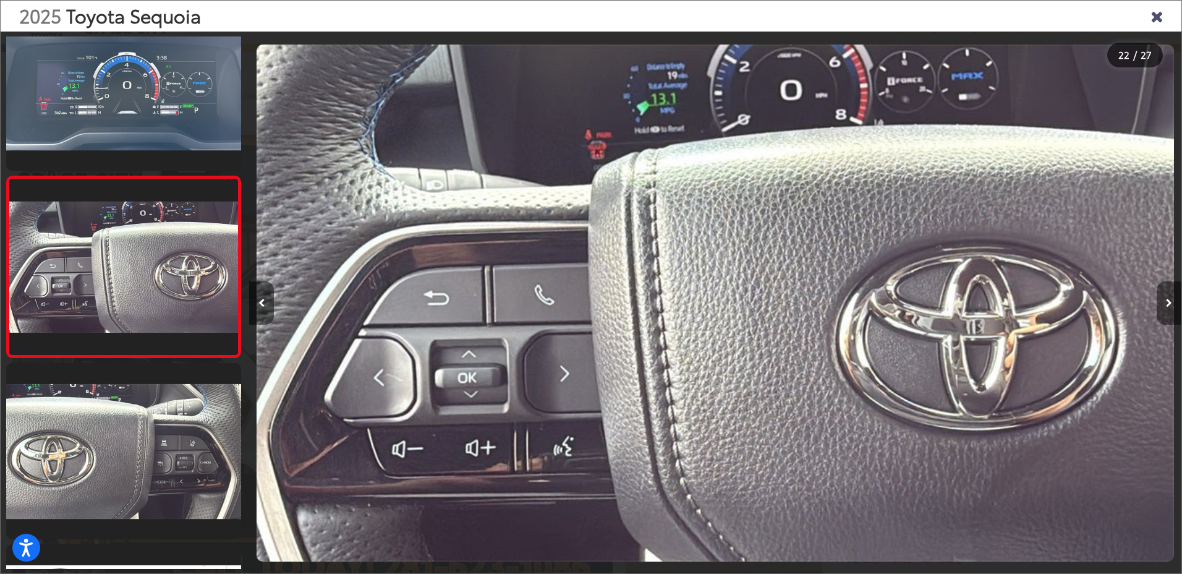
click at [1164, 302] on button "Next image" at bounding box center [1169, 302] width 25 height 43
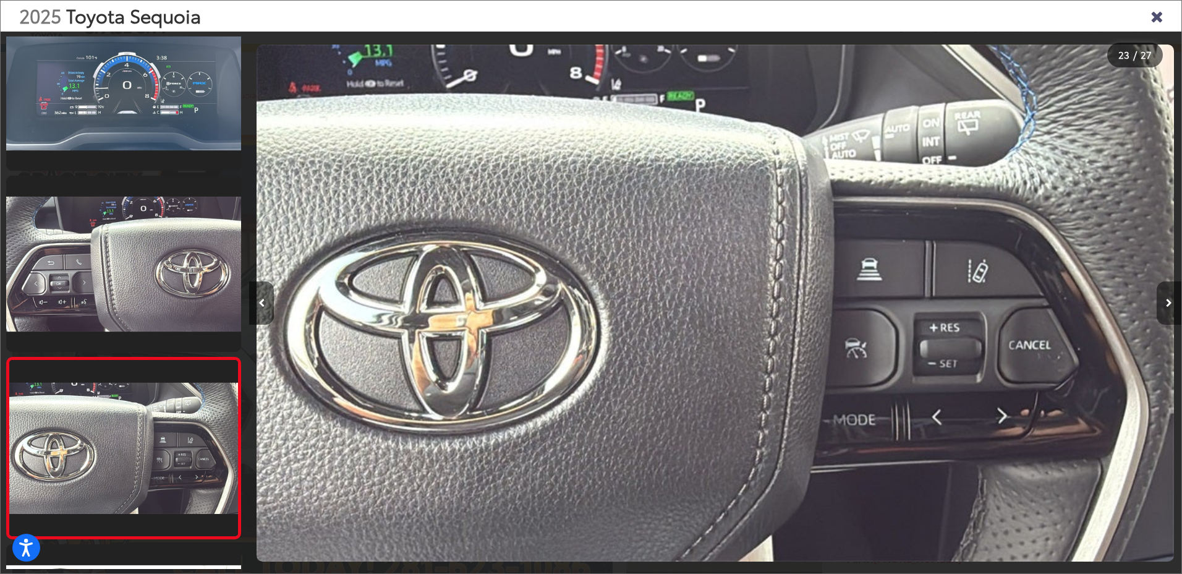
scroll to position [3847, 0]
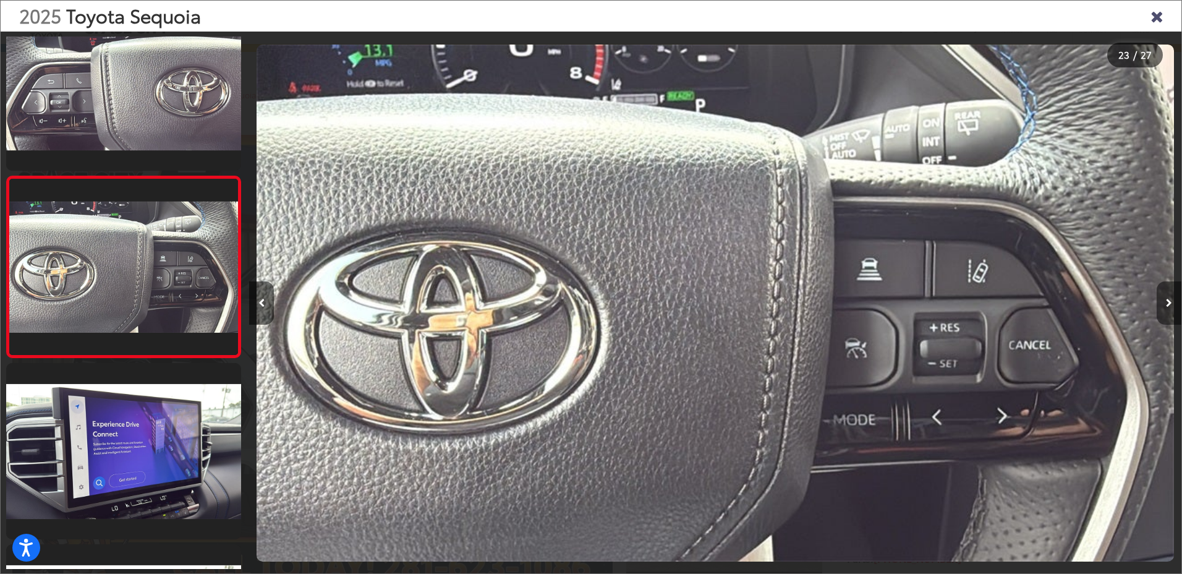
click at [1164, 302] on button "Next image" at bounding box center [1169, 302] width 25 height 43
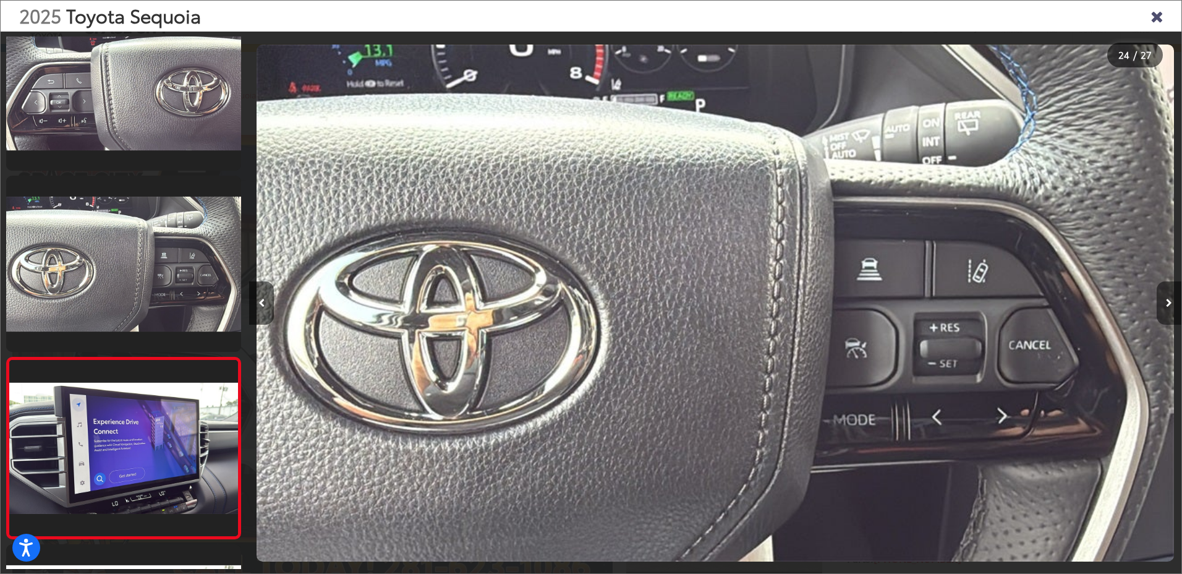
scroll to position [0, 0]
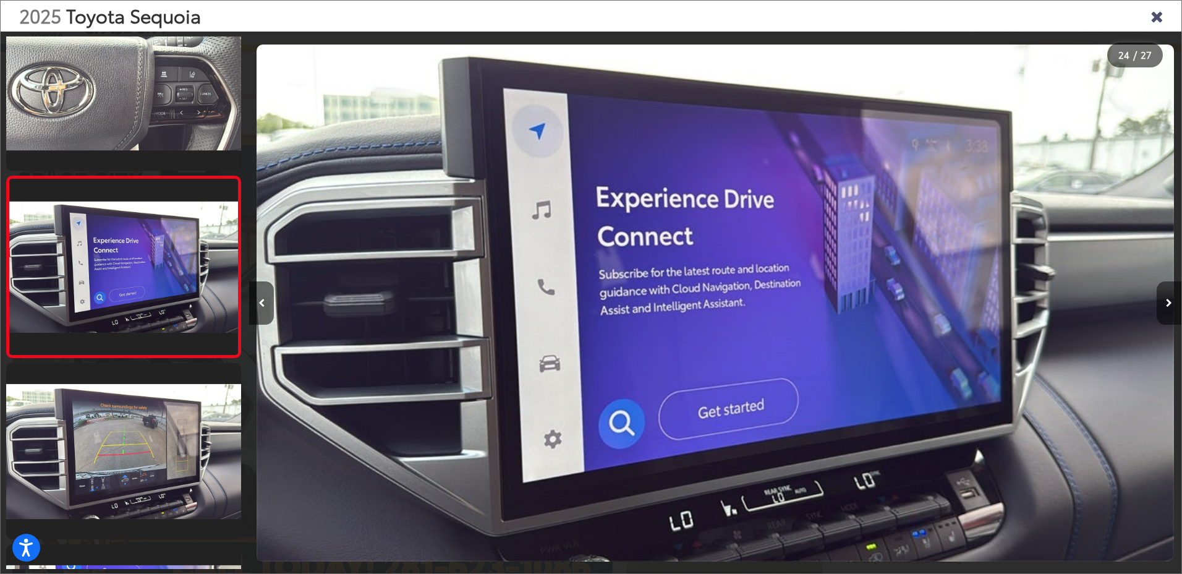
click at [1164, 302] on button "Next image" at bounding box center [1169, 302] width 25 height 43
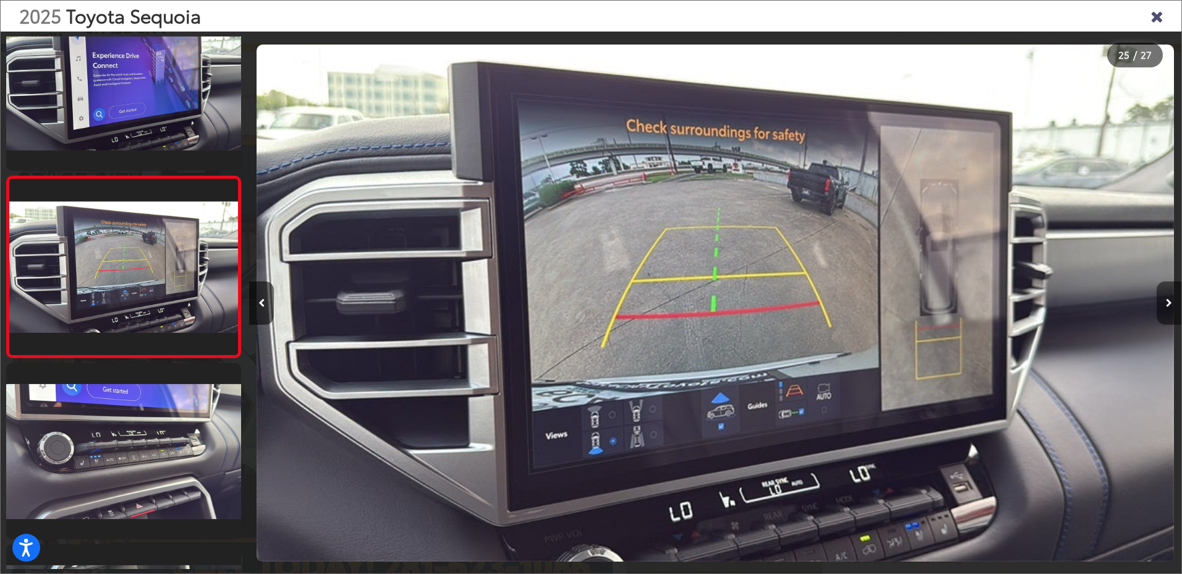
click at [1164, 302] on button "Next image" at bounding box center [1169, 302] width 25 height 43
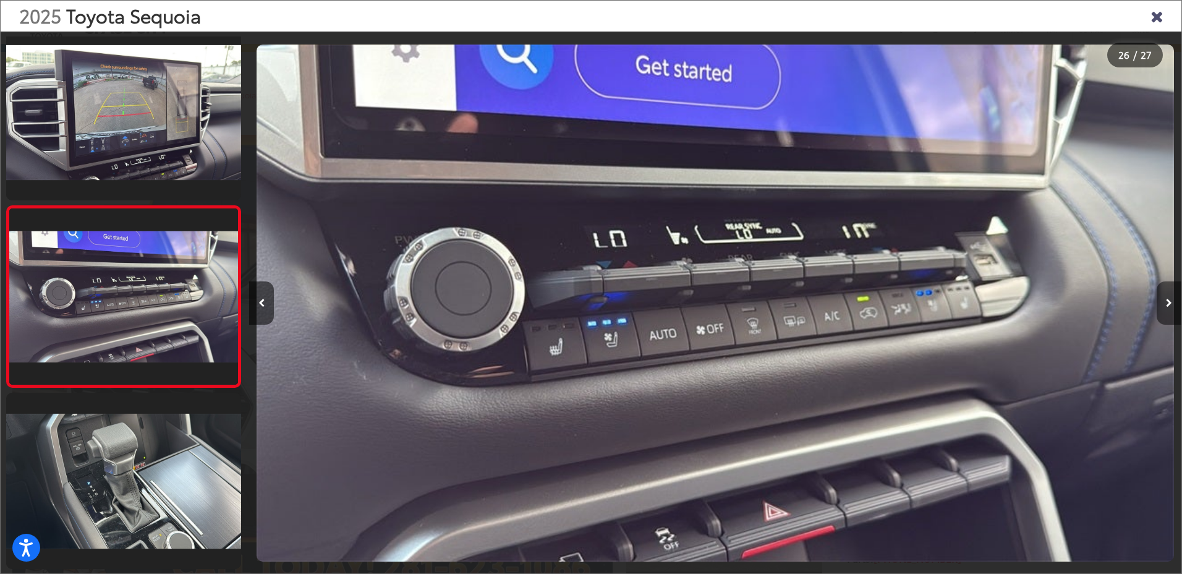
click at [1163, 304] on button "Next image" at bounding box center [1169, 302] width 25 height 43
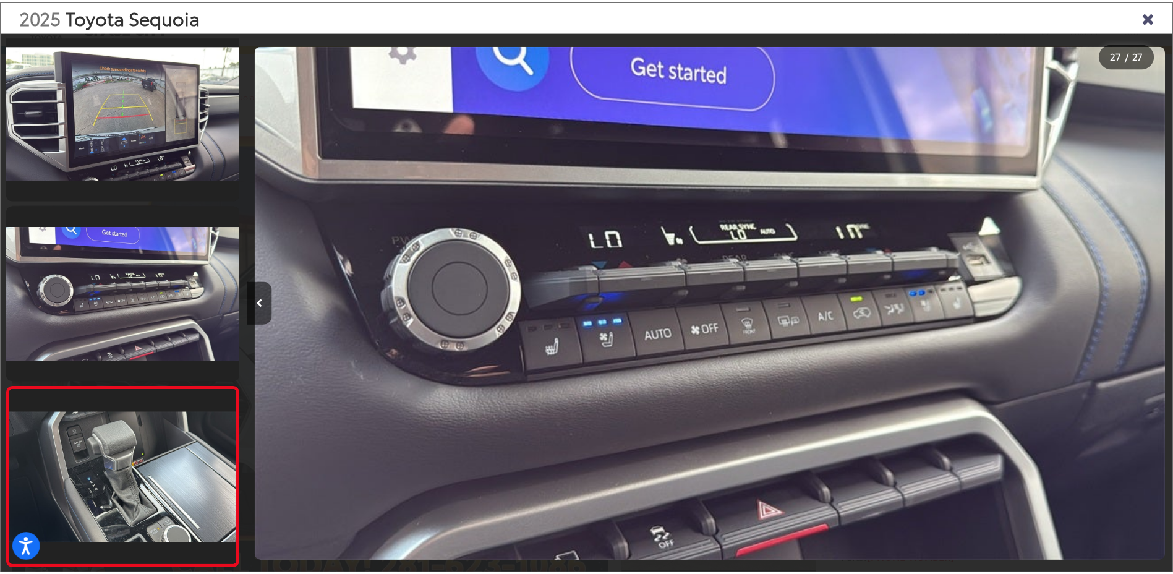
scroll to position [0, 24243]
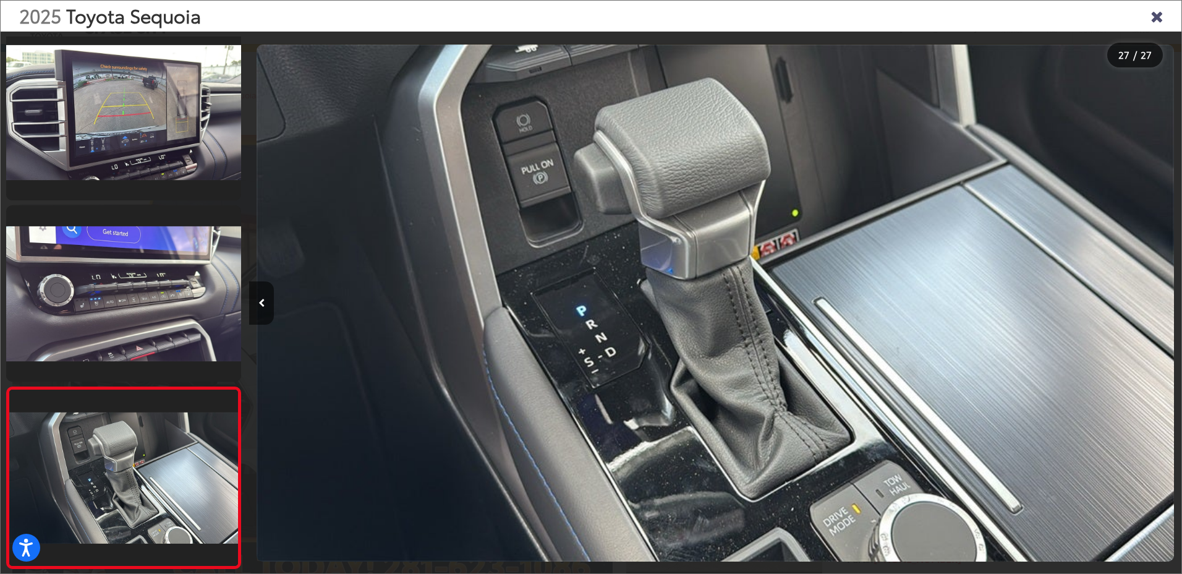
click at [1163, 304] on div at bounding box center [1064, 303] width 233 height 543
click at [1159, 14] on icon "Close gallery" at bounding box center [1157, 15] width 12 height 16
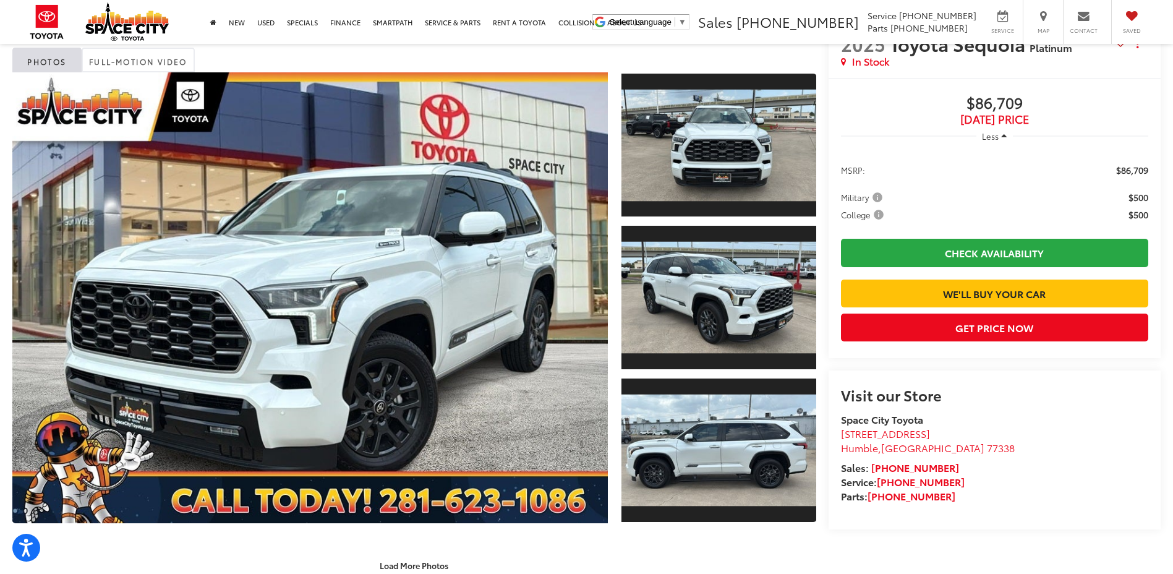
scroll to position [247, 0]
